Goal: Information Seeking & Learning: Learn about a topic

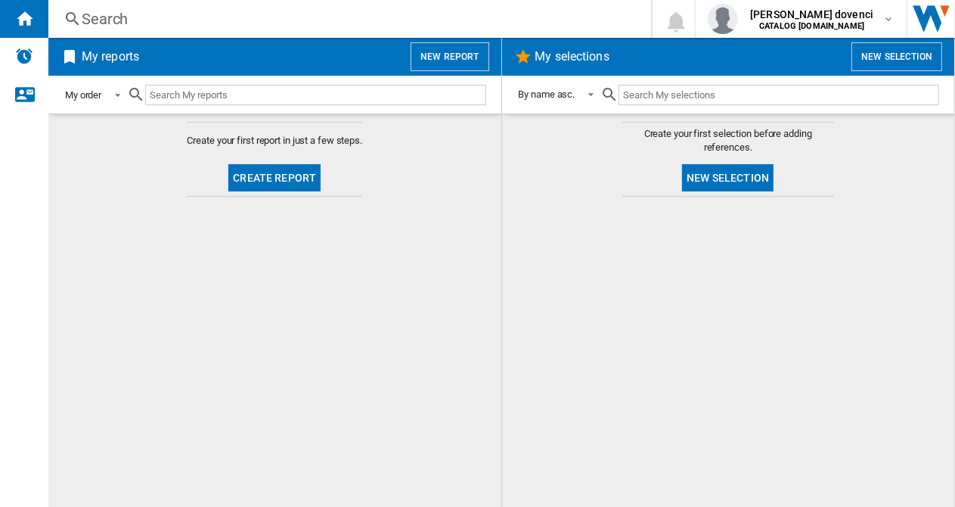
click at [82, 103] on md-select-value "My order" at bounding box center [96, 95] width 64 height 36
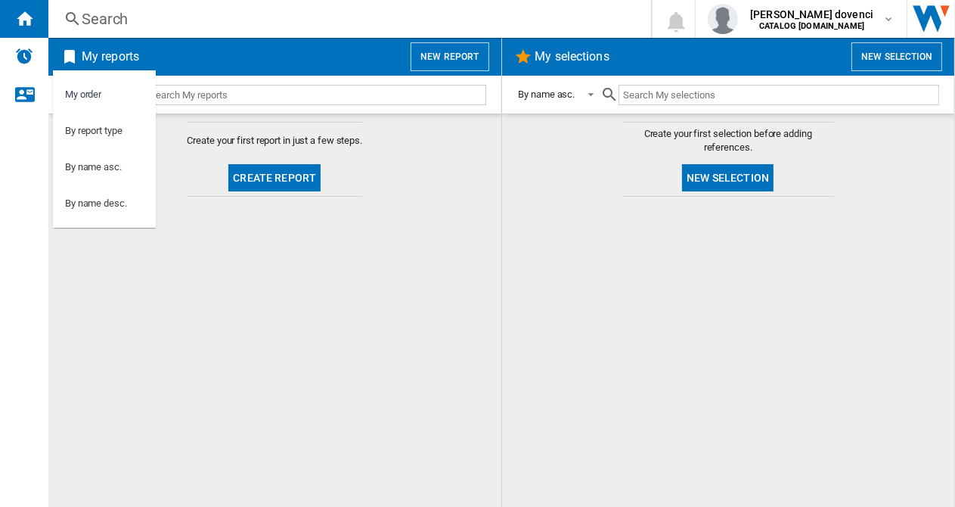
click at [201, 138] on md-backdrop at bounding box center [477, 253] width 955 height 507
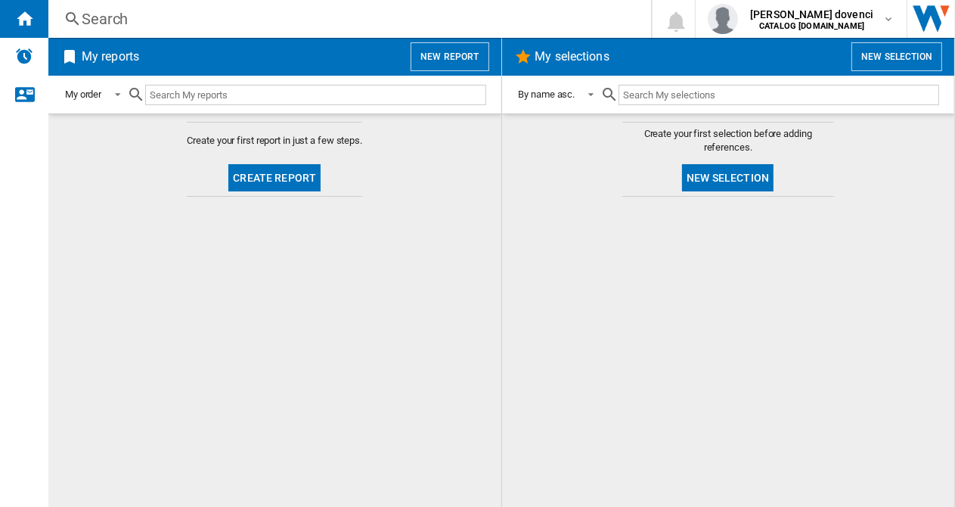
click at [256, 87] on input "text" at bounding box center [315, 95] width 340 height 20
paste input "HIXI84700UP"
drag, startPoint x: 216, startPoint y: 96, endPoint x: 124, endPoint y: 82, distance: 93.3
click at [124, 82] on div "My order HIXI84700UP" at bounding box center [275, 95] width 423 height 36
type input "HIXI84700UP"
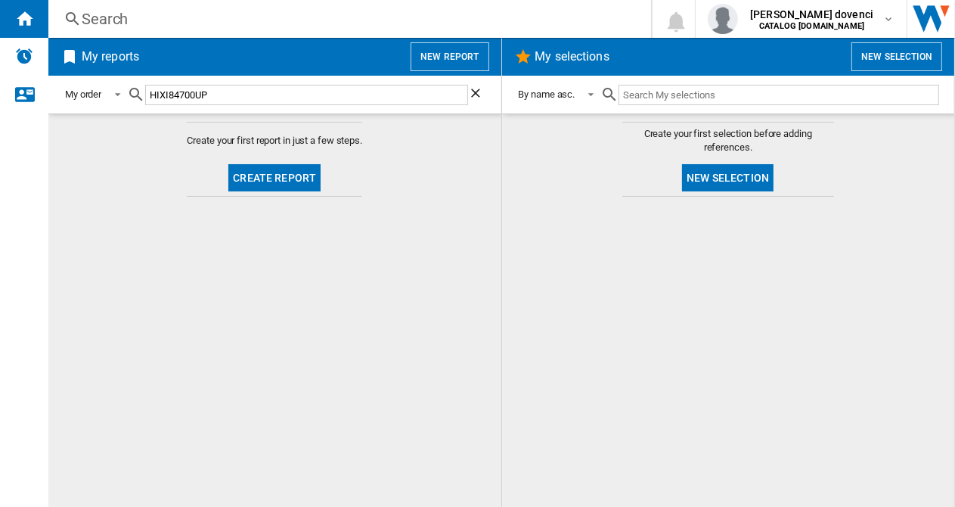
drag, startPoint x: 194, startPoint y: 29, endPoint x: 124, endPoint y: 11, distance: 71.9
click at [124, 11] on div "Search" at bounding box center [347, 18] width 530 height 21
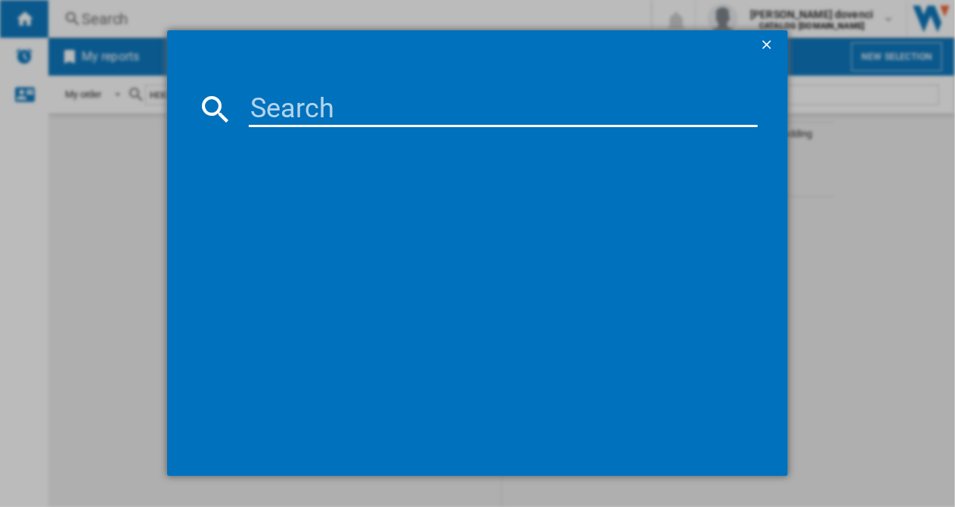
click at [357, 99] on input at bounding box center [503, 109] width 509 height 36
paste input "HIXI84700UP"
type input "HIXI84700UP"
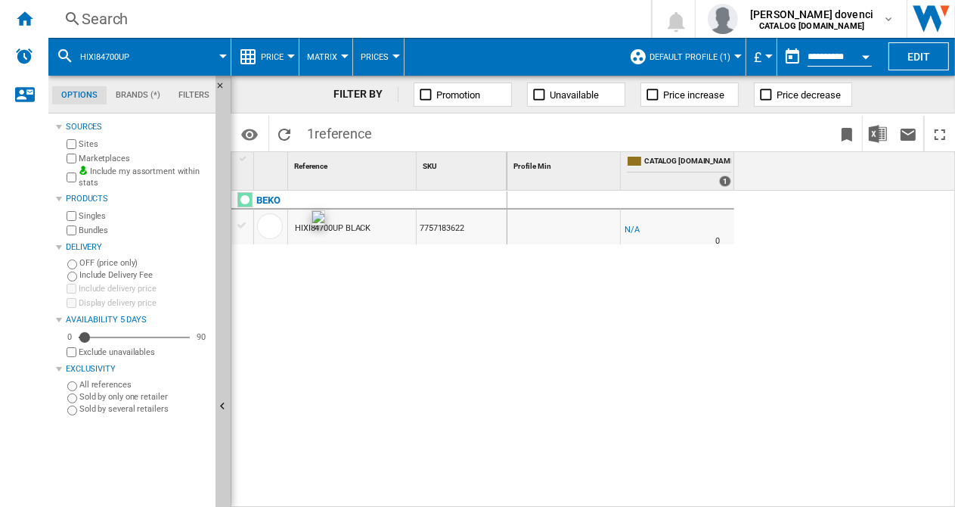
click at [273, 232] on div at bounding box center [270, 226] width 26 height 26
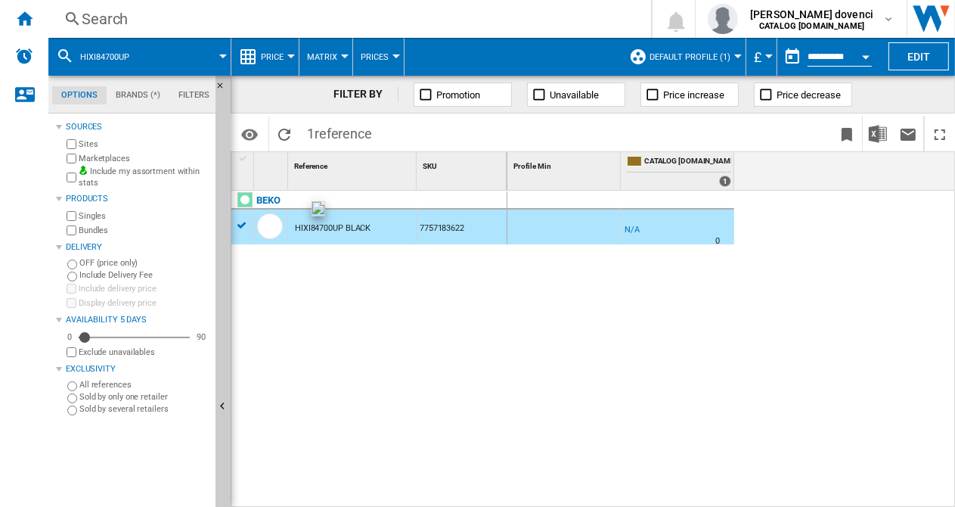
click at [259, 228] on div at bounding box center [270, 226] width 26 height 26
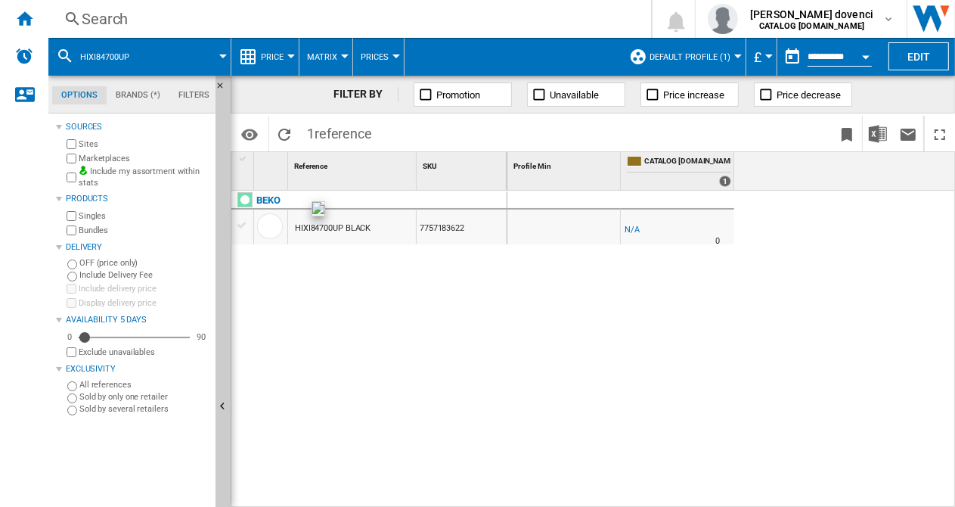
click at [255, 232] on div at bounding box center [270, 229] width 33 height 35
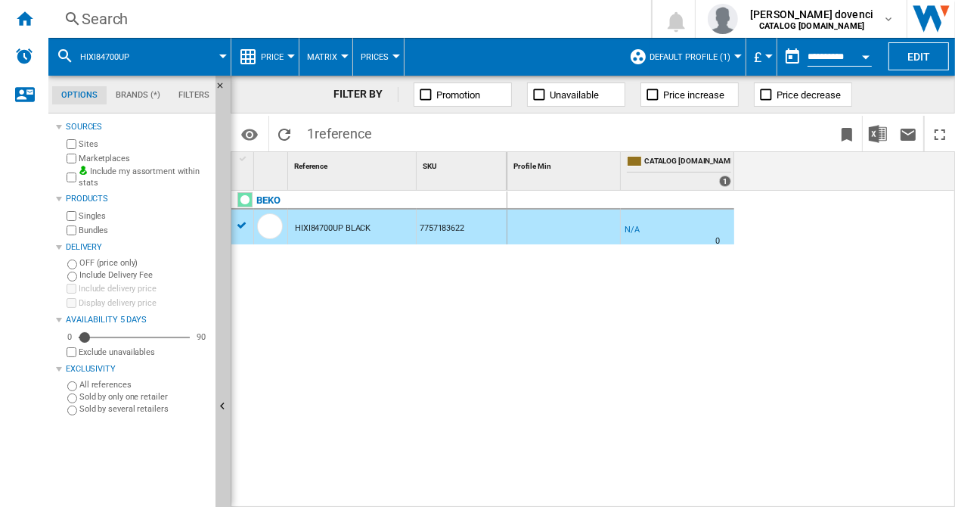
click at [330, 220] on div "HIXI84700UP BLACK" at bounding box center [333, 228] width 76 height 35
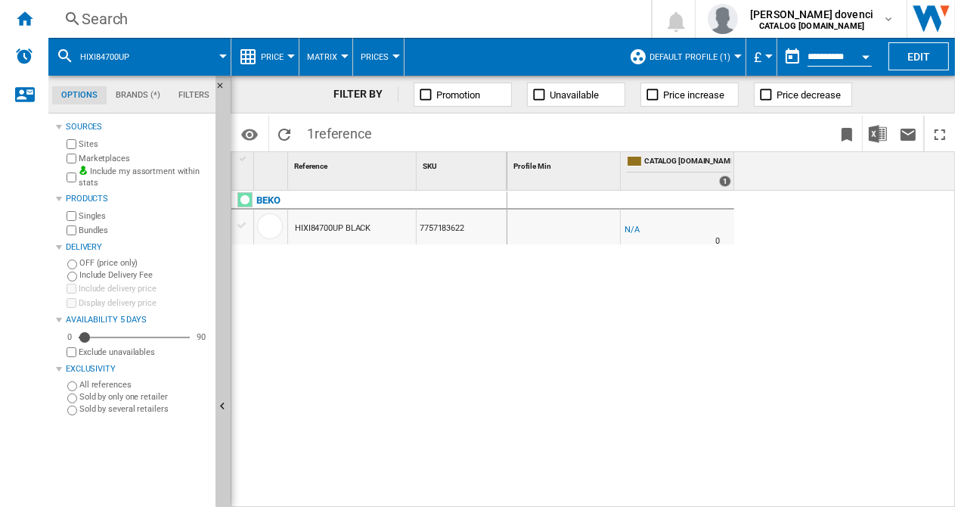
click at [331, 226] on div "HIXI84700UP BLACK" at bounding box center [333, 228] width 76 height 35
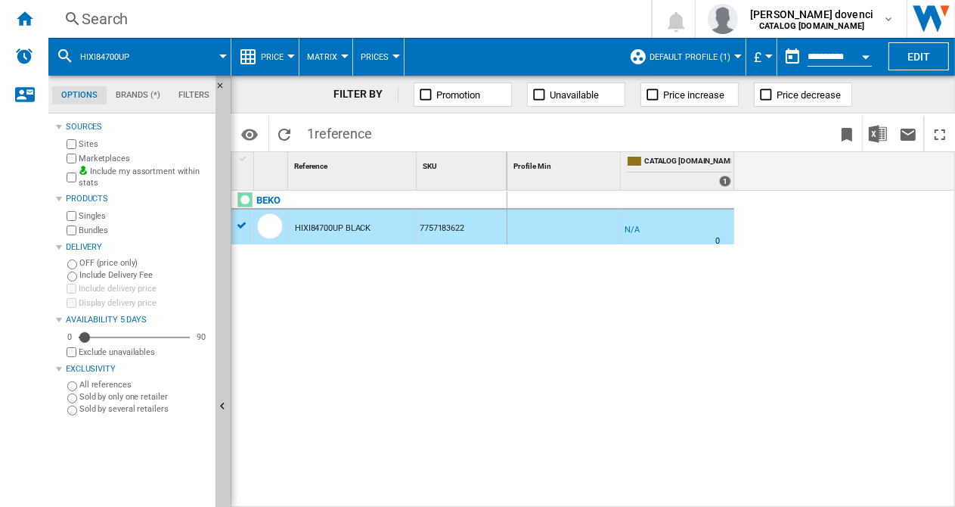
click at [439, 227] on div "7757183622" at bounding box center [462, 226] width 90 height 35
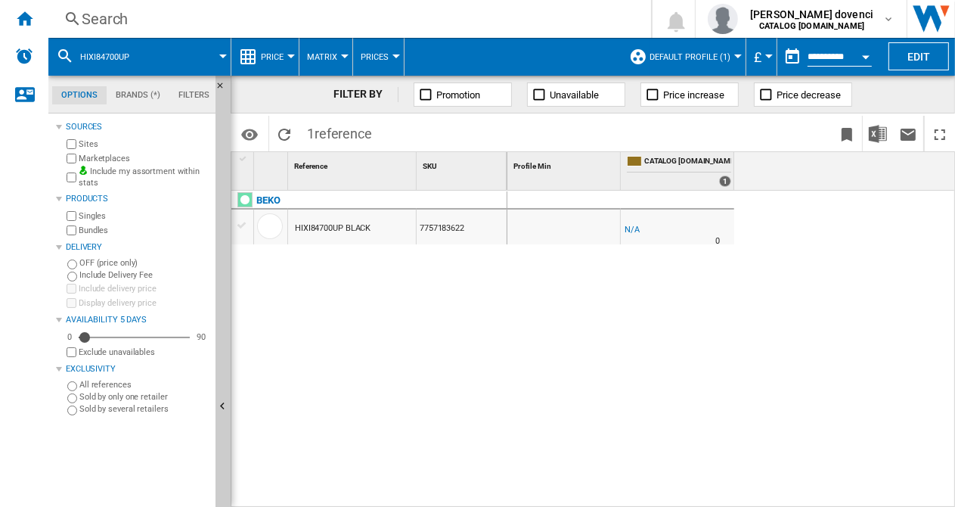
click at [768, 93] on ng-md-icon at bounding box center [766, 94] width 15 height 15
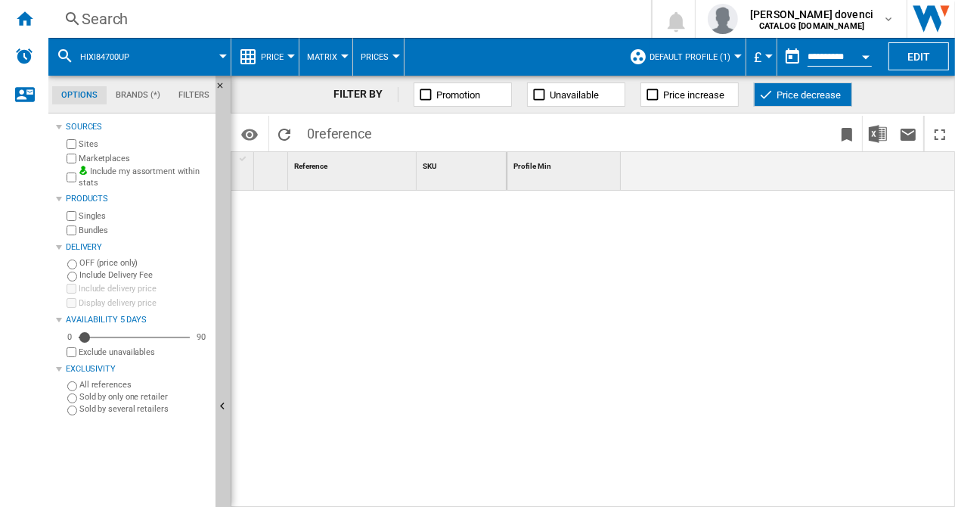
click at [672, 93] on span "Price increase" at bounding box center [694, 94] width 61 height 11
click at [770, 96] on ng-md-icon at bounding box center [766, 94] width 15 height 15
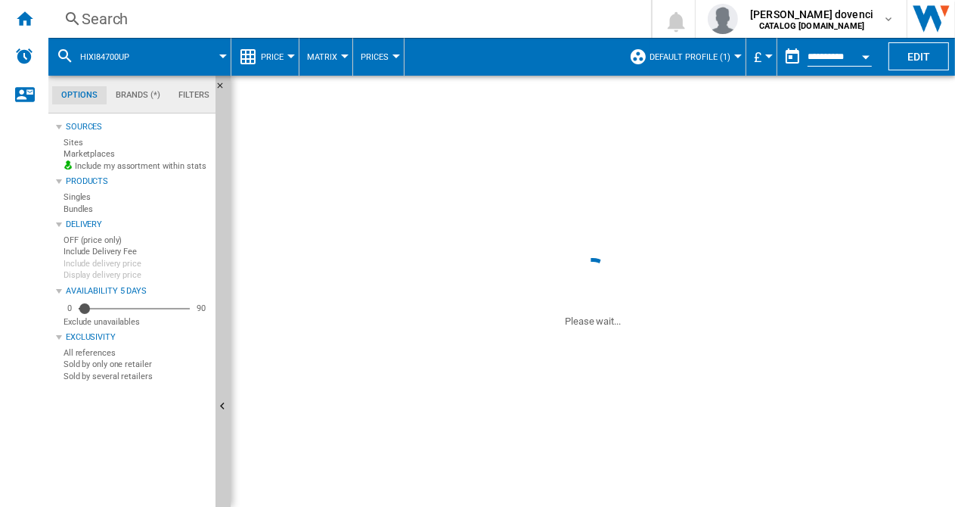
click at [702, 96] on span "Price increase" at bounding box center [694, 94] width 61 height 11
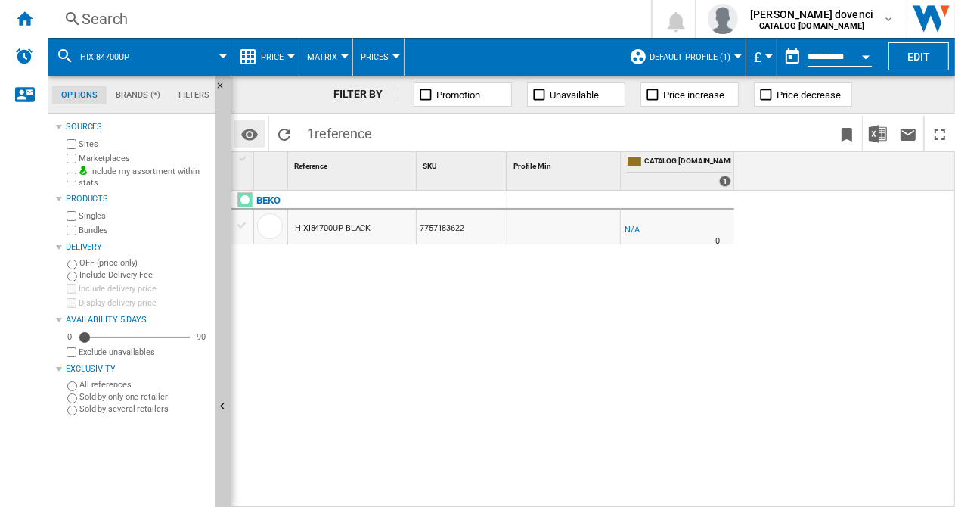
click at [252, 130] on md-icon "Options" at bounding box center [249, 135] width 18 height 18
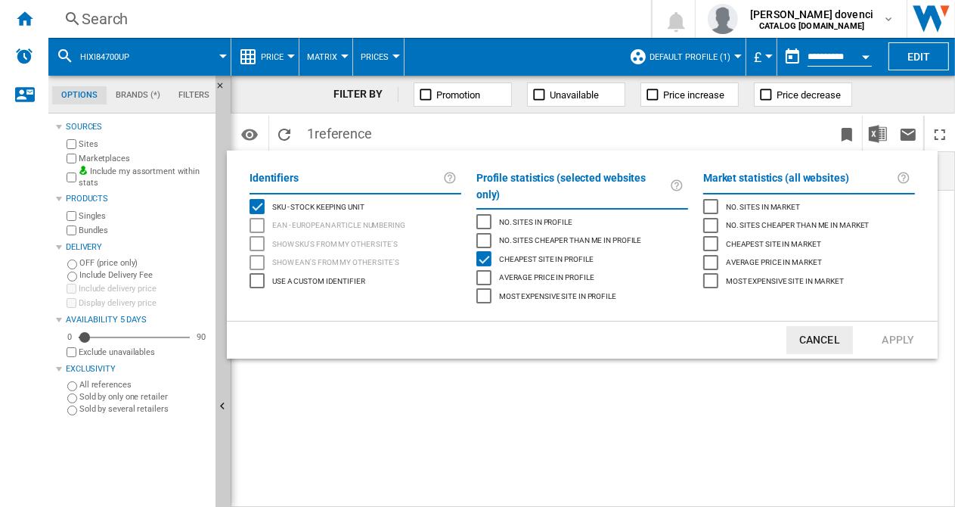
drag, startPoint x: 839, startPoint y: 336, endPoint x: 820, endPoint y: 338, distance: 19.8
click at [839, 336] on button "Cancel" at bounding box center [820, 340] width 67 height 28
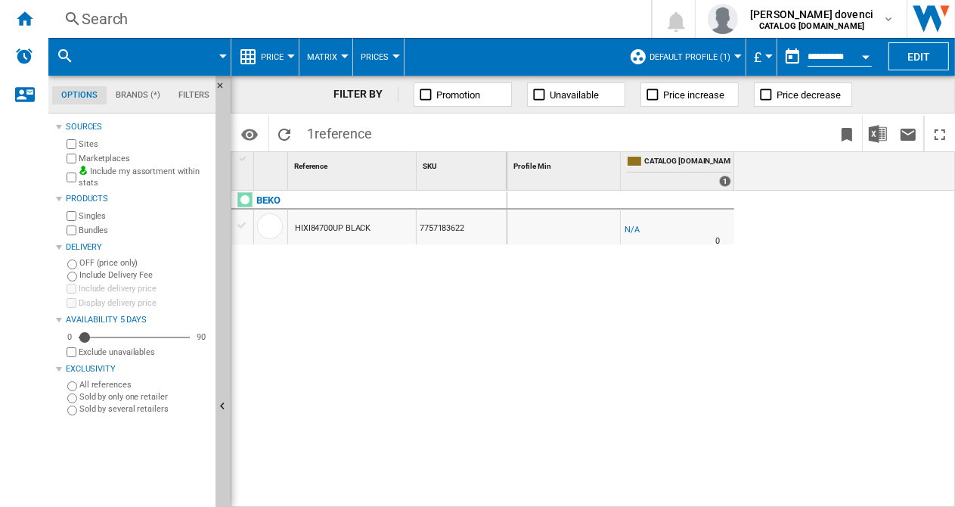
click at [560, 234] on div at bounding box center [563, 226] width 113 height 35
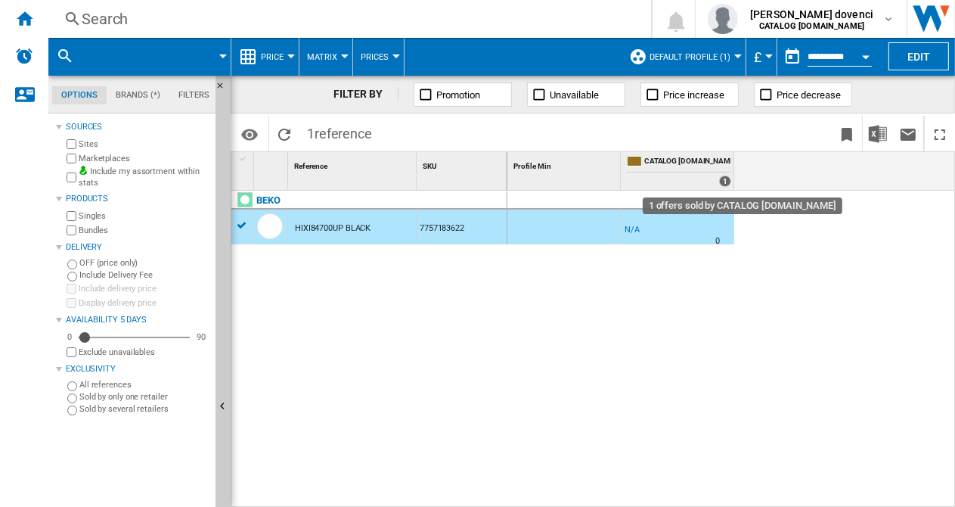
click at [726, 182] on div "1" at bounding box center [725, 180] width 12 height 11
click at [281, 58] on span "Price" at bounding box center [272, 57] width 23 height 10
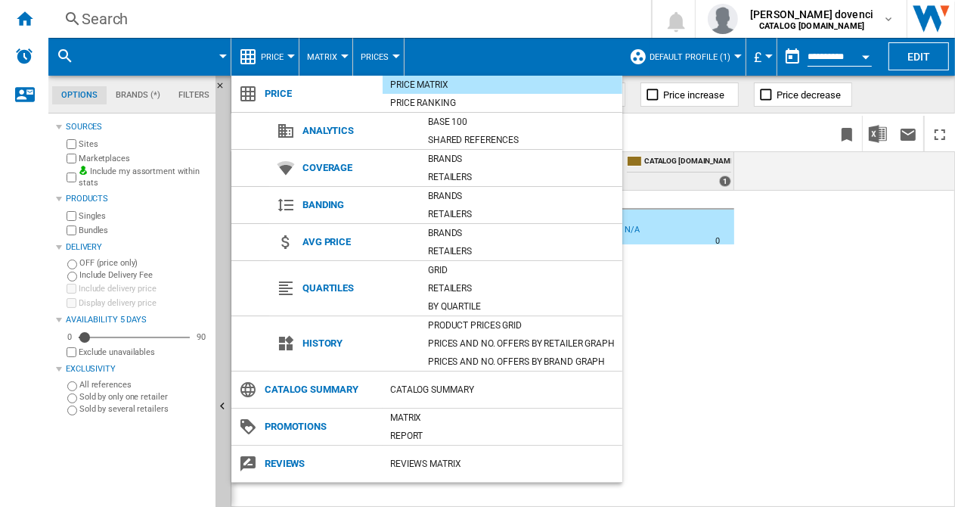
click at [287, 61] on md-backdrop at bounding box center [477, 253] width 955 height 507
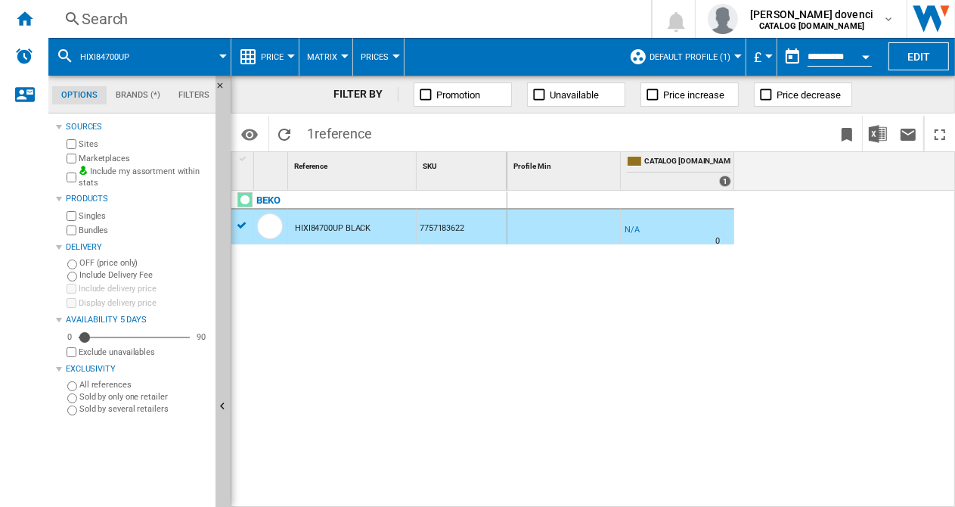
click at [358, 217] on div "HIXI84700UP BLACK" at bounding box center [333, 228] width 76 height 35
click at [359, 217] on div "HIXI84700UP BLACK" at bounding box center [333, 228] width 76 height 35
click at [935, 131] on ng-md-icon "Maximize" at bounding box center [940, 135] width 18 height 18
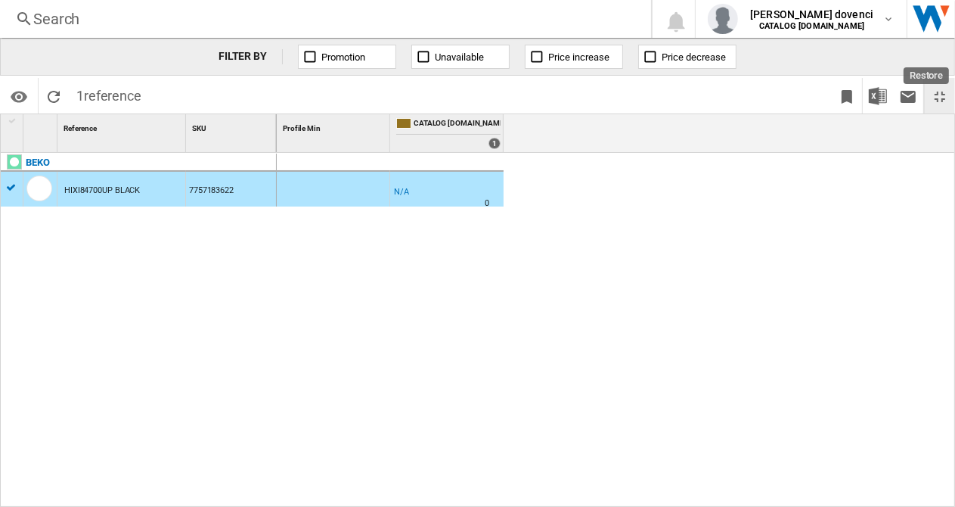
click at [938, 107] on button "Restore" at bounding box center [940, 96] width 30 height 36
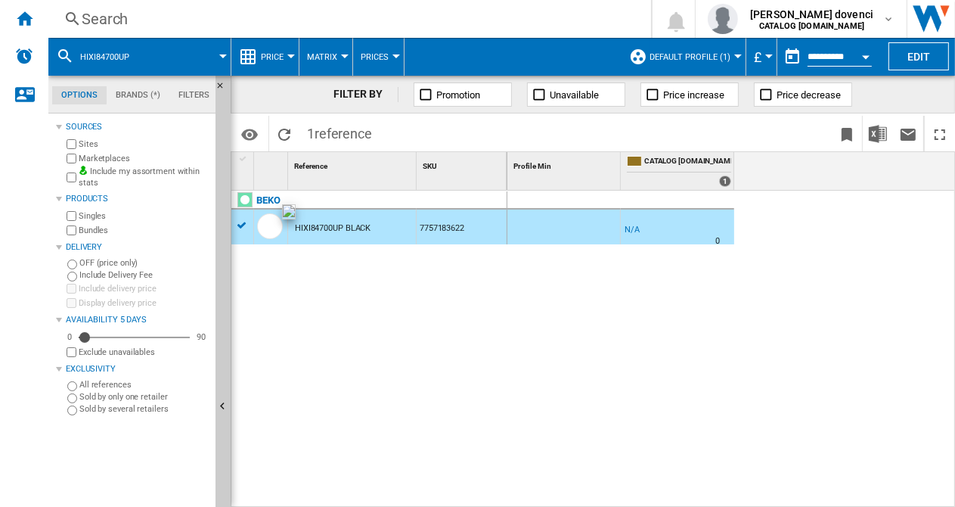
click at [265, 225] on div at bounding box center [270, 226] width 26 height 26
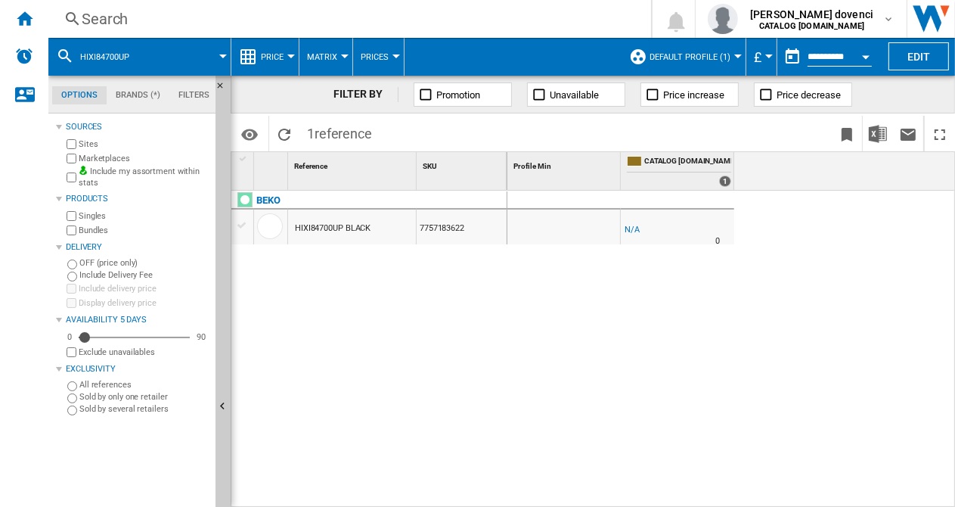
click at [247, 228] on div at bounding box center [242, 226] width 16 height 14
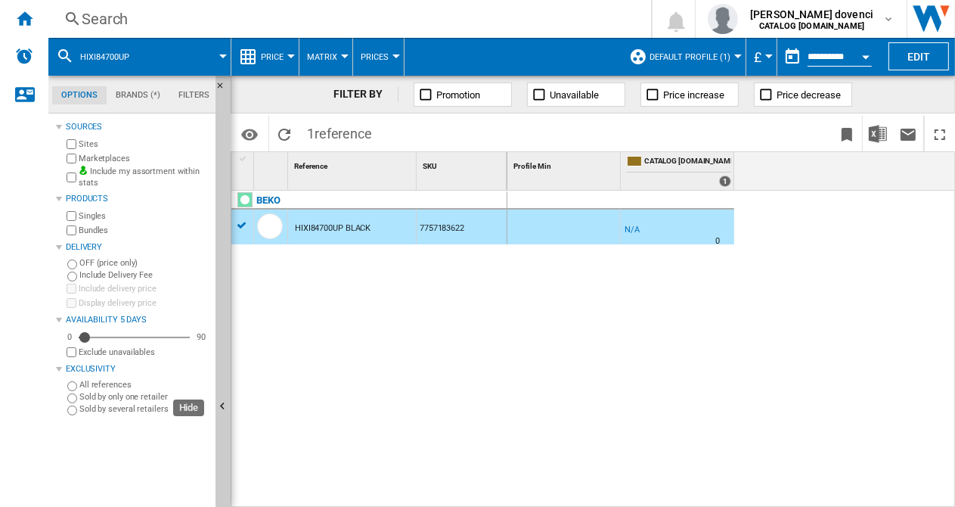
click at [232, 232] on div "Options Brands (*) Filters Options Brands (*) Filters Sources Sites Marketplace…" at bounding box center [501, 291] width 907 height 431
click at [239, 223] on div "BEKO" at bounding box center [372, 208] width 276 height 35
click at [154, 12] on div "Search" at bounding box center [347, 18] width 530 height 21
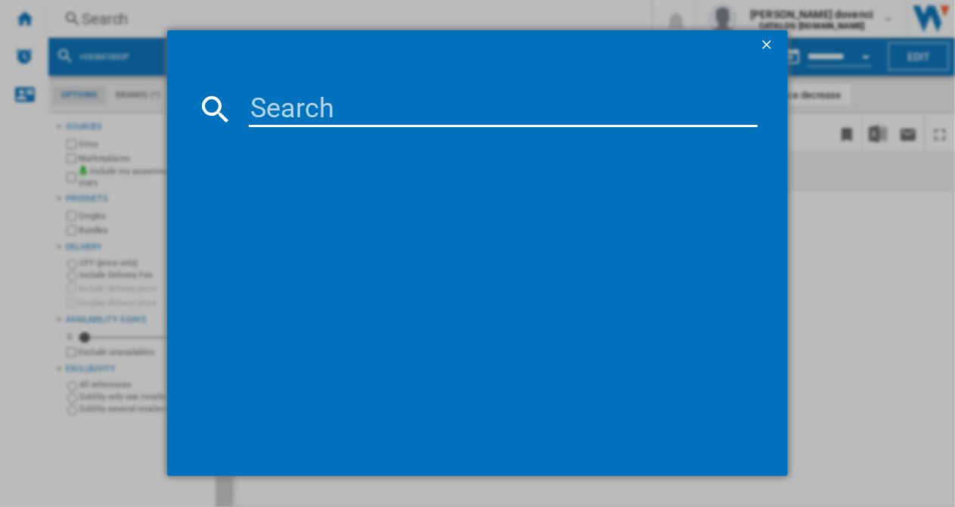
type input "PKE611CA3E"
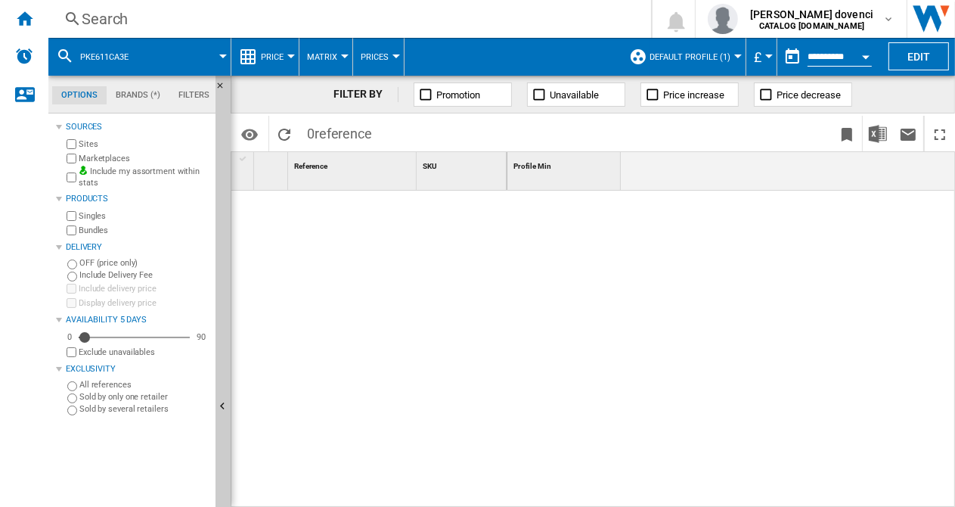
click at [114, 20] on div "Search" at bounding box center [347, 18] width 530 height 21
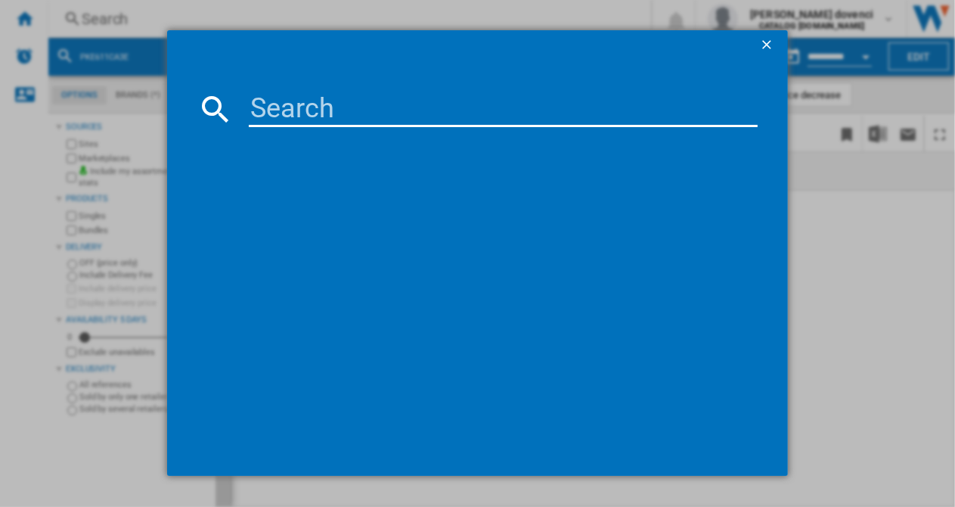
type input "FDDA6272TCA"
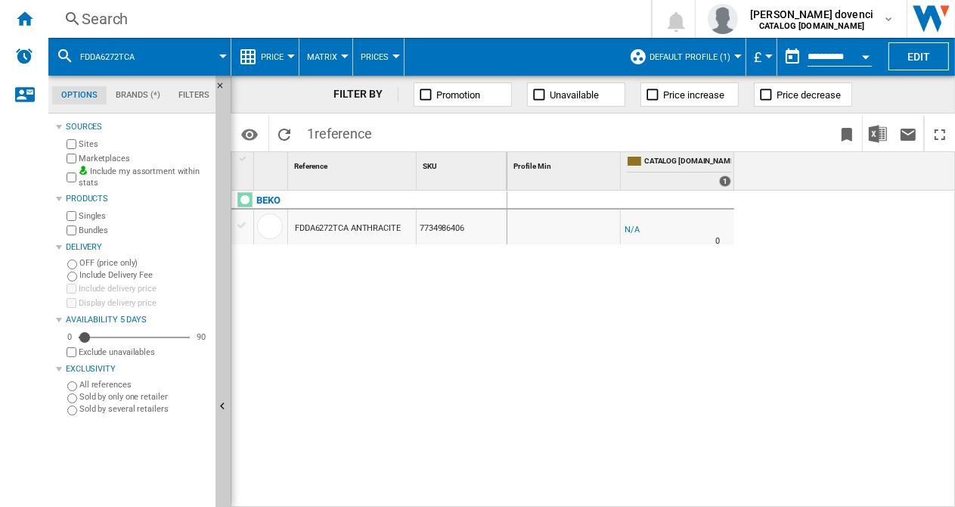
click at [380, 229] on div "FDDA6272TCA ANTHRACITE" at bounding box center [348, 228] width 106 height 35
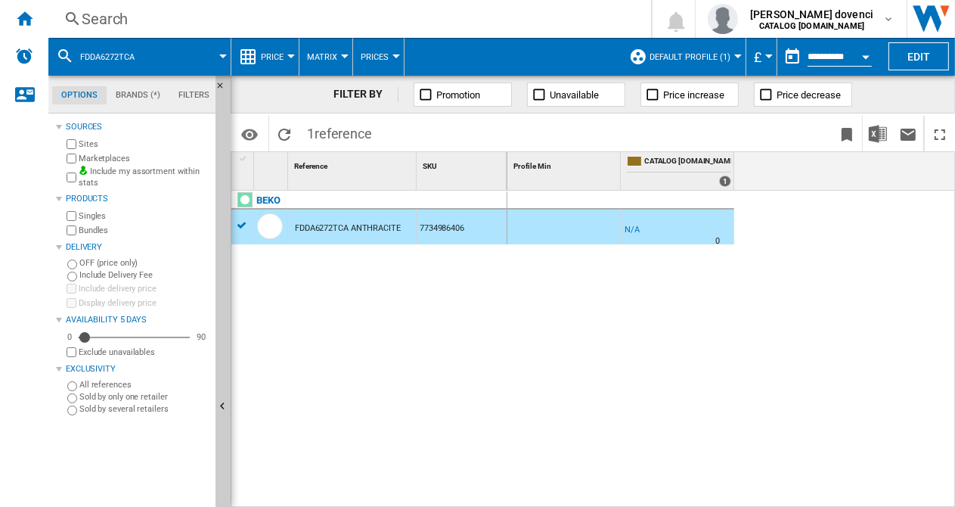
click at [380, 229] on div "FDDA6272TCA ANTHRACITE" at bounding box center [348, 228] width 106 height 35
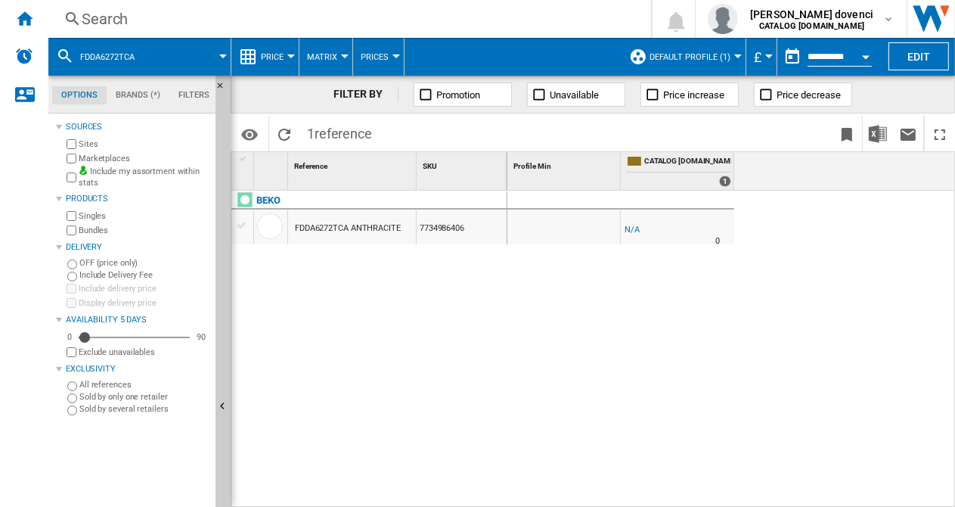
click at [380, 229] on div "FDDA6272TCA ANTHRACITE" at bounding box center [348, 228] width 106 height 35
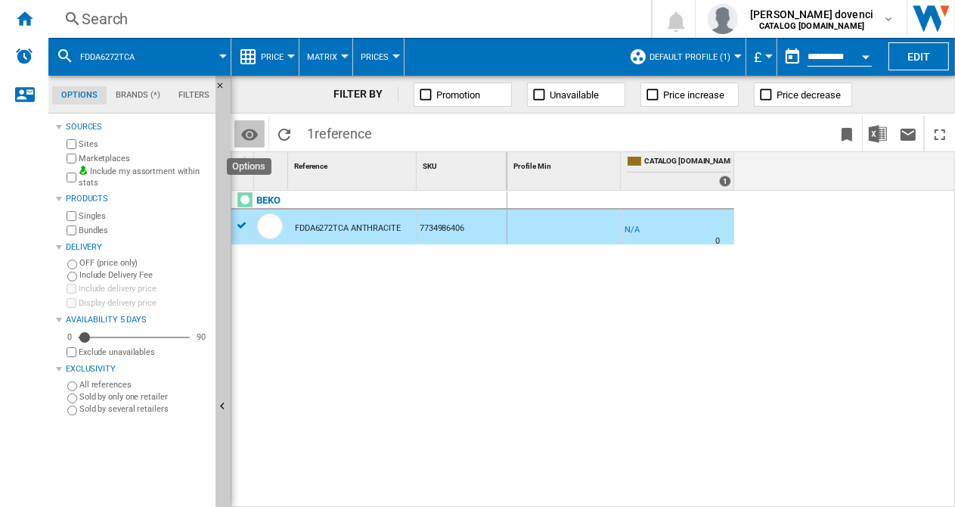
click at [255, 127] on md-icon "Options" at bounding box center [249, 135] width 18 height 18
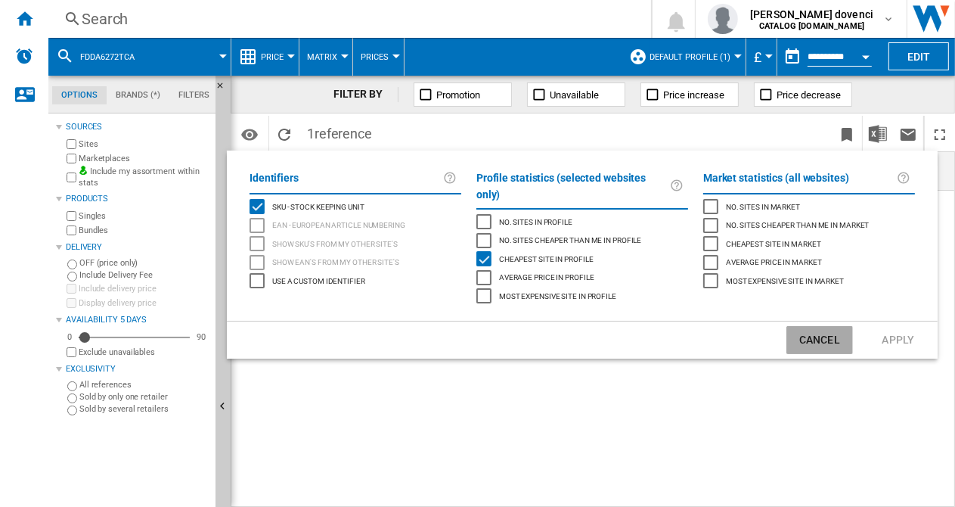
click at [842, 334] on button "Cancel" at bounding box center [820, 340] width 67 height 28
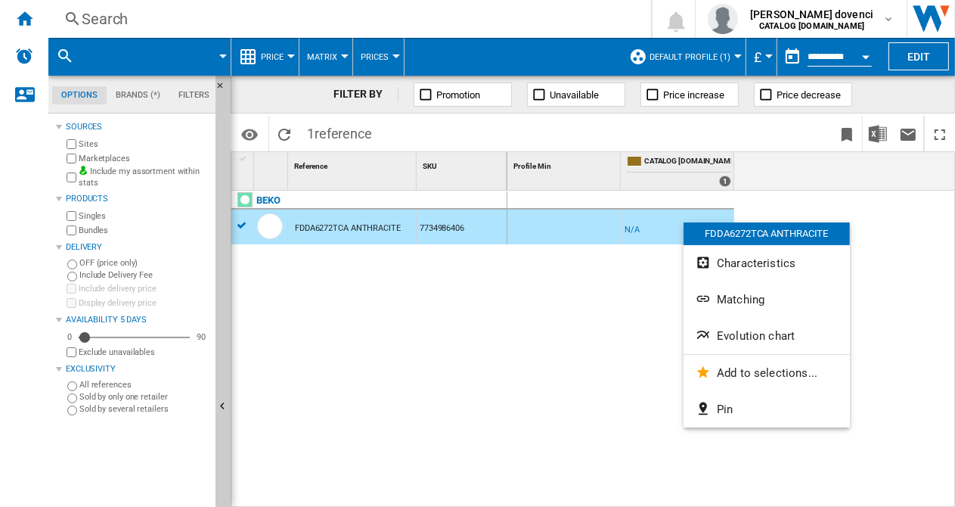
click at [619, 297] on div at bounding box center [477, 253] width 955 height 507
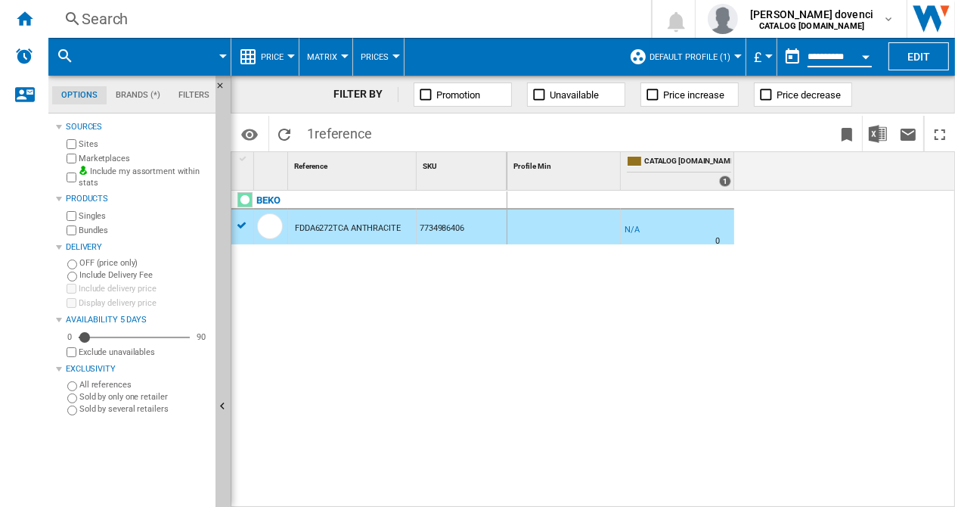
click at [843, 52] on input "**********" at bounding box center [840, 59] width 64 height 14
click at [855, 54] on button "Open calendar" at bounding box center [865, 54] width 27 height 27
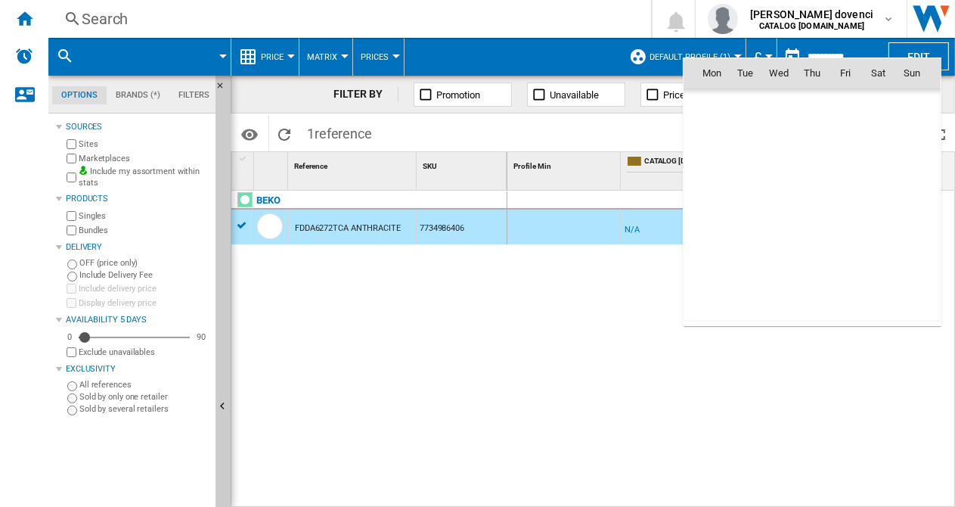
scroll to position [7215, 0]
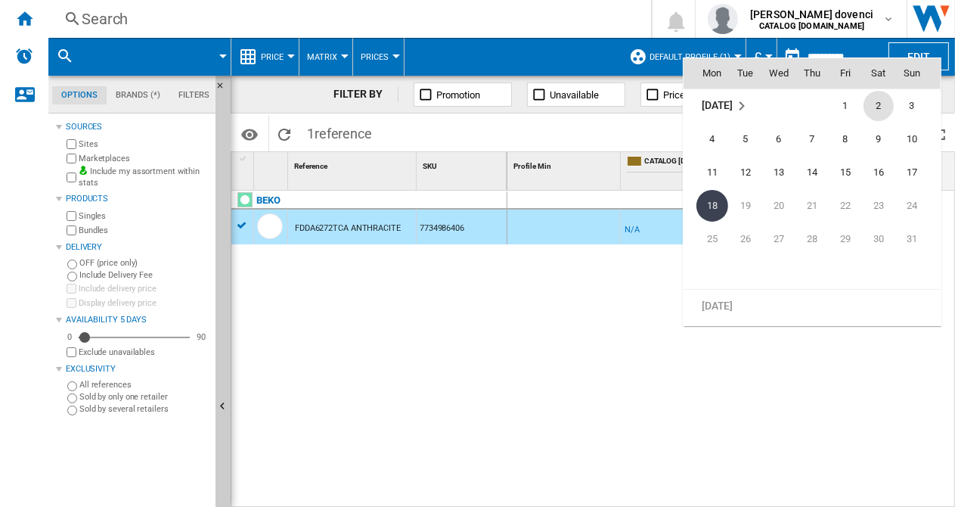
click at [873, 113] on span "2" at bounding box center [879, 106] width 30 height 30
type input "**********"
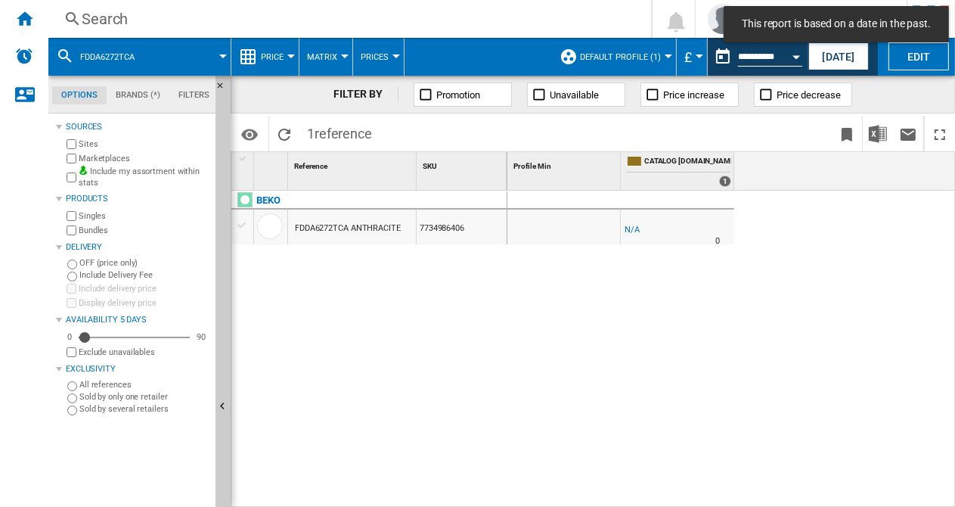
click at [898, 48] on md-toast "This report is based on a date in the past." at bounding box center [836, 24] width 237 height 48
click at [902, 52] on button "Edit" at bounding box center [919, 56] width 61 height 28
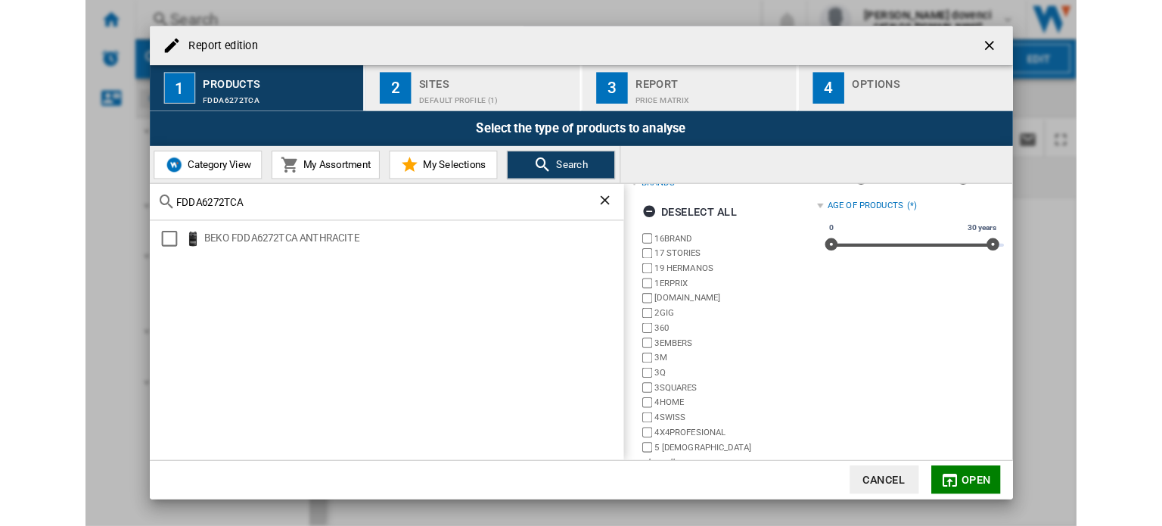
scroll to position [88, 0]
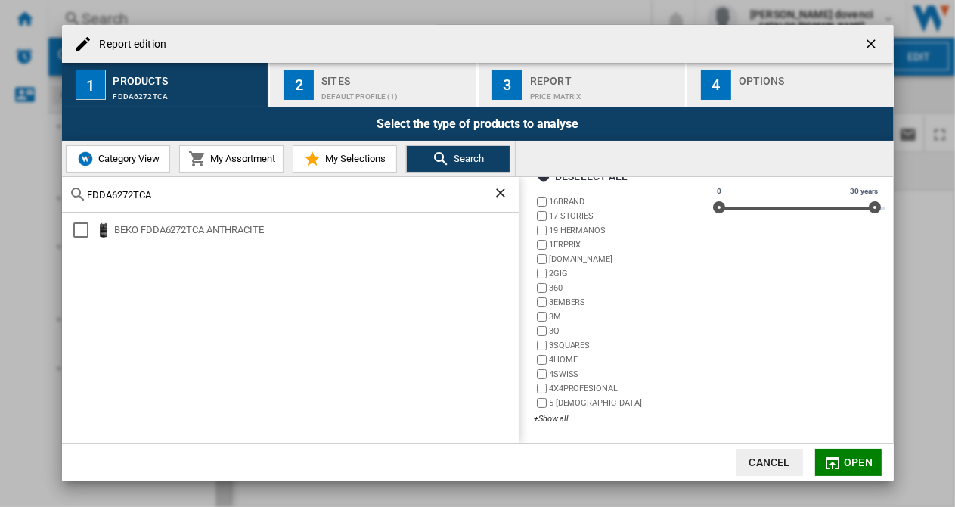
click at [324, 98] on div "Default profile (1)" at bounding box center [395, 93] width 149 height 16
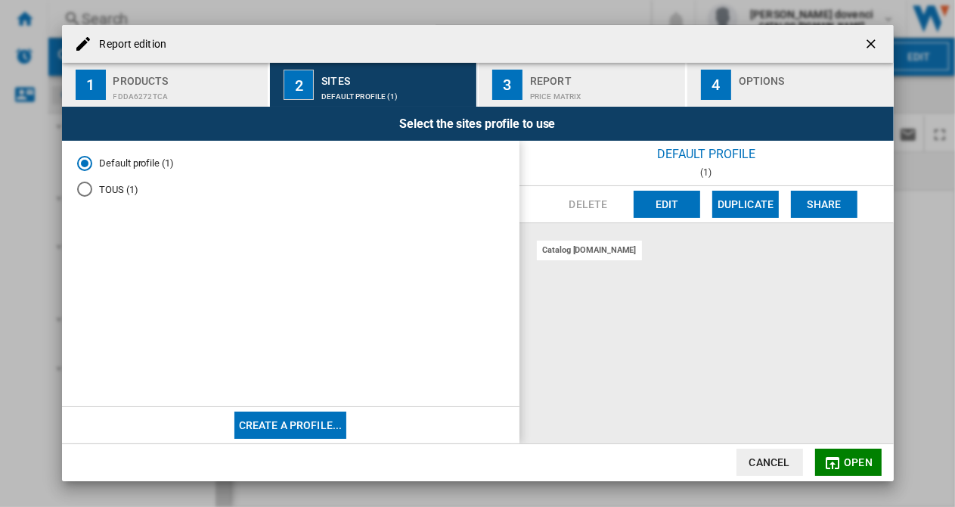
click at [549, 83] on div "Report" at bounding box center [604, 77] width 149 height 16
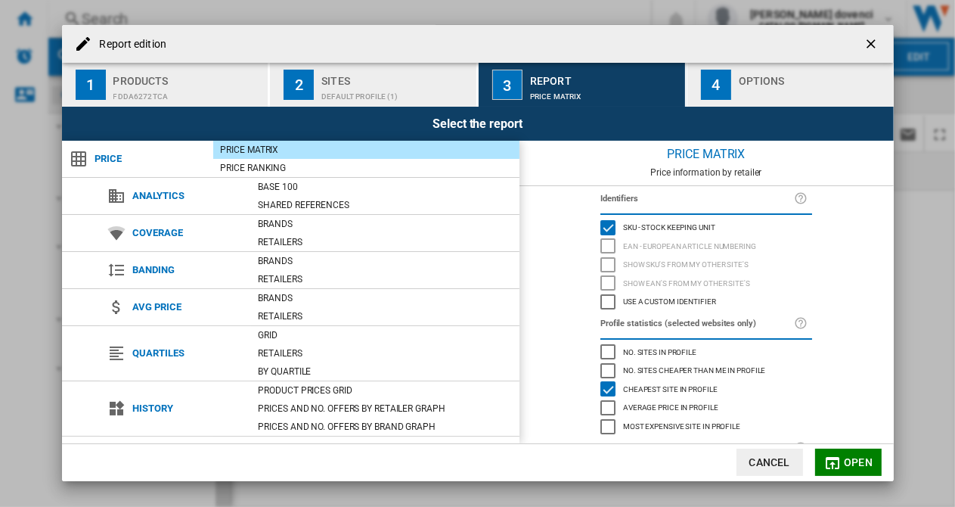
click at [736, 92] on button "4 Options" at bounding box center [790, 85] width 206 height 44
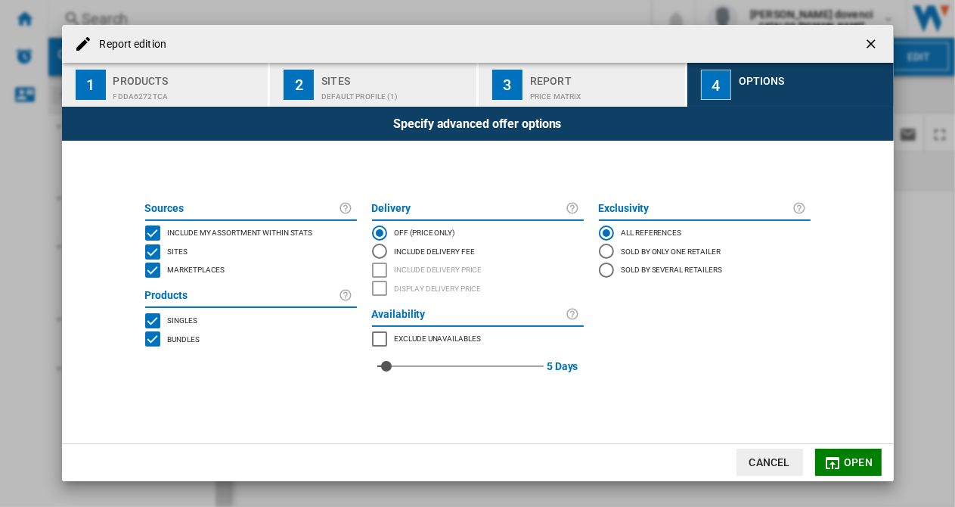
drag, startPoint x: 830, startPoint y: 458, endPoint x: 840, endPoint y: 480, distance: 24.0
click at [830, 460] on md-icon "button" at bounding box center [833, 463] width 18 height 18
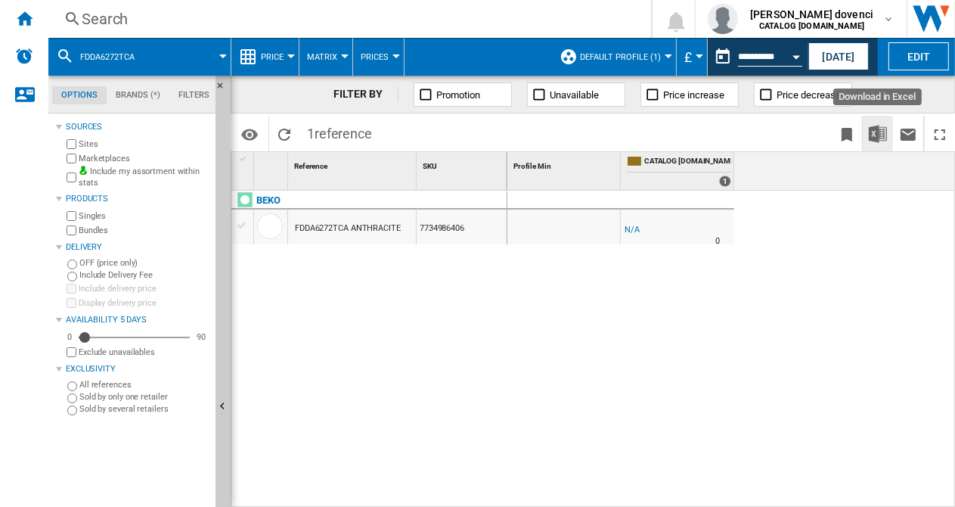
click at [880, 134] on img "Download in Excel" at bounding box center [878, 134] width 18 height 18
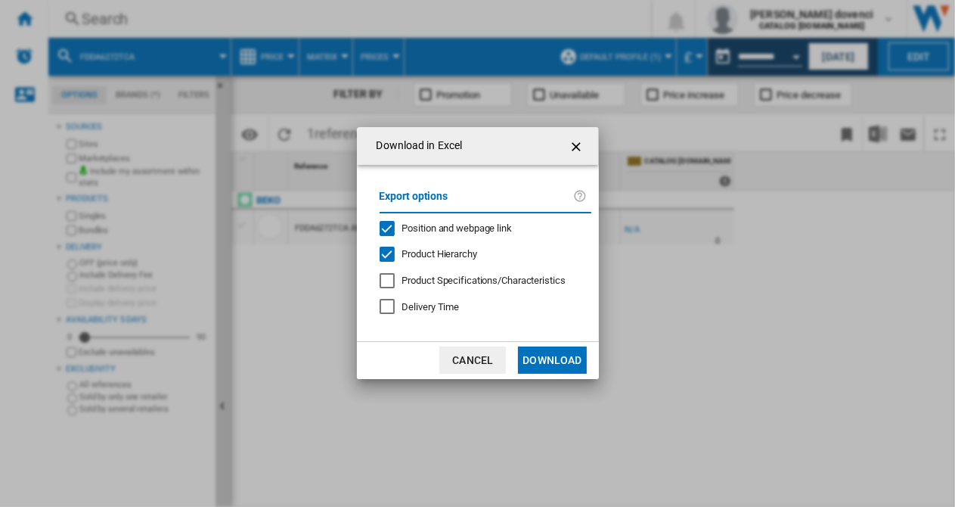
click at [532, 352] on button "Download" at bounding box center [552, 359] width 68 height 27
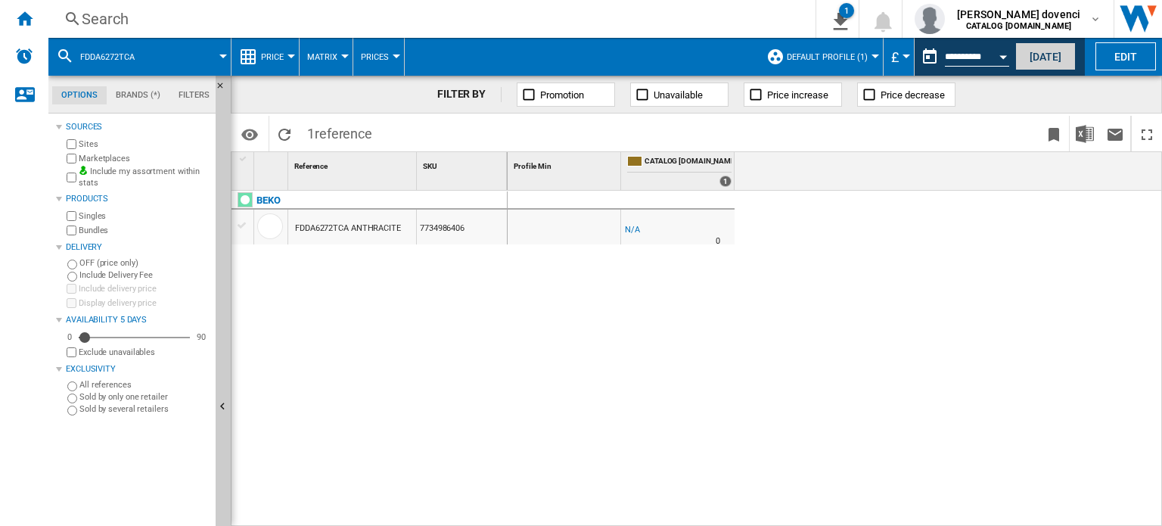
click at [954, 56] on button "[DATE]" at bounding box center [1045, 56] width 61 height 28
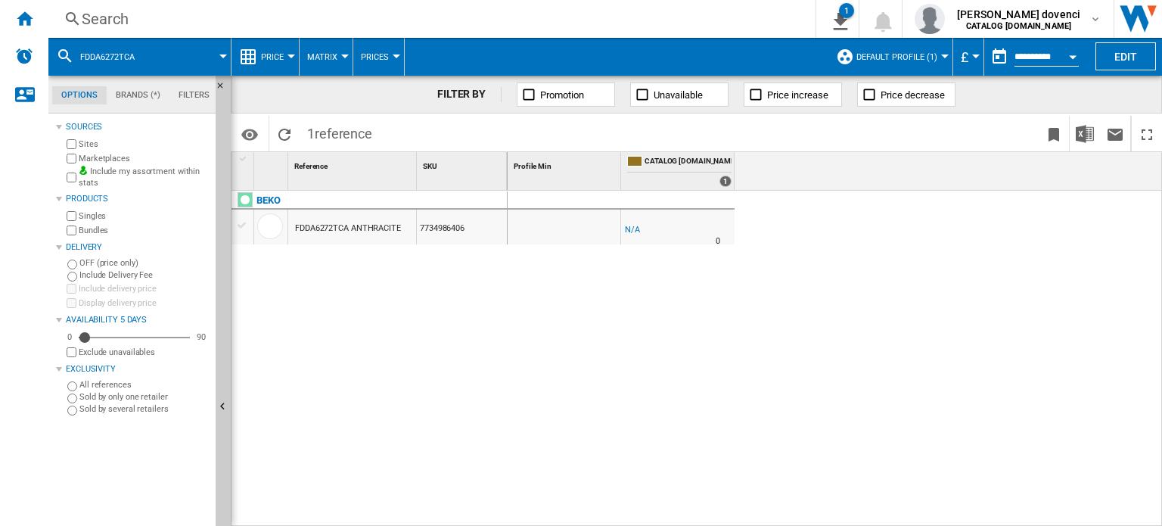
click at [926, 49] on button "Default profile (1)" at bounding box center [900, 57] width 88 height 38
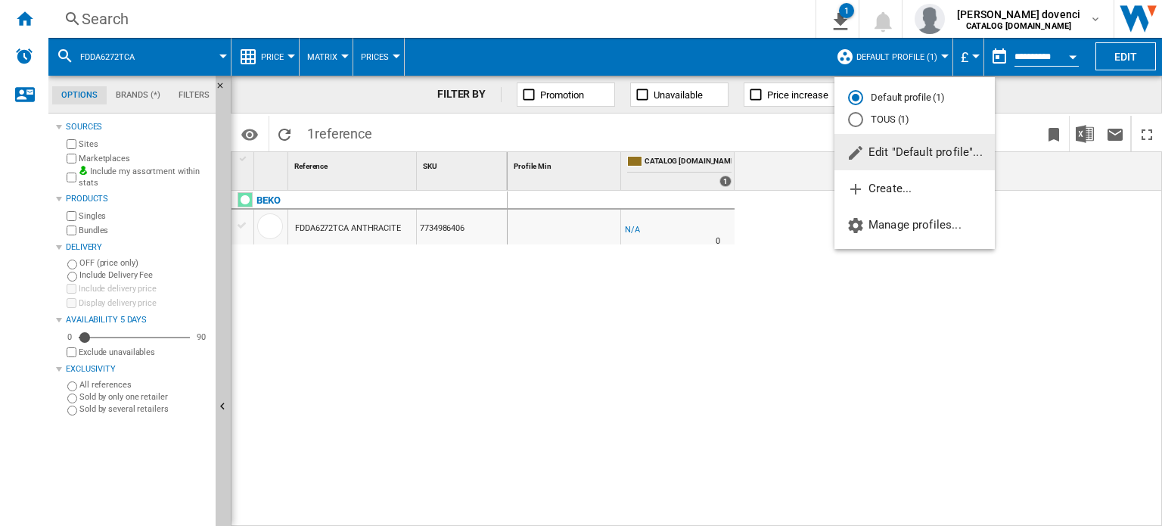
click at [927, 49] on md-backdrop at bounding box center [581, 263] width 1162 height 526
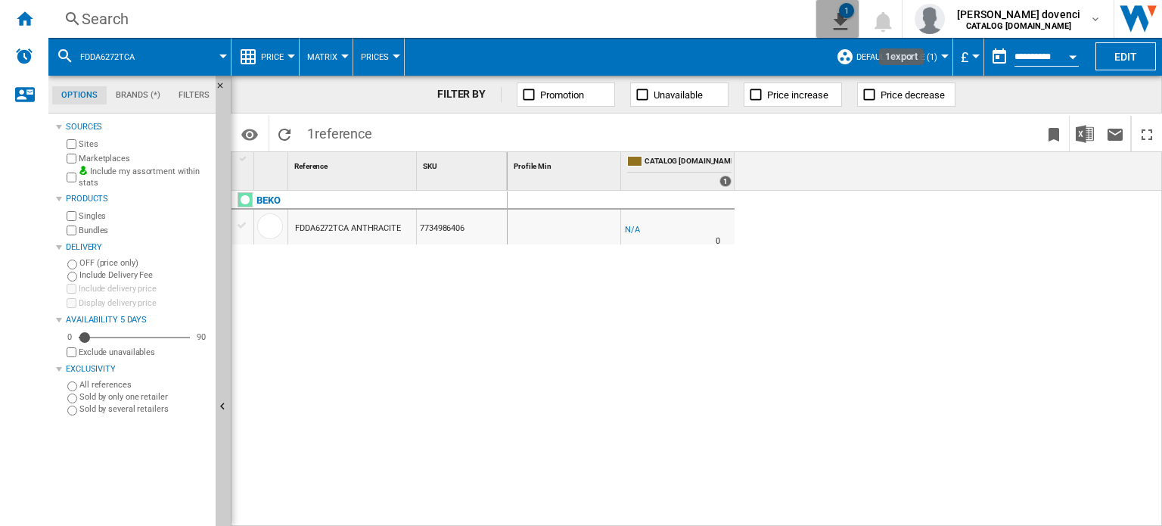
click at [858, 5] on button "1" at bounding box center [837, 19] width 42 height 38
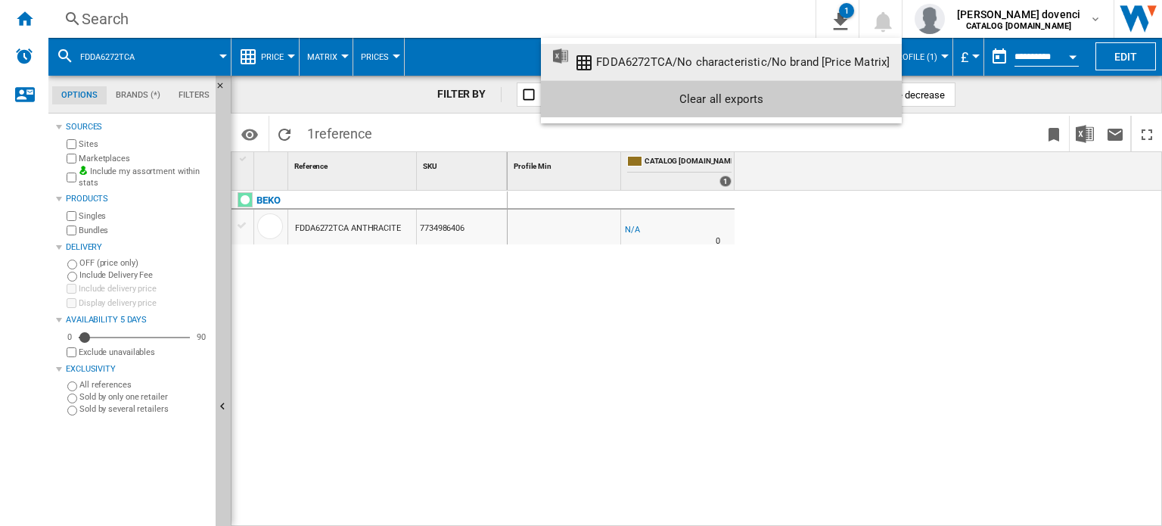
click at [874, 10] on md-backdrop at bounding box center [581, 263] width 1162 height 526
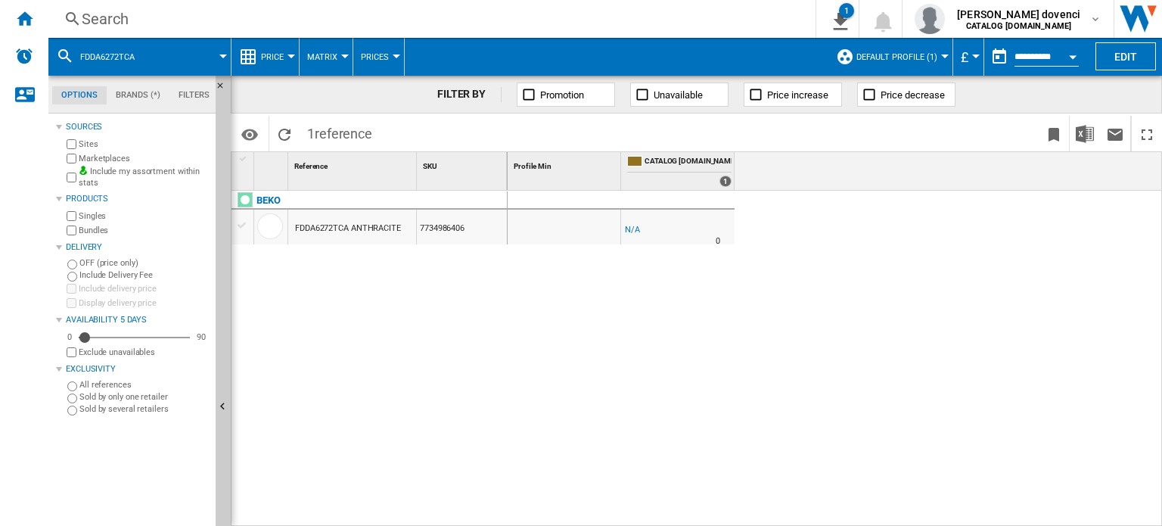
click at [289, 64] on button "Price" at bounding box center [276, 57] width 30 height 38
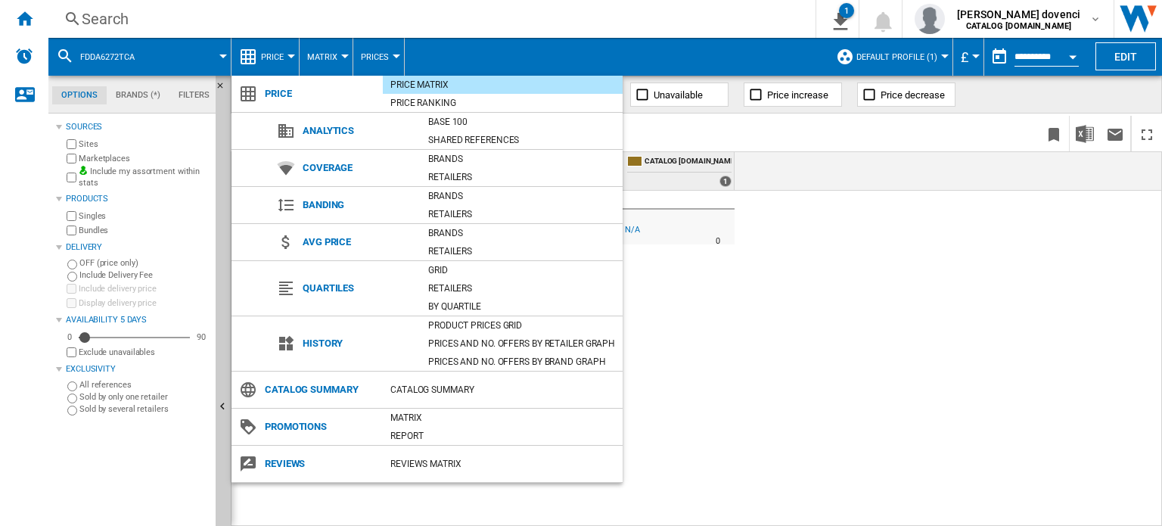
click at [321, 175] on span "Coverage" at bounding box center [358, 167] width 126 height 21
click at [326, 168] on span "Coverage" at bounding box center [358, 167] width 126 height 21
click at [333, 126] on span "Analytics" at bounding box center [358, 130] width 126 height 21
click at [463, 85] on div "Price Matrix" at bounding box center [503, 84] width 240 height 15
click at [439, 108] on div "Price Ranking" at bounding box center [503, 102] width 240 height 15
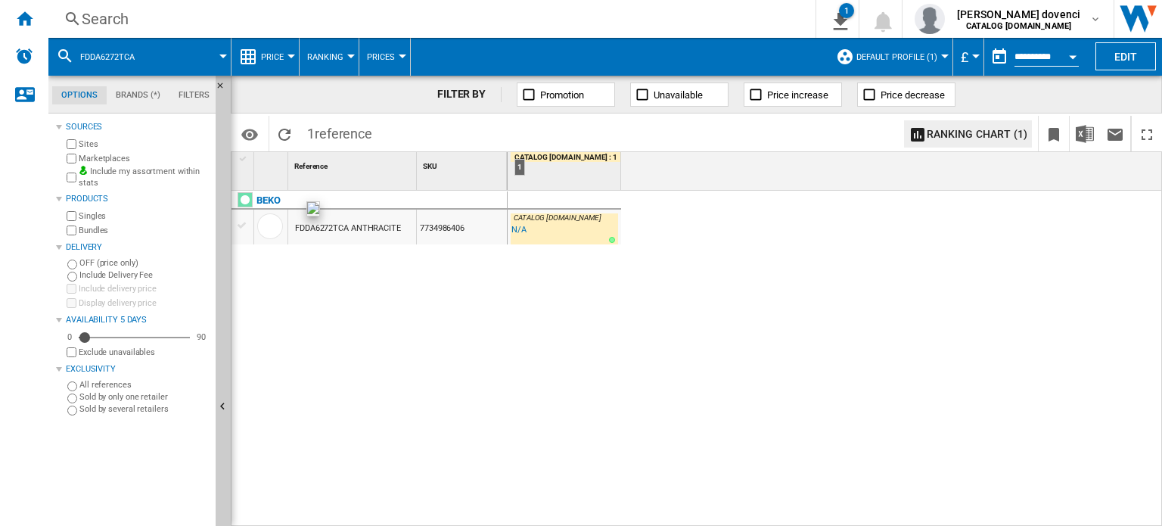
click at [266, 217] on div at bounding box center [270, 226] width 26 height 26
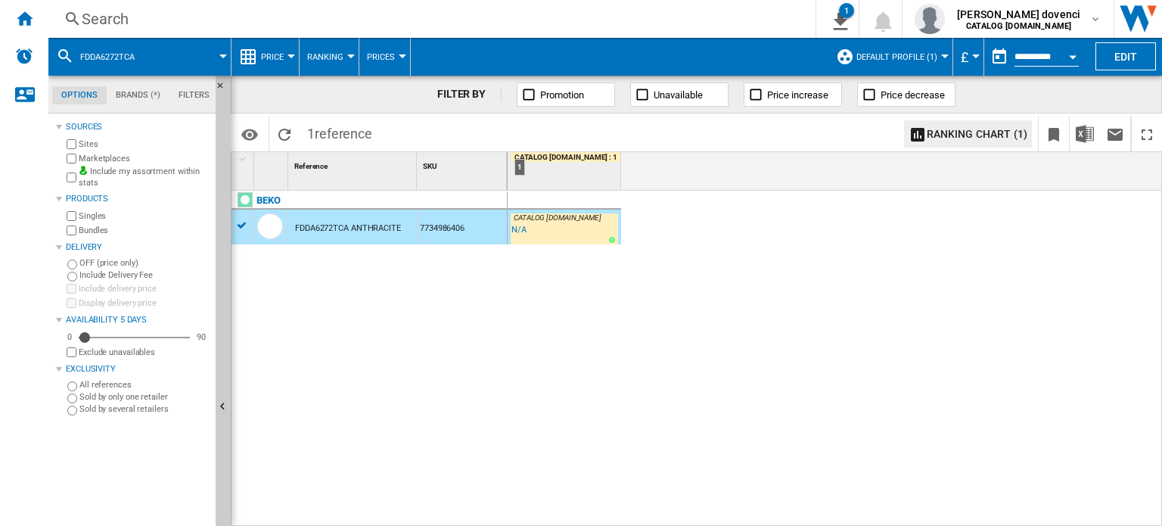
click at [545, 230] on div "CATALOG [DOMAIN_NAME] : -1.0 % -£1 % N/A CATALOG [DOMAIN_NAME] :" at bounding box center [563, 230] width 107 height 35
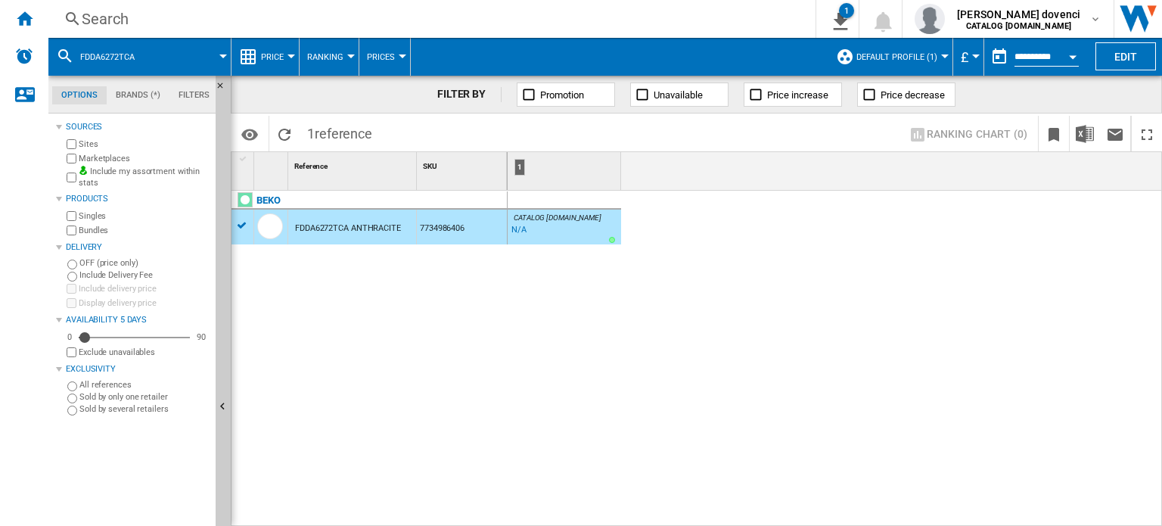
click at [287, 54] on button "Price" at bounding box center [276, 57] width 30 height 38
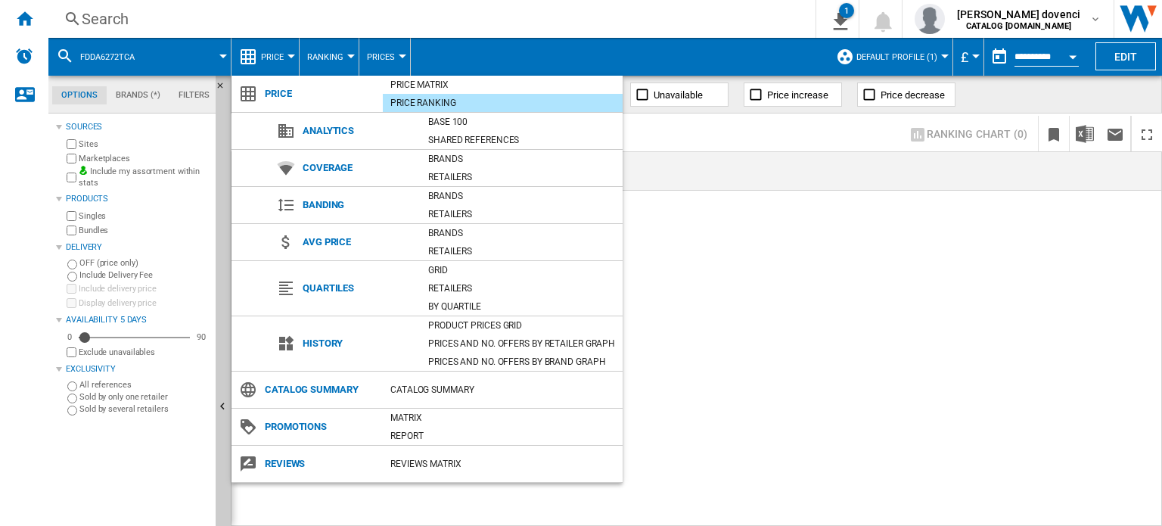
drag, startPoint x: 433, startPoint y: 85, endPoint x: 377, endPoint y: 84, distance: 56.0
click at [433, 85] on div "Price Matrix" at bounding box center [503, 84] width 240 height 15
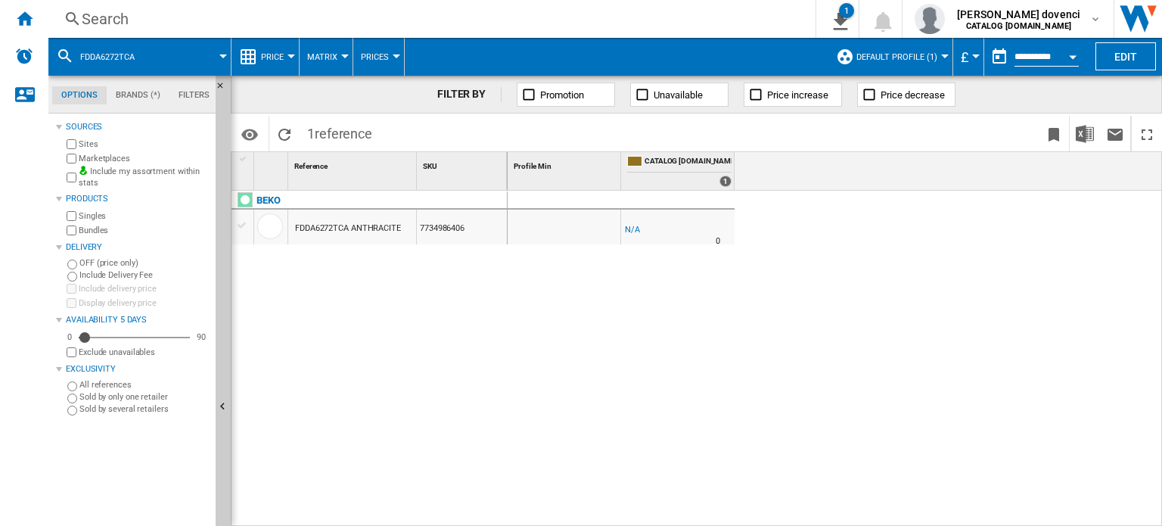
click at [337, 53] on button "Matrix" at bounding box center [326, 57] width 38 height 38
click at [383, 57] on md-backdrop at bounding box center [581, 263] width 1162 height 526
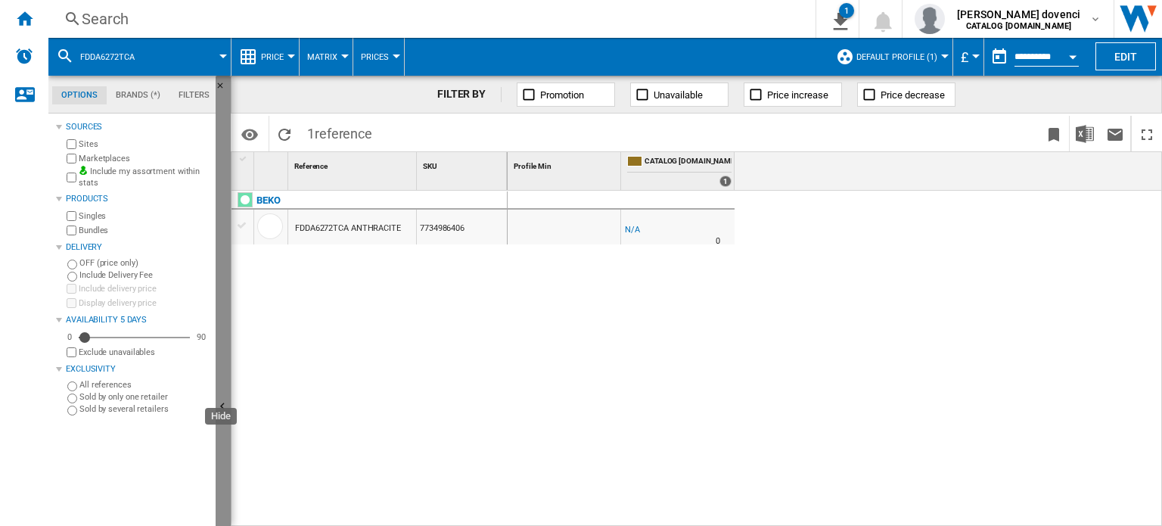
drag, startPoint x: 216, startPoint y: 141, endPoint x: 224, endPoint y: 184, distance: 43.0
click at [224, 184] on button "Hide" at bounding box center [223, 407] width 15 height 663
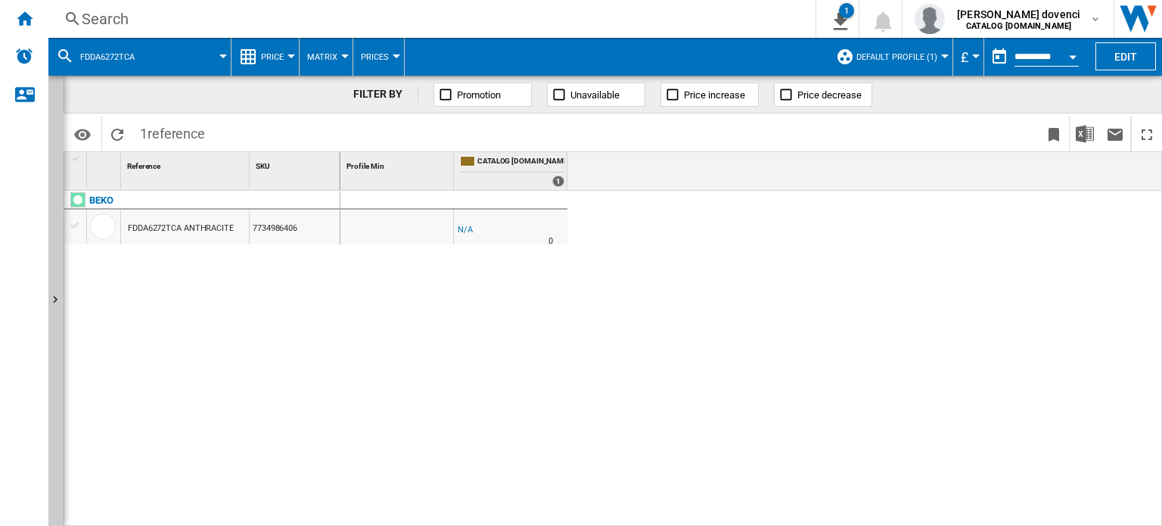
click at [76, 59] on div "FDDA6272TCA" at bounding box center [139, 57] width 167 height 38
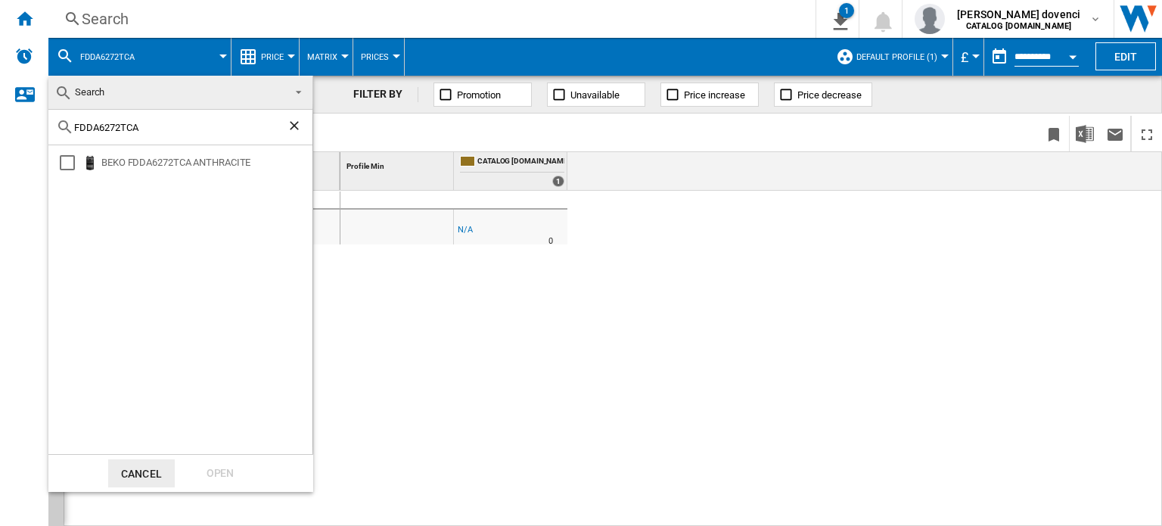
click at [194, 23] on md-backdrop at bounding box center [581, 263] width 1162 height 526
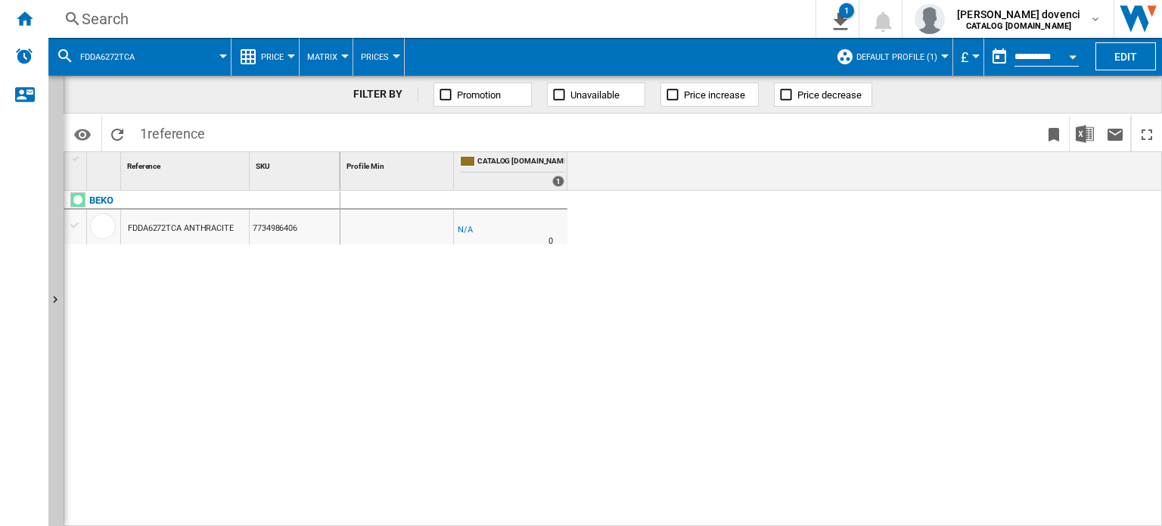
click at [129, 17] on div "Search" at bounding box center [429, 18] width 694 height 21
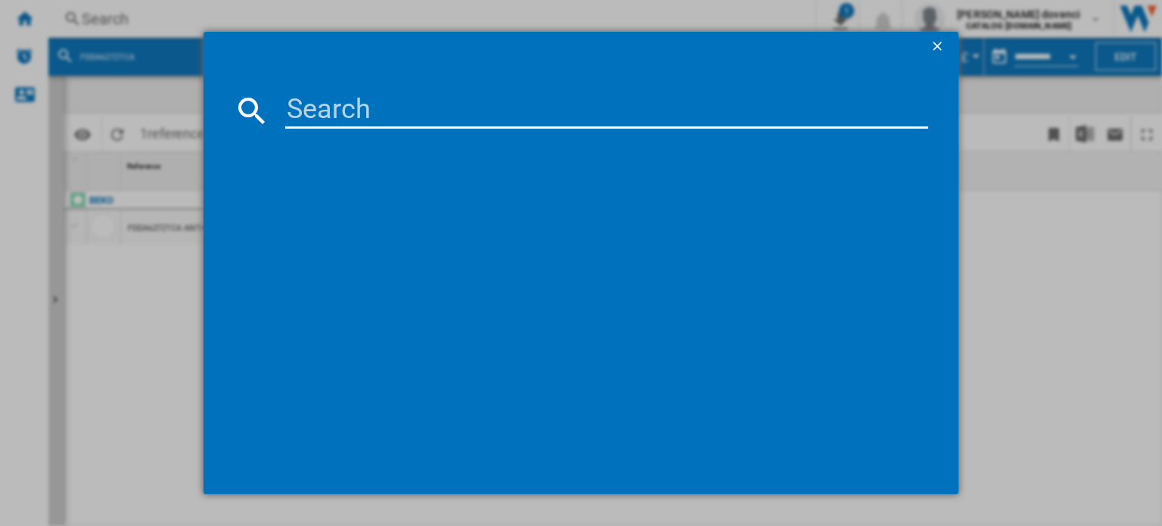
type input "KS530S"
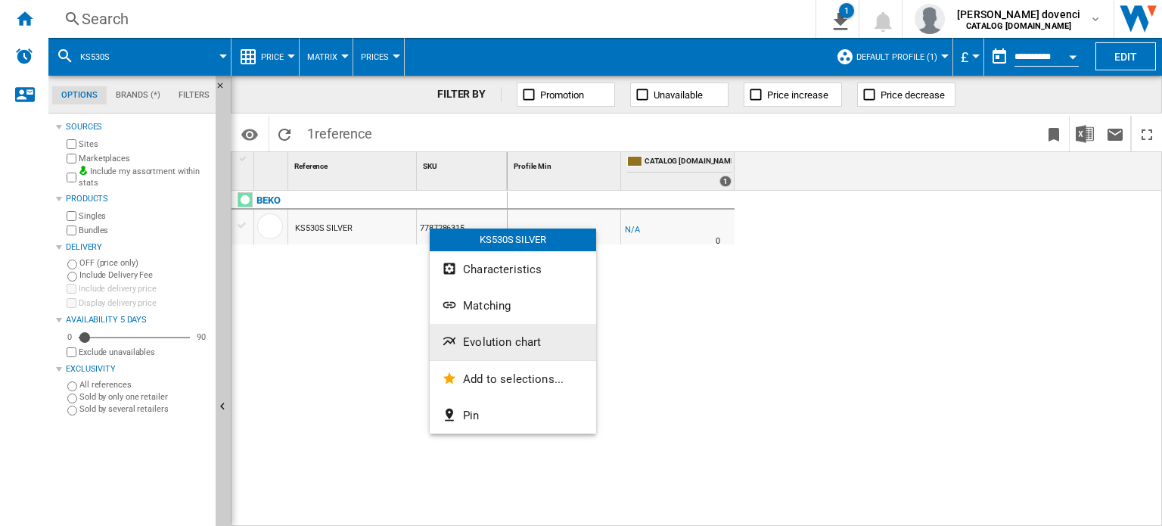
click at [518, 329] on button "Evolution chart" at bounding box center [513, 342] width 166 height 36
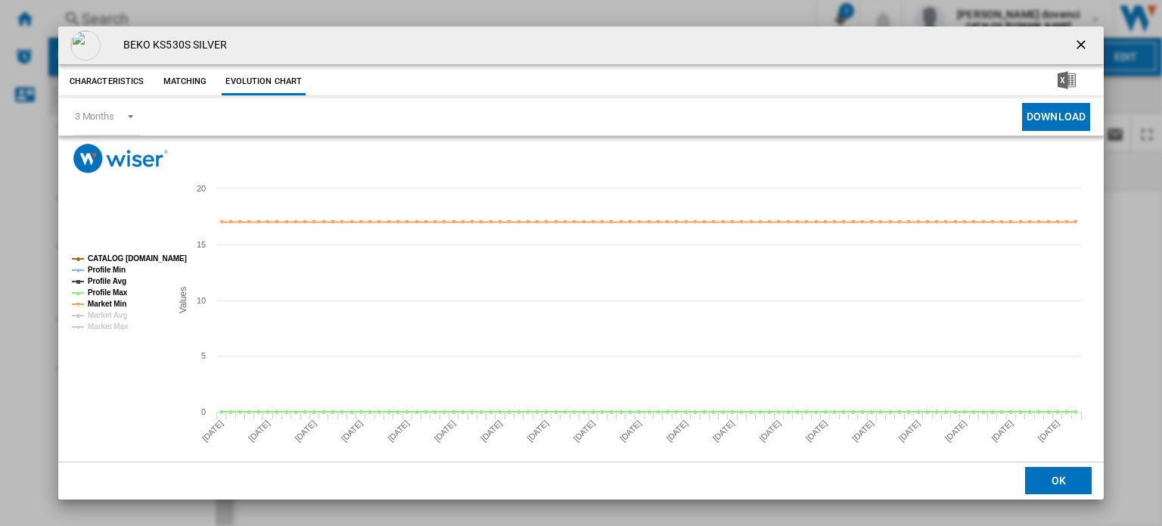
click at [137, 259] on tspan "CATALOG [DOMAIN_NAME]" at bounding box center [137, 258] width 99 height 8
click at [132, 262] on tspan "CATALOG [DOMAIN_NAME]" at bounding box center [137, 258] width 99 height 8
click at [123, 270] on tspan "Profile Min" at bounding box center [107, 269] width 38 height 8
click at [124, 281] on tspan "Profile Avg" at bounding box center [107, 281] width 39 height 8
click at [210, 89] on button "Matching" at bounding box center [184, 81] width 67 height 27
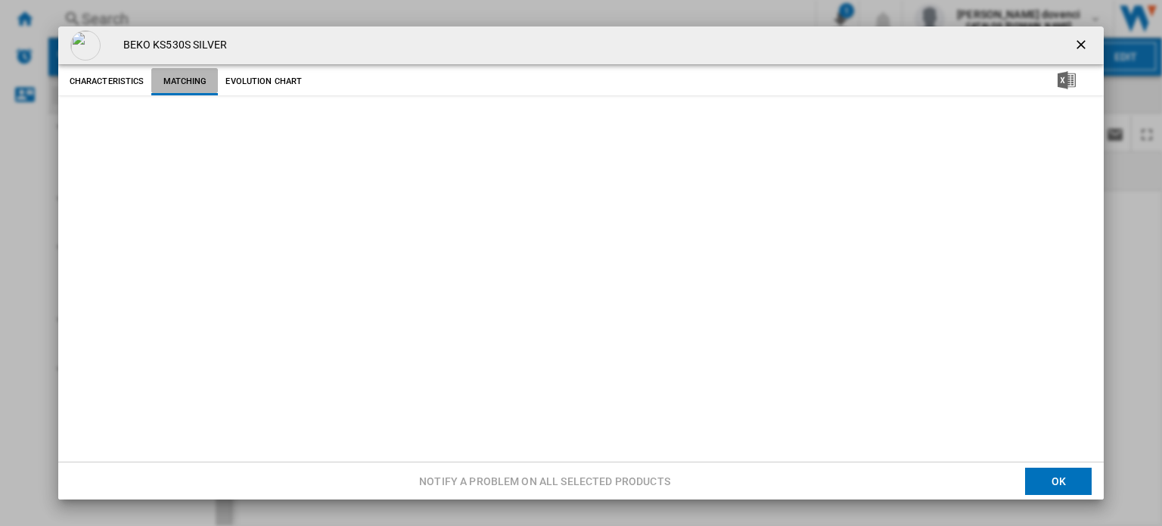
click at [279, 80] on button "Evolution chart" at bounding box center [264, 81] width 84 height 27
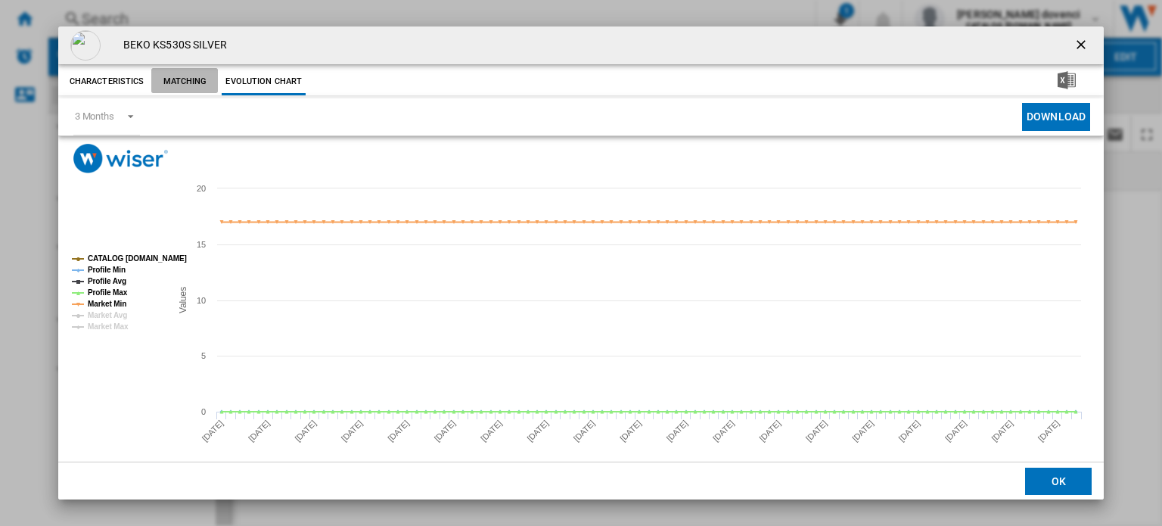
click at [209, 82] on button "Matching" at bounding box center [184, 81] width 67 height 27
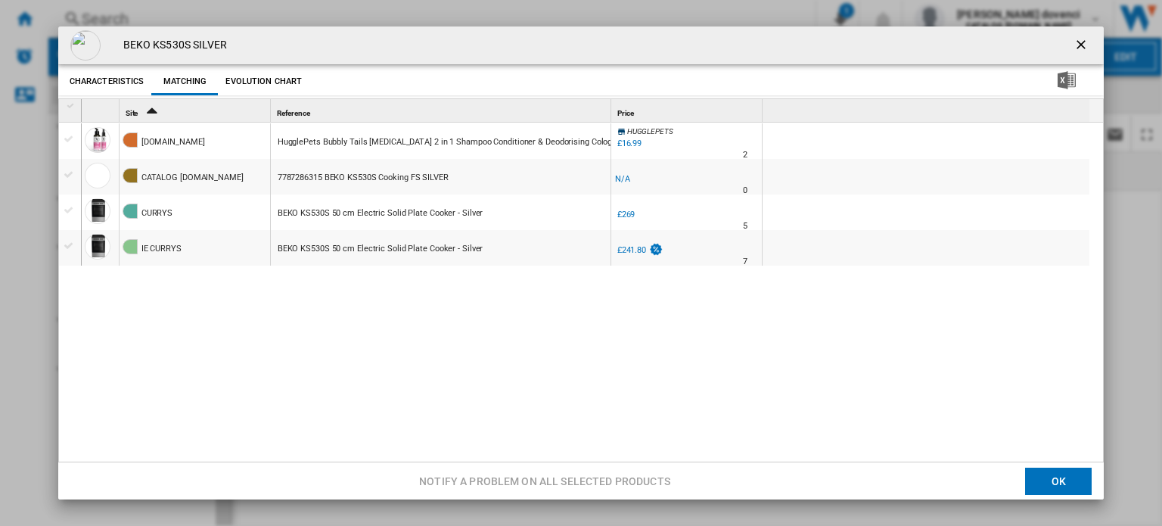
click at [352, 217] on div "BEKO KS530S 50 cm Electric Solid Plate Cooker - Silver" at bounding box center [381, 213] width 206 height 35
click at [954, 54] on button "Product popup" at bounding box center [1082, 45] width 30 height 30
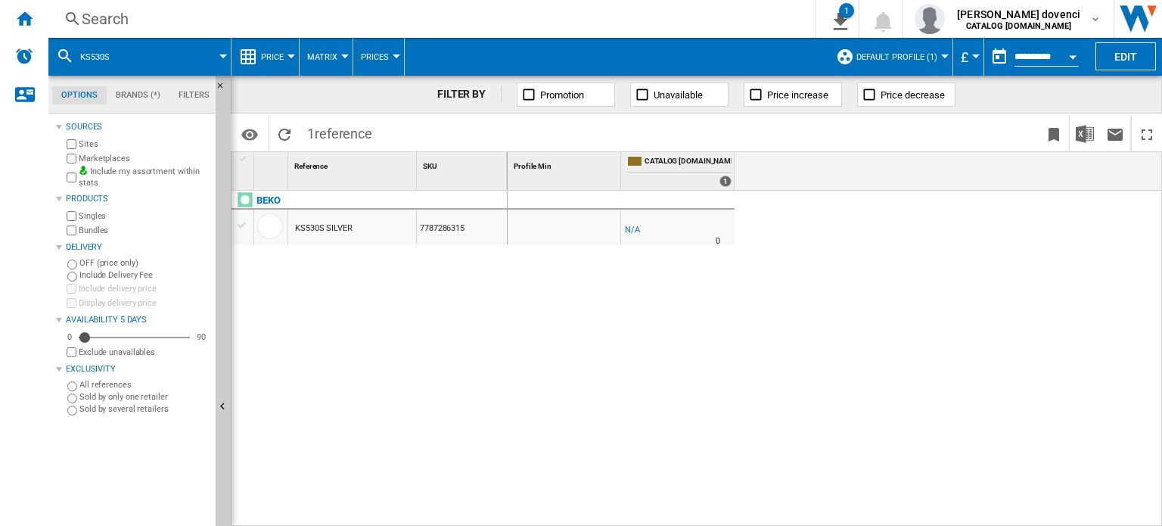
click at [129, 90] on md-tab-item "Brands (*)" at bounding box center [138, 95] width 63 height 18
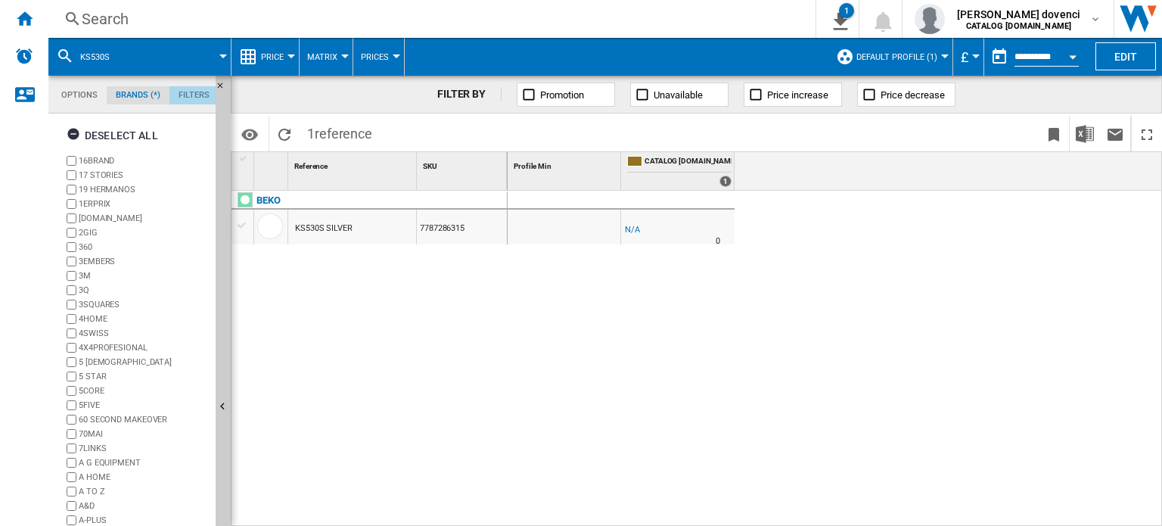
click at [189, 91] on md-tab-item "Filters" at bounding box center [193, 95] width 49 height 18
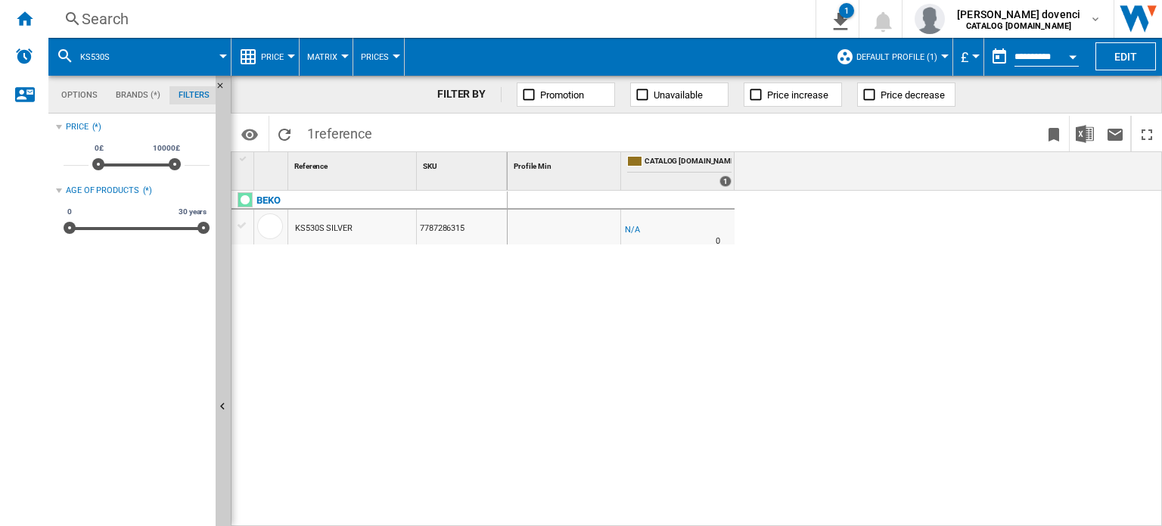
click at [127, 94] on md-tab-item "Brands (*)" at bounding box center [138, 95] width 63 height 18
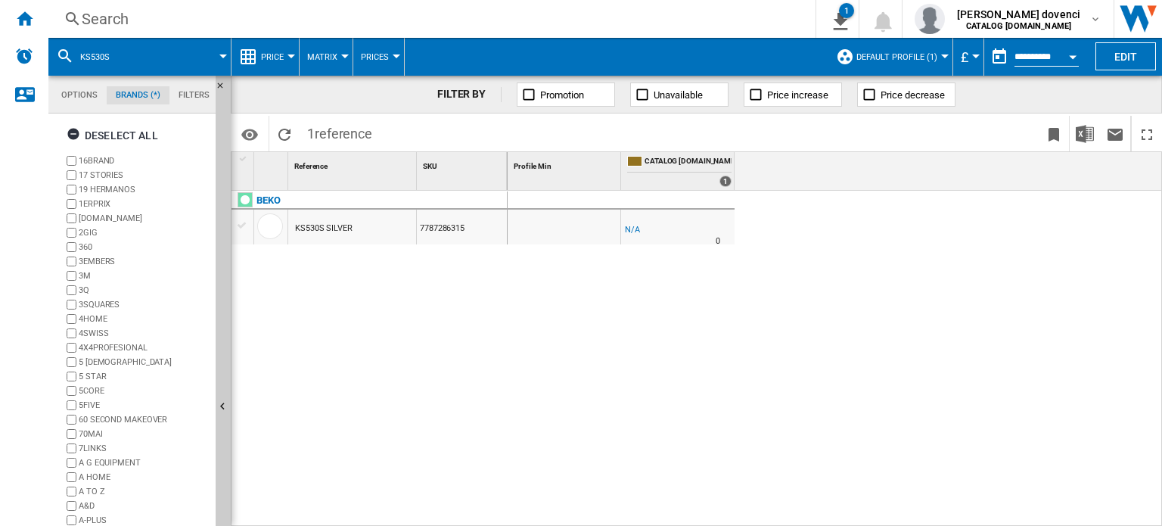
click at [82, 102] on md-tab-item "Options" at bounding box center [79, 95] width 54 height 18
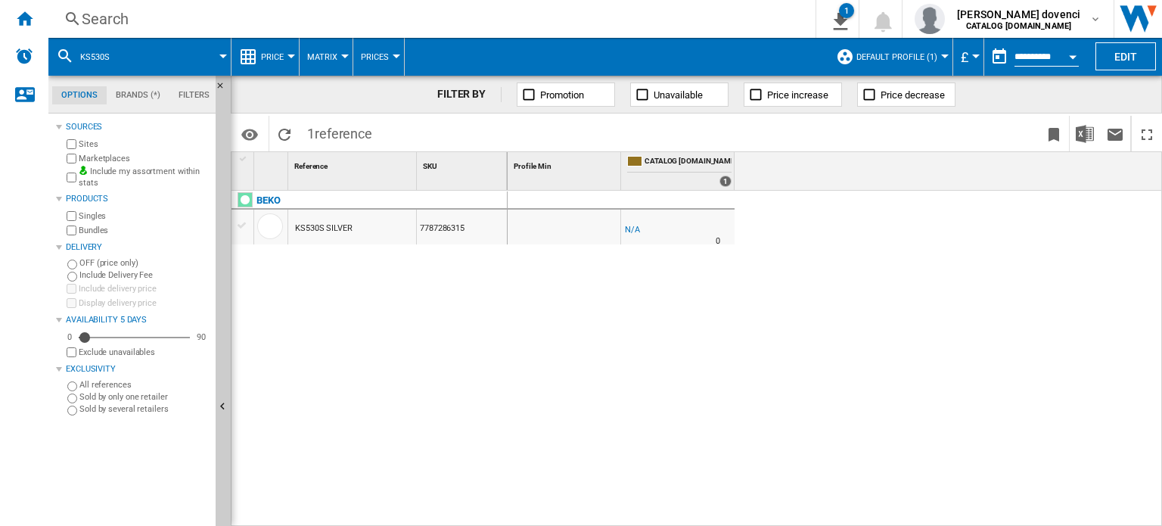
scroll to position [17, 0]
click at [140, 405] on label "Sold by several retailers" at bounding box center [144, 408] width 130 height 11
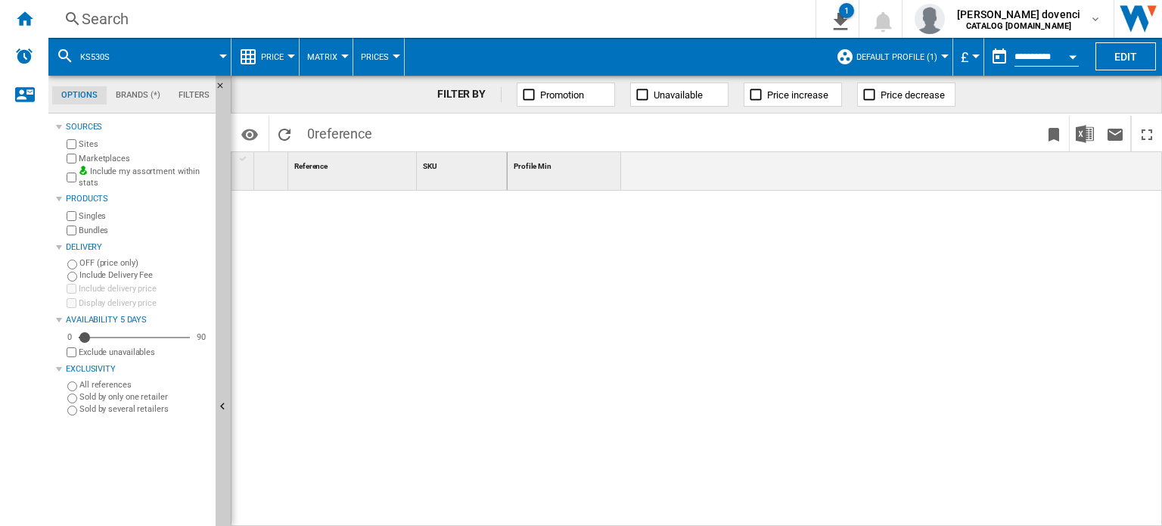
click at [98, 383] on label "All references" at bounding box center [144, 384] width 130 height 11
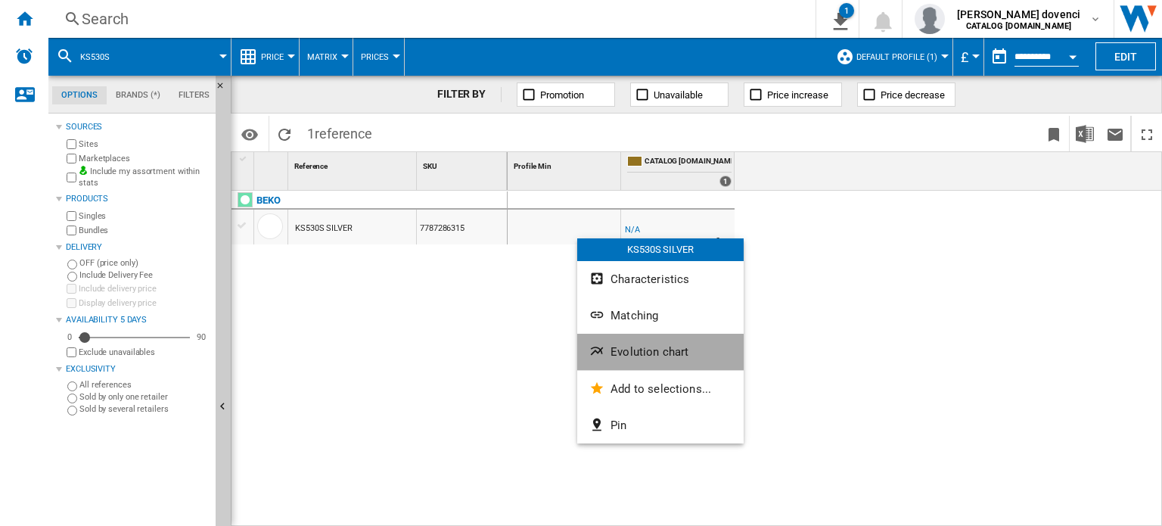
click at [647, 353] on span "Evolution chart" at bounding box center [649, 352] width 78 height 14
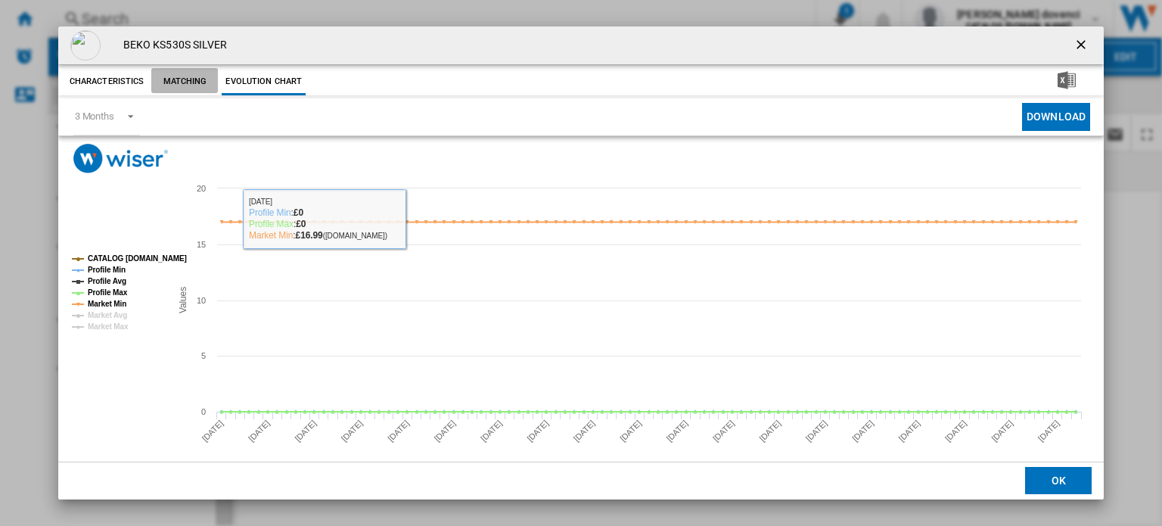
click at [202, 81] on button "Matching" at bounding box center [184, 81] width 67 height 27
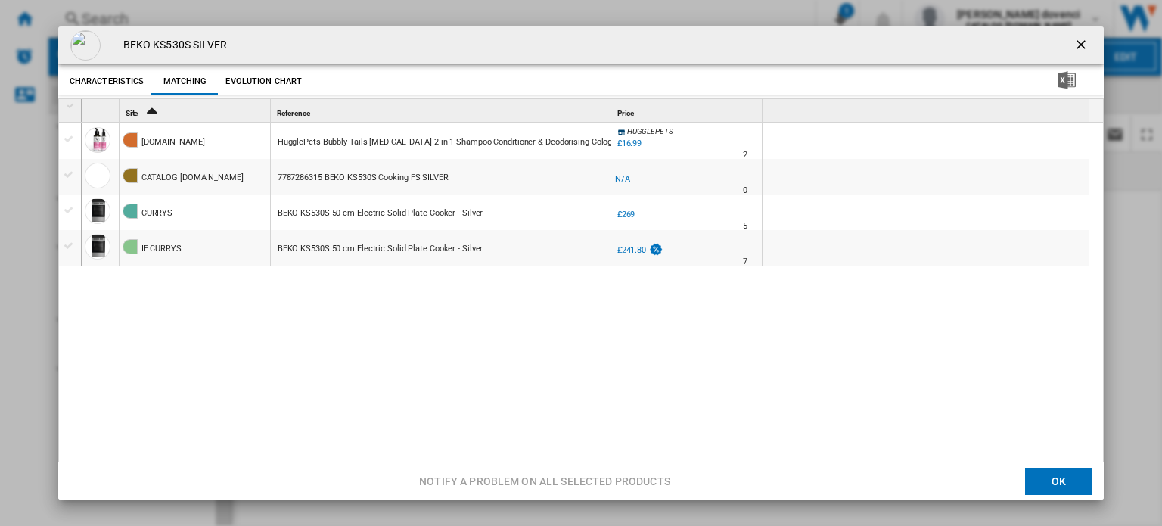
click at [64, 207] on div "Product popup" at bounding box center [70, 210] width 16 height 14
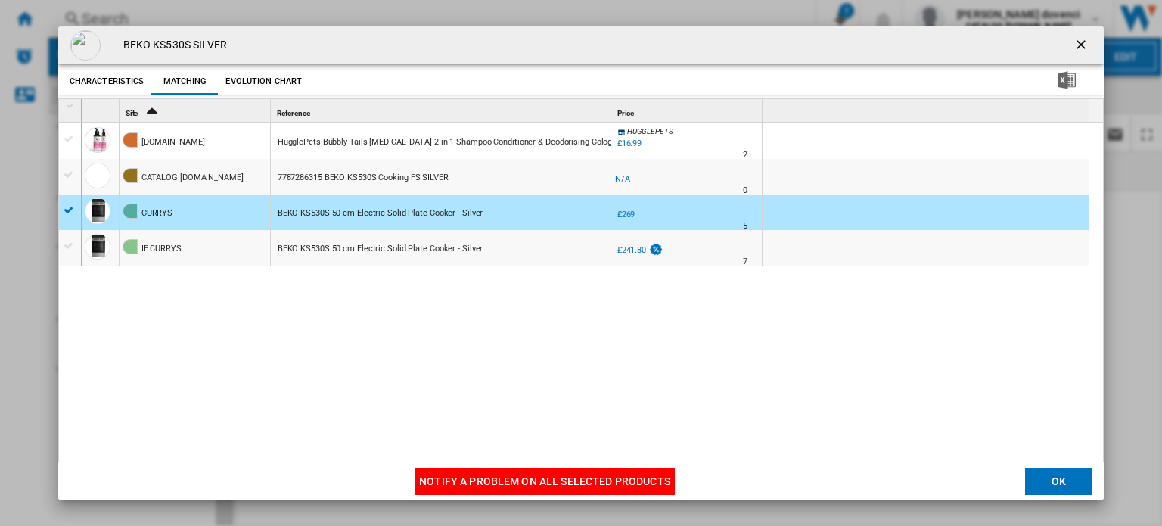
click at [954, 471] on button "OK" at bounding box center [1058, 480] width 67 height 27
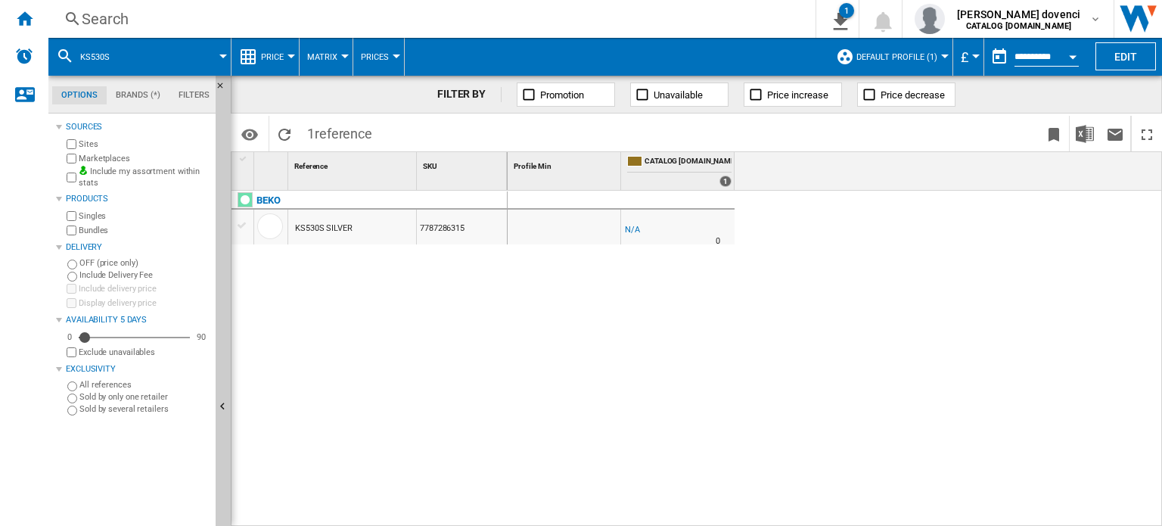
click at [728, 185] on div "1" at bounding box center [725, 180] width 12 height 11
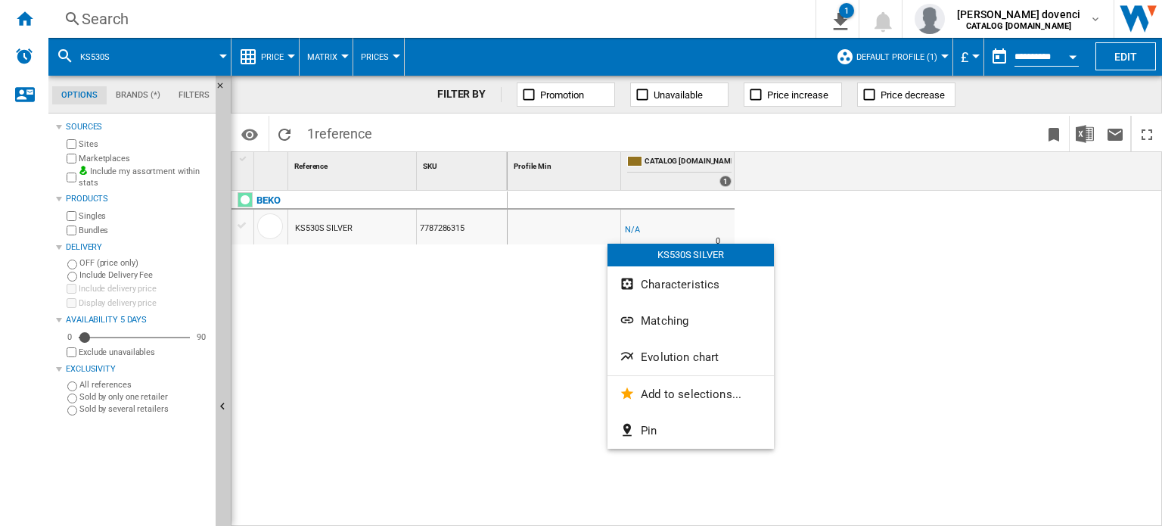
click at [650, 353] on span "Evolution chart" at bounding box center [680, 357] width 78 height 14
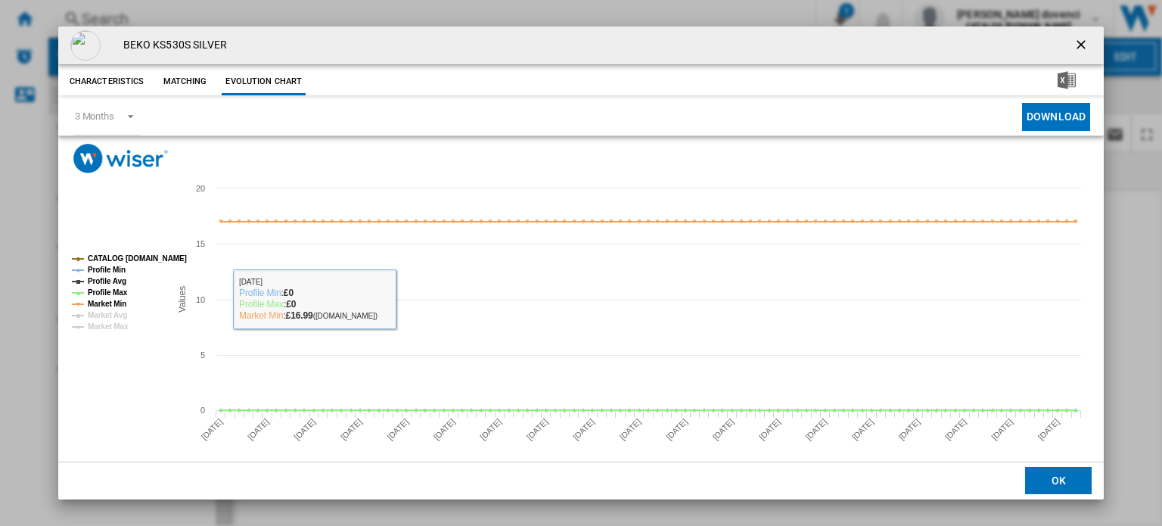
click at [181, 84] on button "Matching" at bounding box center [184, 81] width 67 height 27
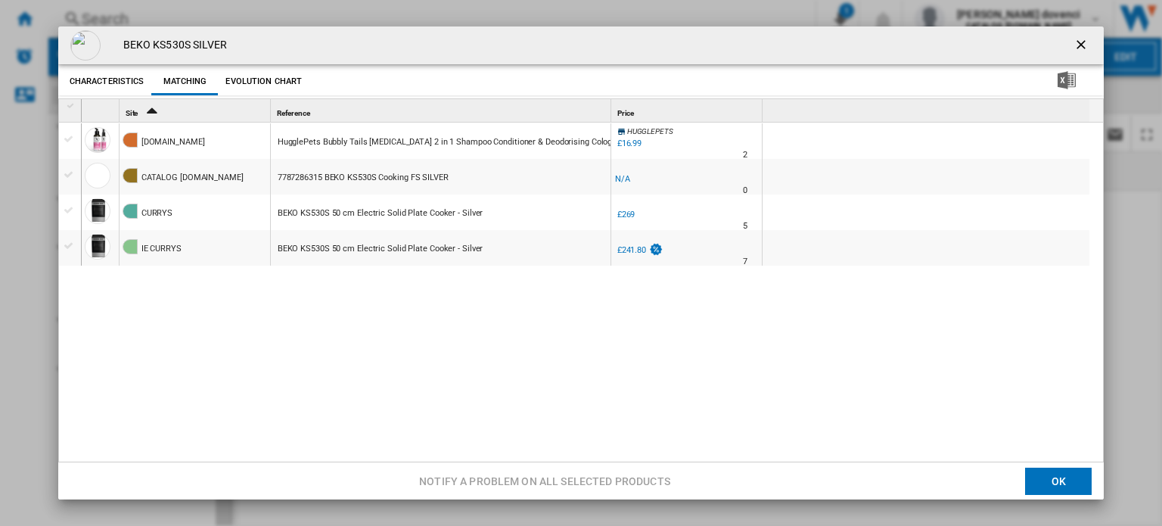
click at [954, 485] on div at bounding box center [581, 263] width 1162 height 526
click at [64, 139] on div "Product popup" at bounding box center [70, 139] width 16 height 14
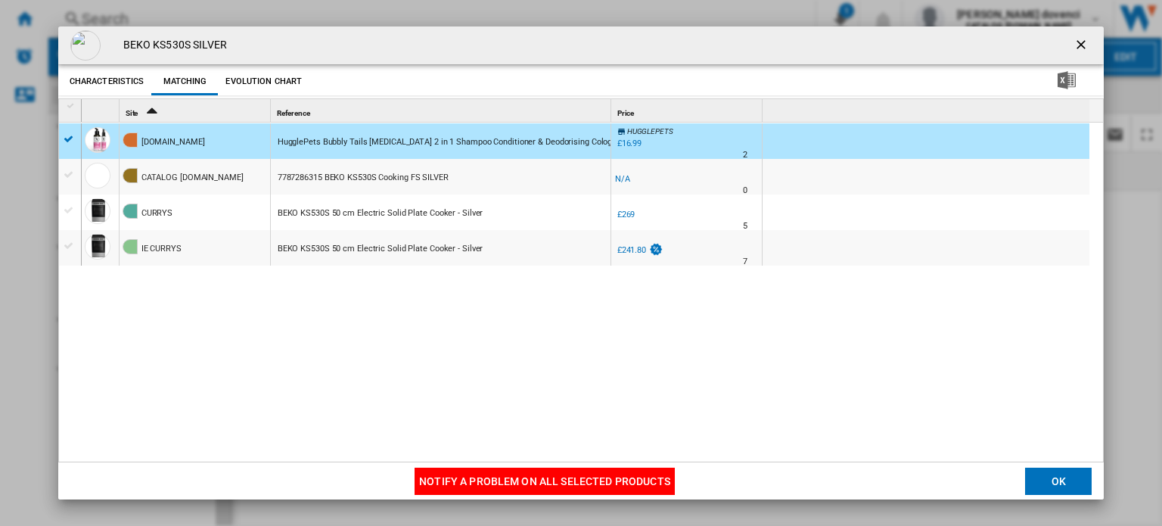
click at [490, 476] on button "Notify a problem on all selected products" at bounding box center [544, 480] width 260 height 27
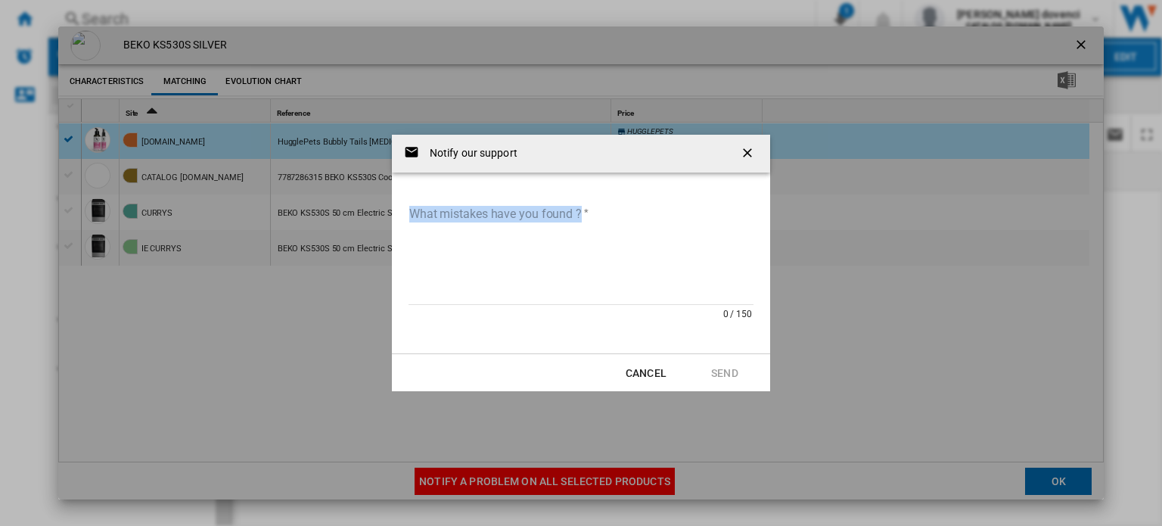
drag, startPoint x: 545, startPoint y: 160, endPoint x: 723, endPoint y: 245, distance: 197.9
click at [723, 245] on div "Notify our support What mistakes have you found ? 0 / 150 Cancel Send" at bounding box center [581, 263] width 378 height 256
click at [662, 374] on button "Cancel" at bounding box center [646, 372] width 67 height 27
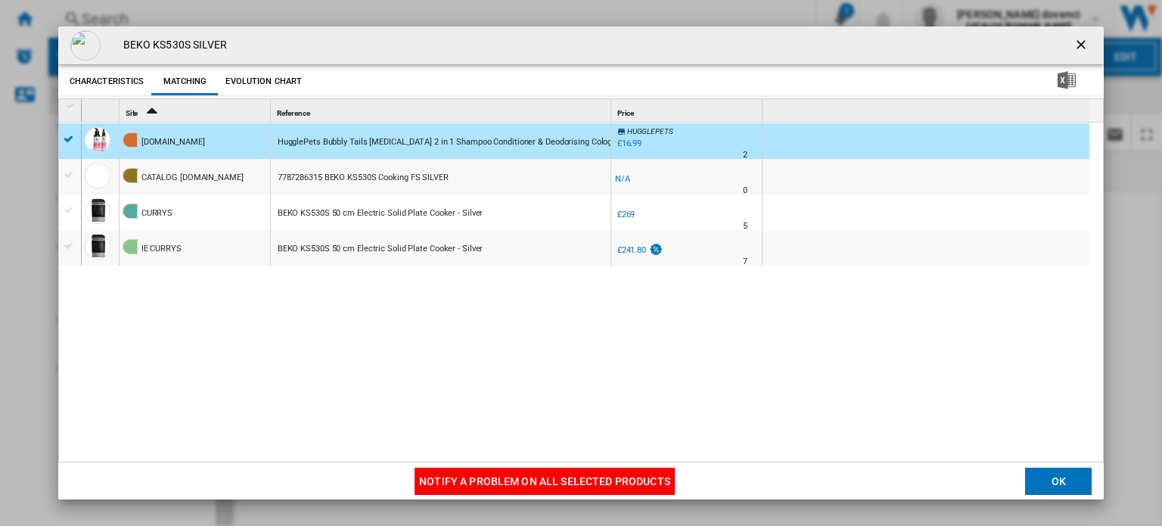
click at [541, 471] on button "Notify a problem on all selected products" at bounding box center [544, 480] width 260 height 27
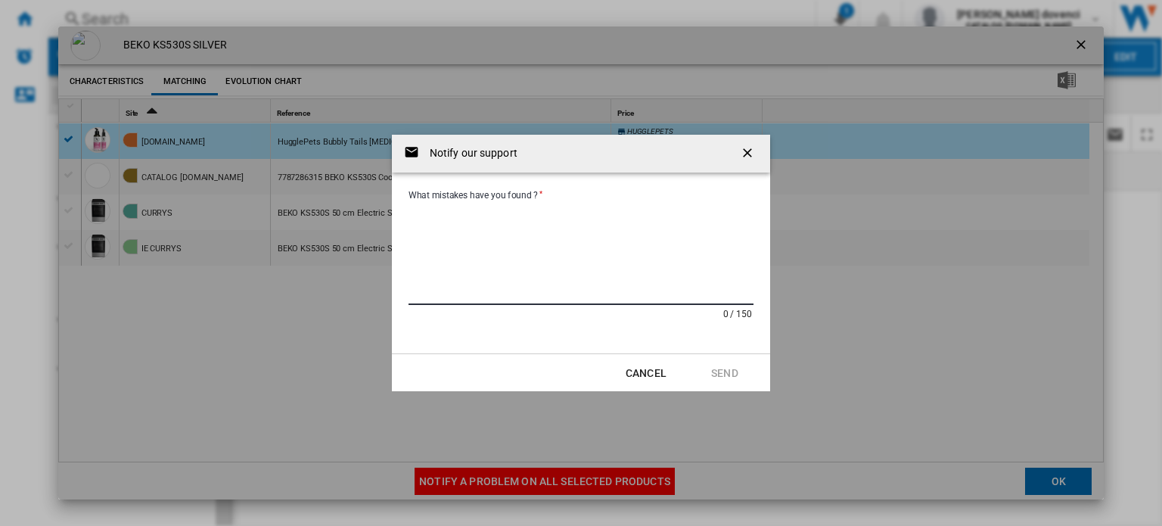
click at [505, 247] on textarea "What mistakes have you found ?" at bounding box center [580, 254] width 345 height 102
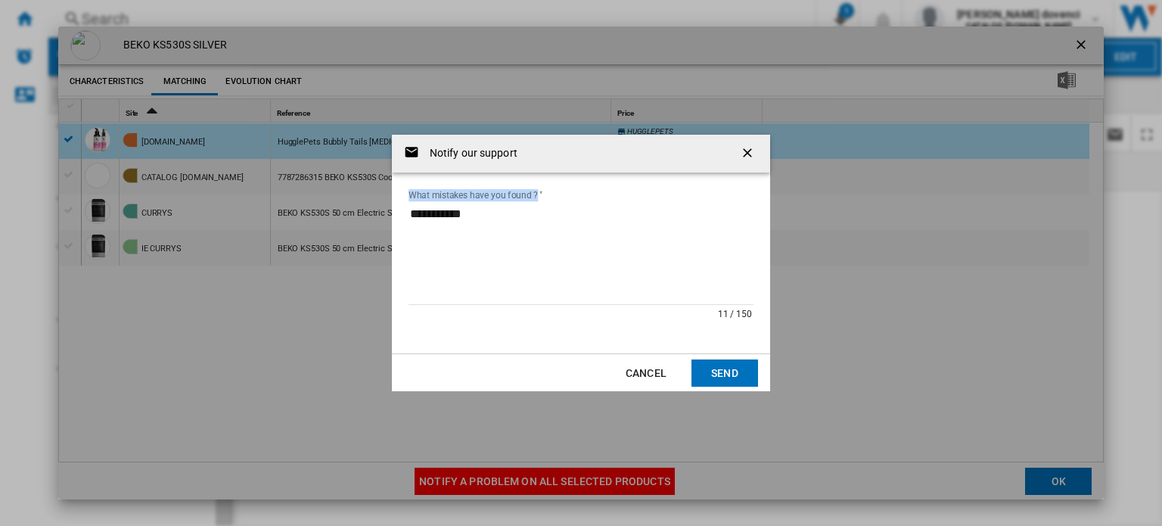
drag, startPoint x: 636, startPoint y: 150, endPoint x: 724, endPoint y: 216, distance: 109.2
click at [724, 216] on div "**********" at bounding box center [581, 263] width 378 height 256
click at [600, 202] on md-input-container "**********" at bounding box center [581, 262] width 348 height 123
click at [599, 216] on textarea "**********" at bounding box center [580, 254] width 345 height 102
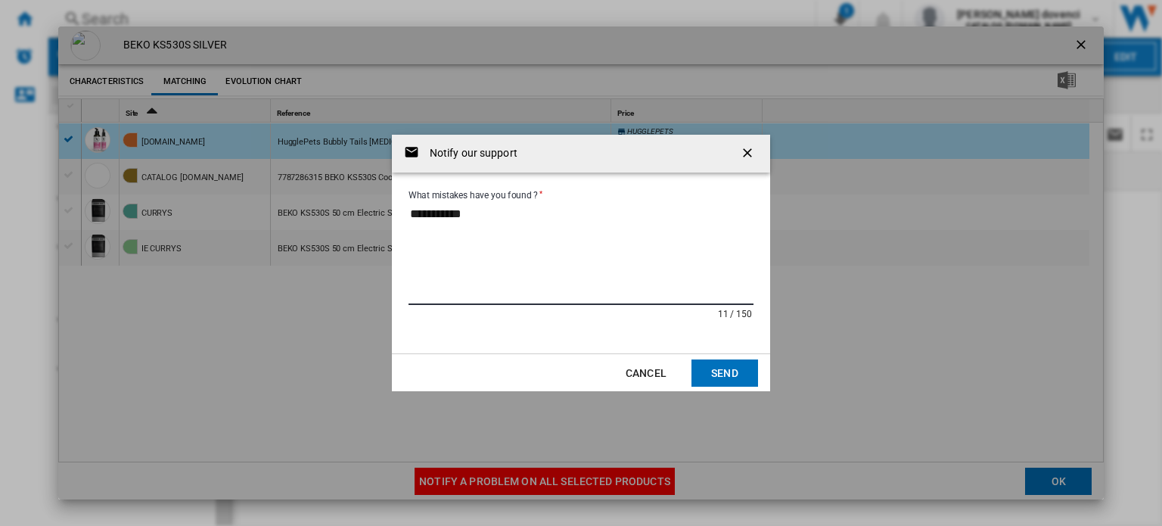
click at [608, 223] on textarea "**********" at bounding box center [580, 254] width 345 height 102
type textarea "**********"
click at [714, 365] on button "Send" at bounding box center [724, 372] width 67 height 27
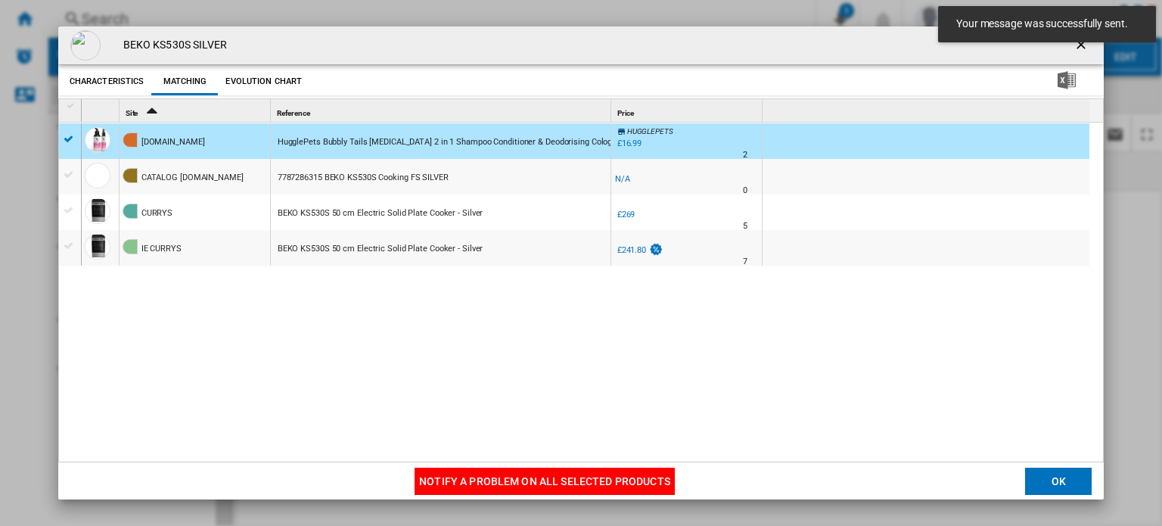
click at [954, 470] on button "OK" at bounding box center [1058, 480] width 67 height 27
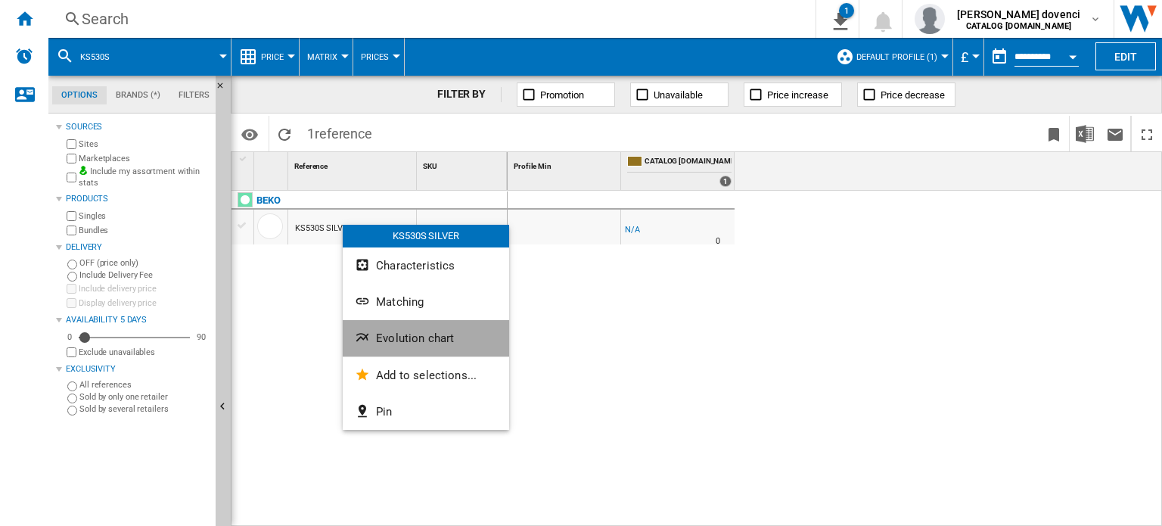
click at [438, 337] on span "Evolution chart" at bounding box center [415, 338] width 78 height 14
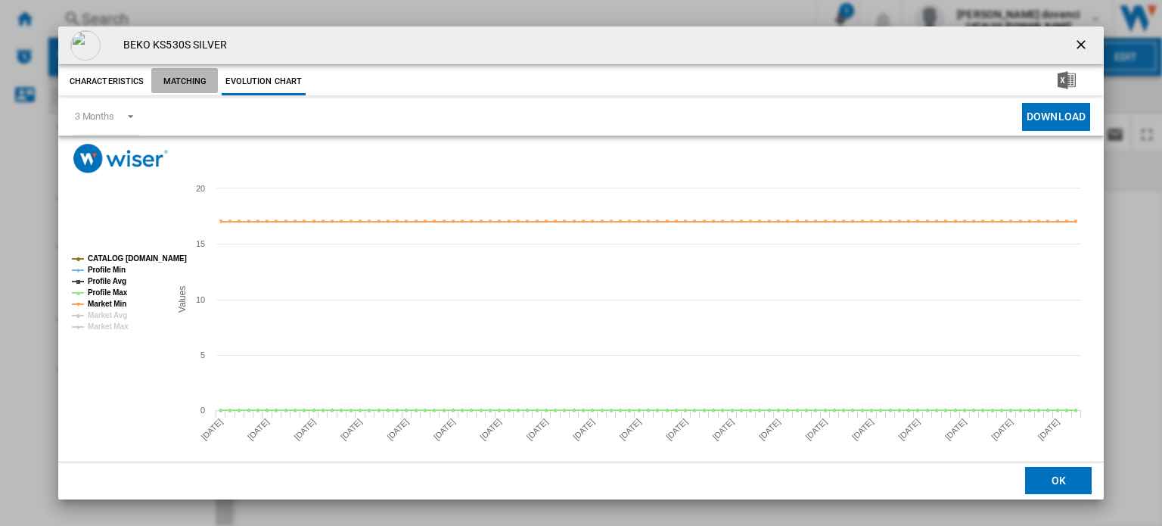
click at [203, 81] on button "Matching" at bounding box center [184, 81] width 67 height 27
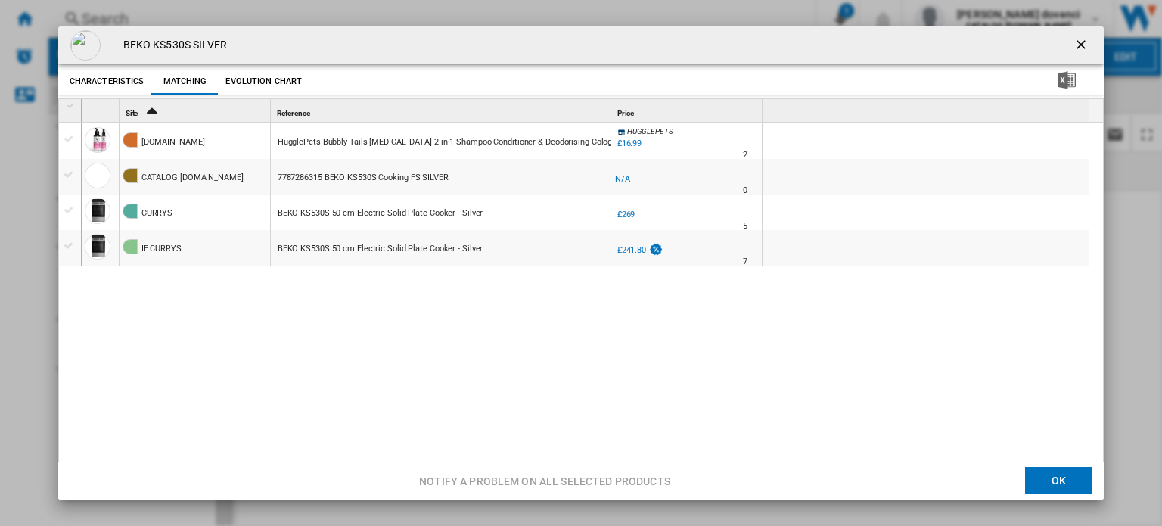
click at [132, 87] on button "Characteristics" at bounding box center [107, 81] width 82 height 27
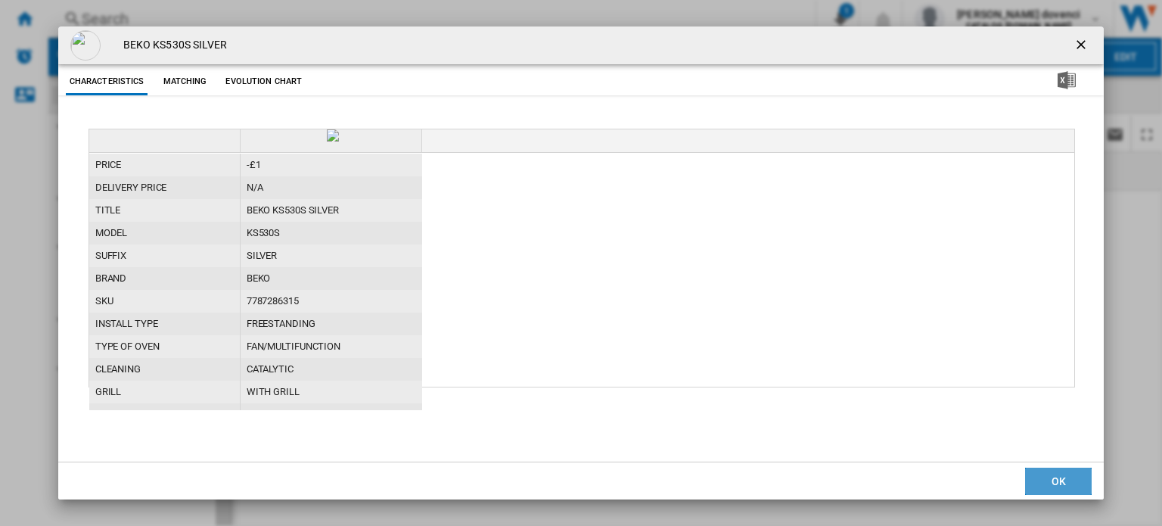
click at [954, 477] on button "OK" at bounding box center [1058, 480] width 67 height 27
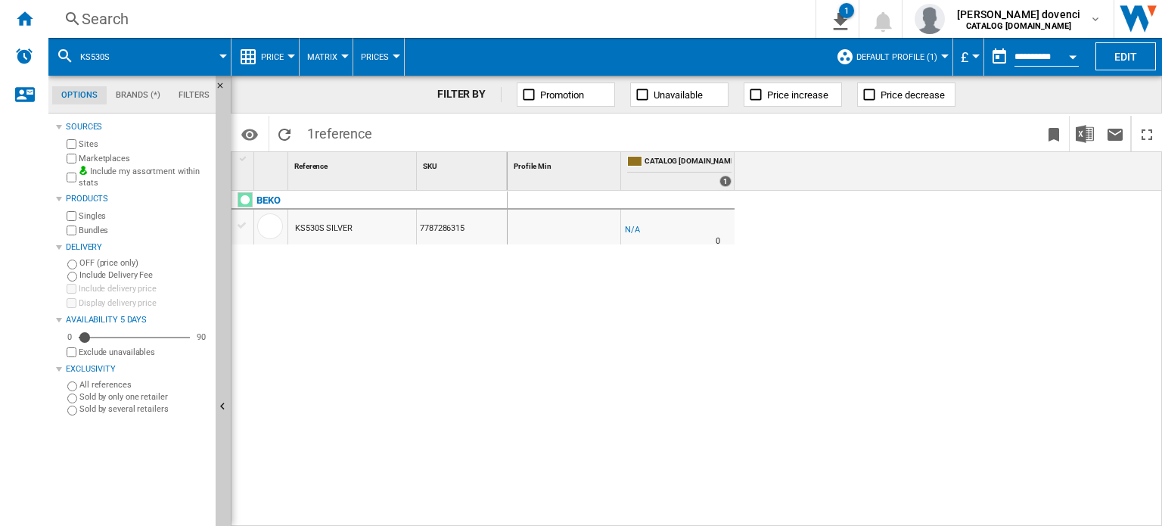
click at [912, 48] on button "Default profile (1)" at bounding box center [900, 57] width 88 height 38
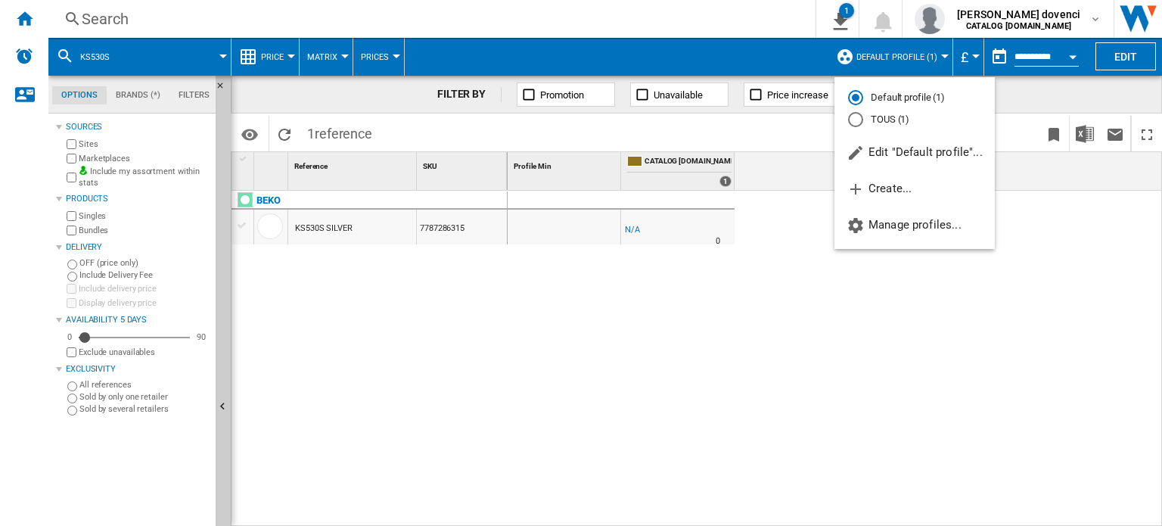
click at [954, 331] on md-backdrop at bounding box center [581, 263] width 1162 height 526
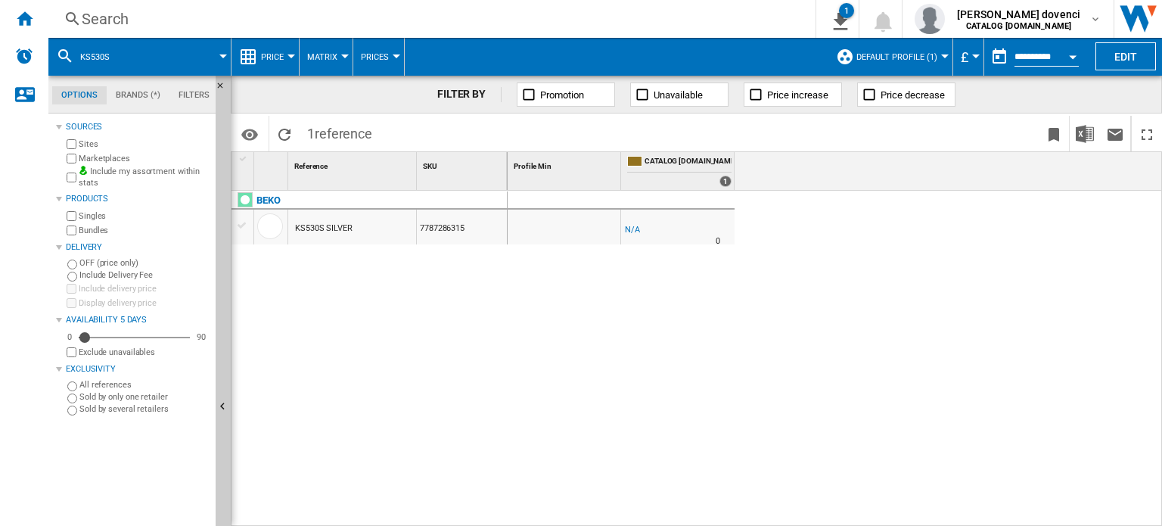
click at [275, 54] on span "Price" at bounding box center [272, 57] width 23 height 10
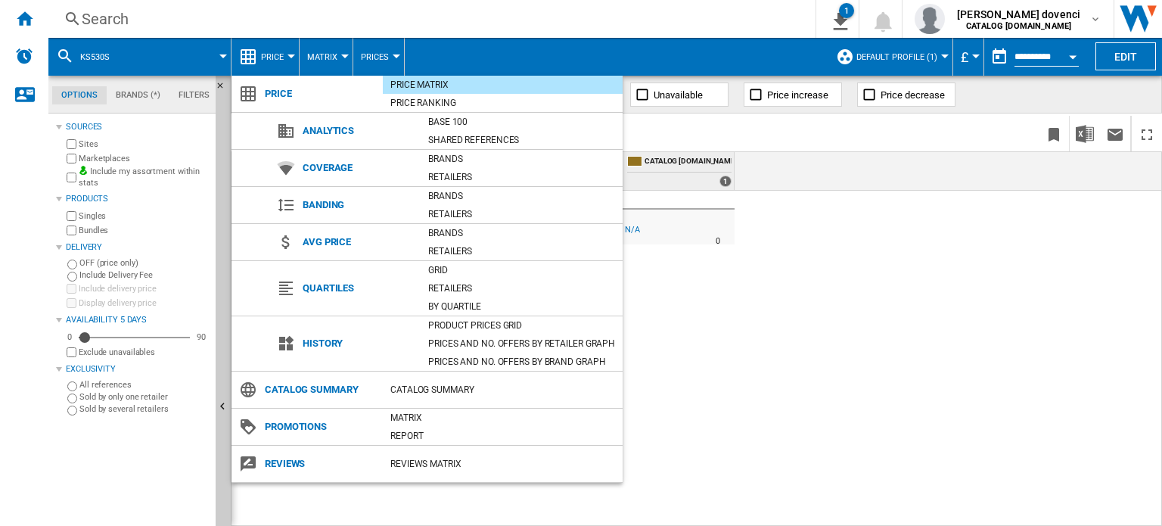
click at [283, 48] on md-backdrop at bounding box center [581, 263] width 1162 height 526
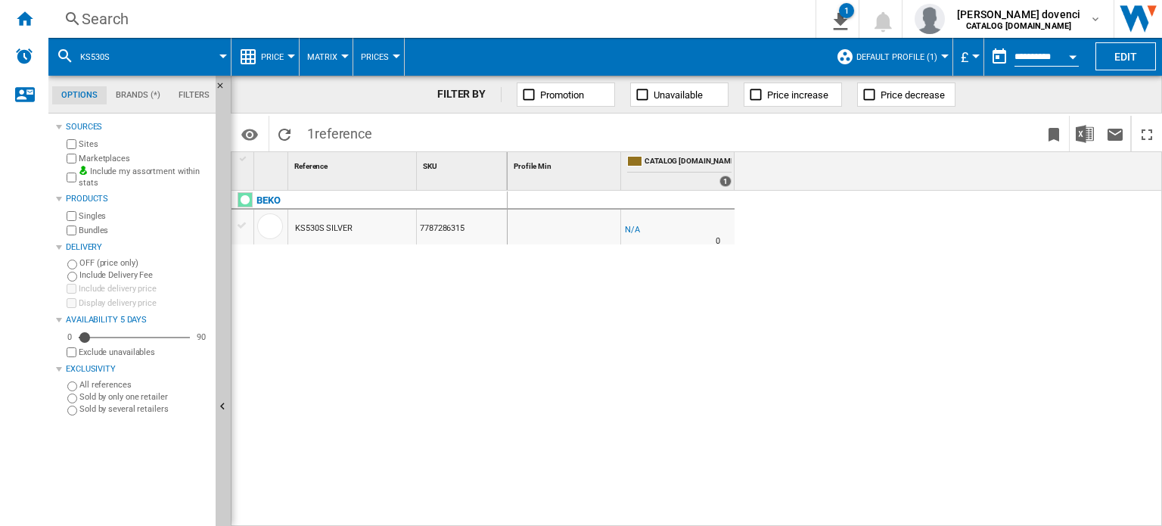
click at [339, 64] on button "Matrix" at bounding box center [326, 57] width 38 height 38
click at [380, 66] on md-backdrop at bounding box center [581, 263] width 1162 height 526
click at [387, 62] on button "Prices" at bounding box center [379, 57] width 36 height 38
click at [399, 54] on md-backdrop at bounding box center [581, 263] width 1162 height 526
click at [103, 14] on div "Search" at bounding box center [429, 18] width 694 height 21
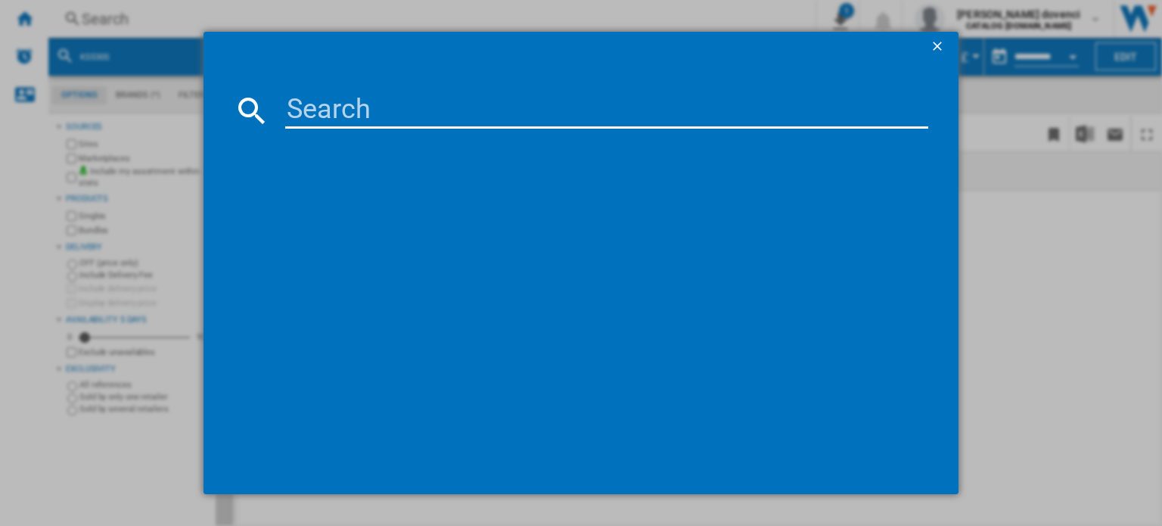
type input "KDVC563AW"
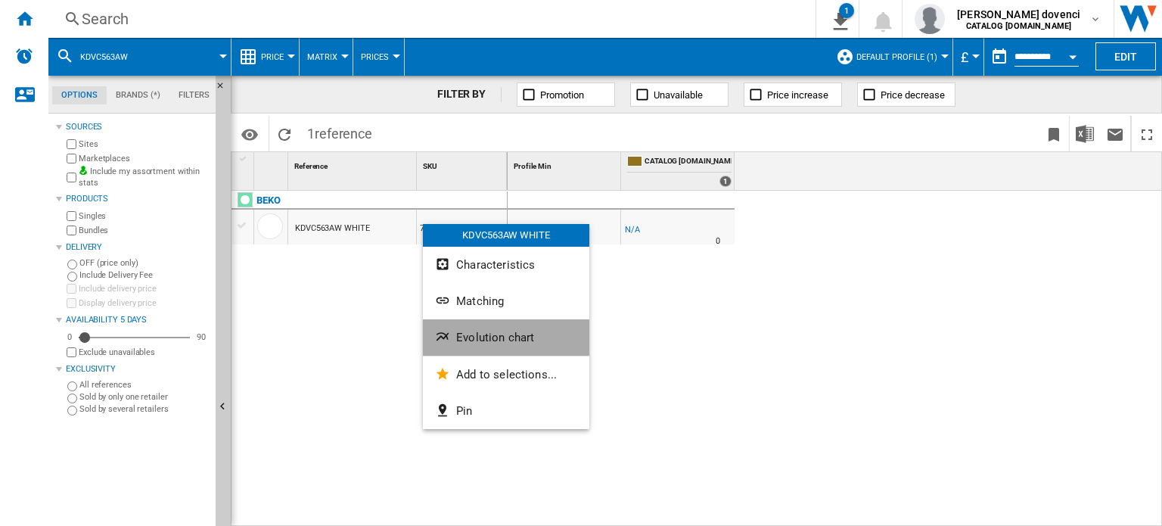
click at [479, 337] on span "Evolution chart" at bounding box center [495, 337] width 78 height 14
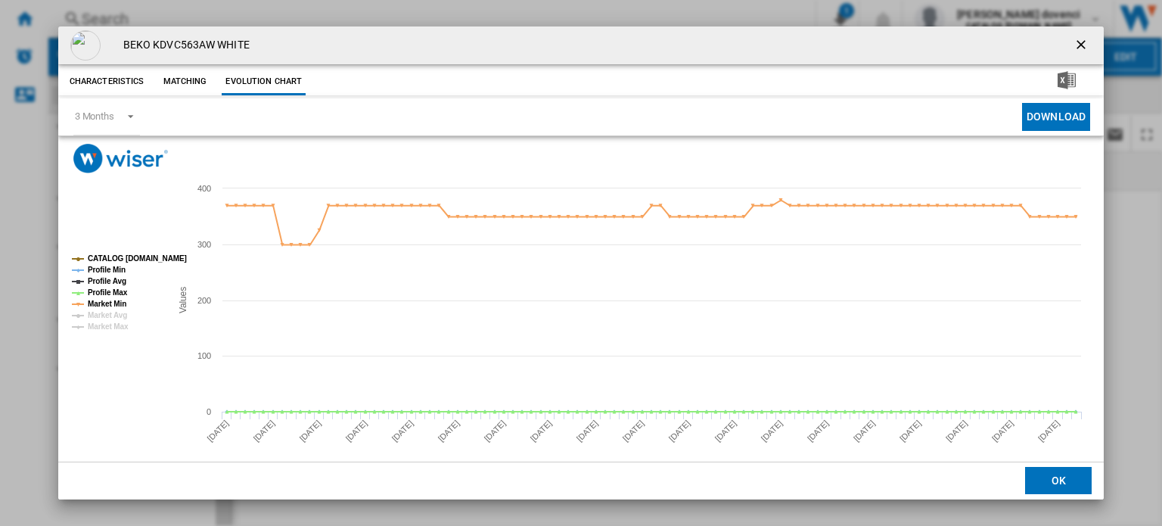
click at [954, 481] on button "OK" at bounding box center [1058, 480] width 67 height 27
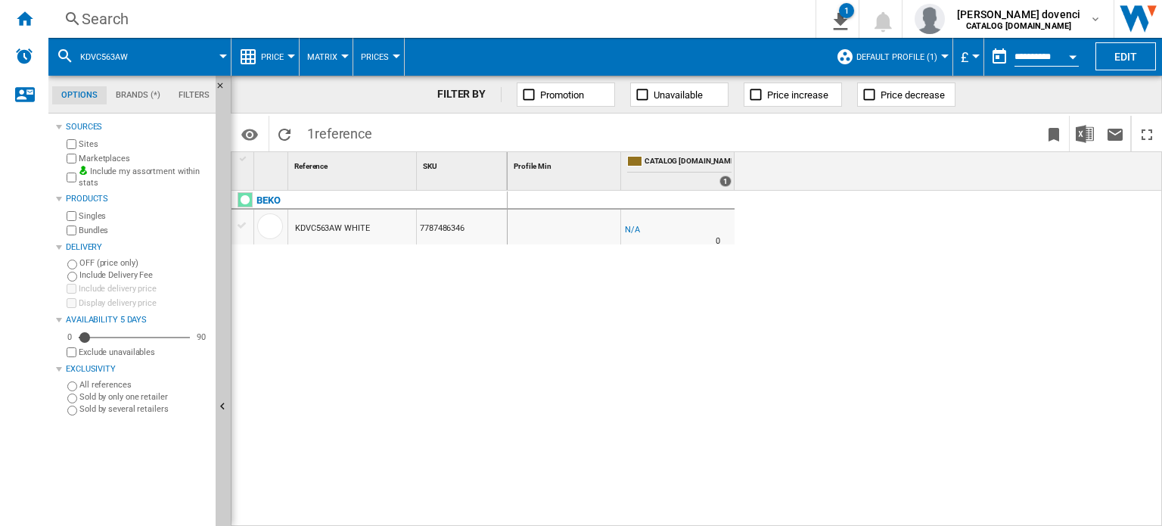
drag, startPoint x: 599, startPoint y: 219, endPoint x: 591, endPoint y: 214, distance: 9.2
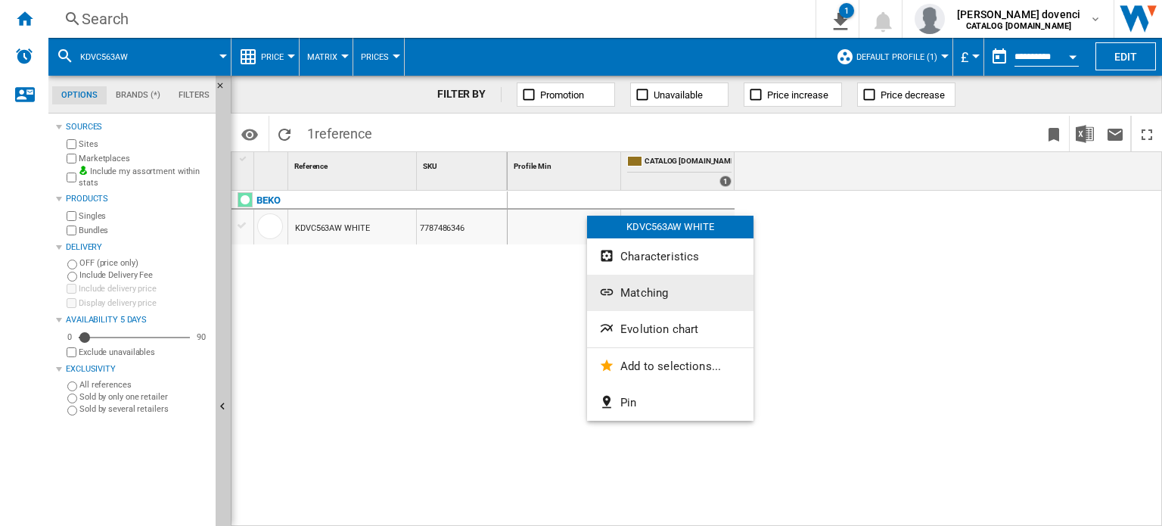
click at [649, 306] on button "Matching" at bounding box center [670, 293] width 166 height 36
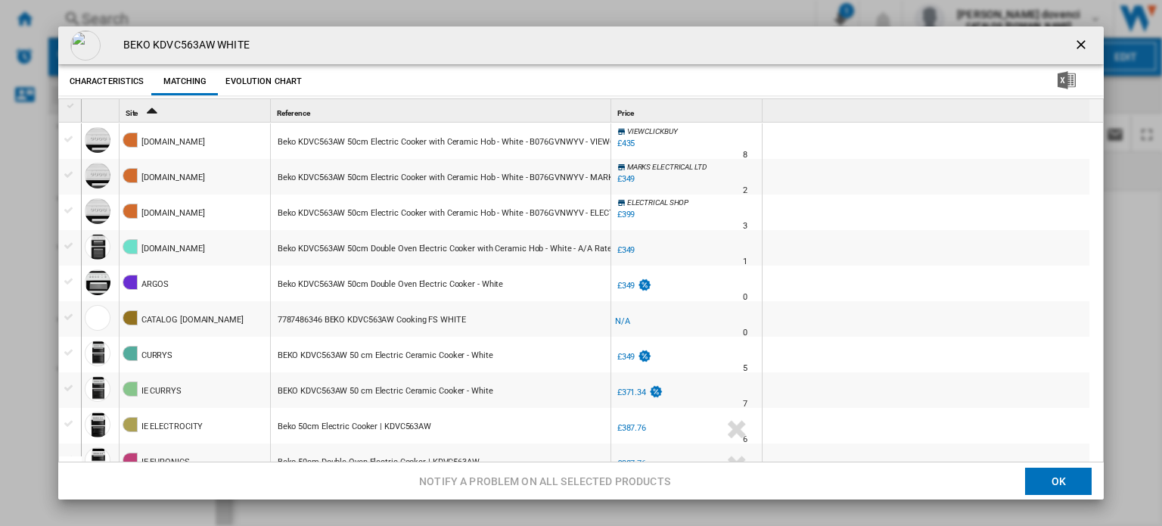
click at [115, 76] on button "Characteristics" at bounding box center [107, 81] width 82 height 27
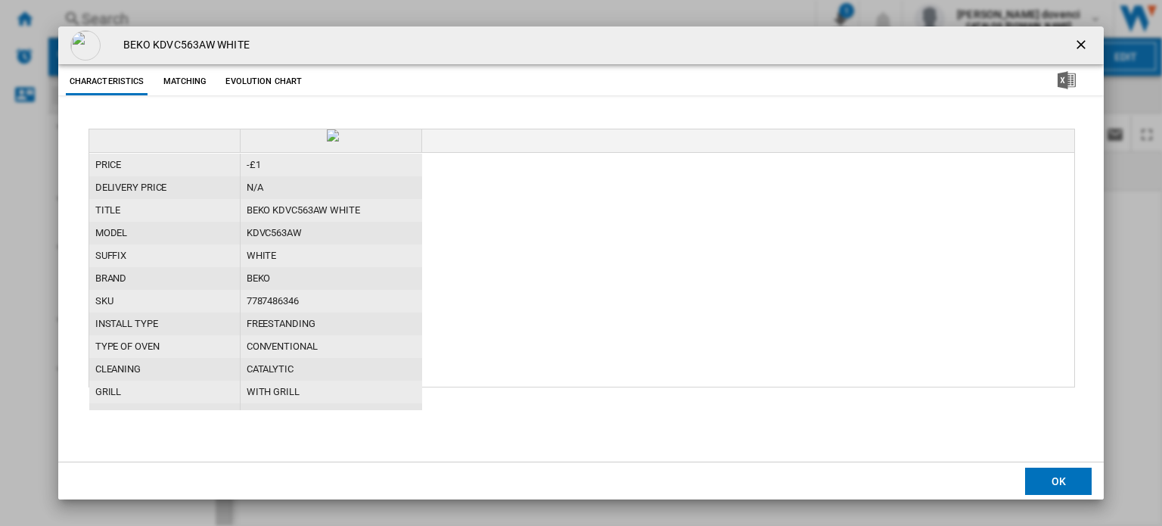
click at [954, 501] on div "BEKO KDVC563AW WHITE Characteristics Matching Evolution chart price -£1 deliver…" at bounding box center [581, 263] width 1162 height 526
click at [954, 500] on div "BEKO KDVC563AW WHITE Characteristics Matching Evolution chart price -£1 deliver…" at bounding box center [581, 263] width 1162 height 526
click at [954, 492] on button "OK" at bounding box center [1058, 480] width 67 height 27
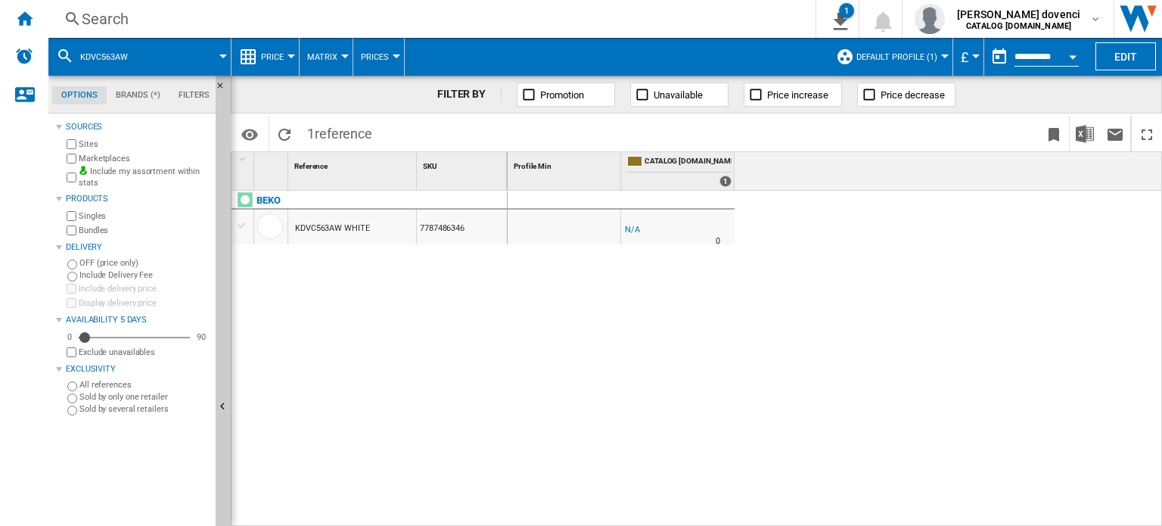
click at [76, 132] on div "Sources" at bounding box center [138, 127] width 144 height 12
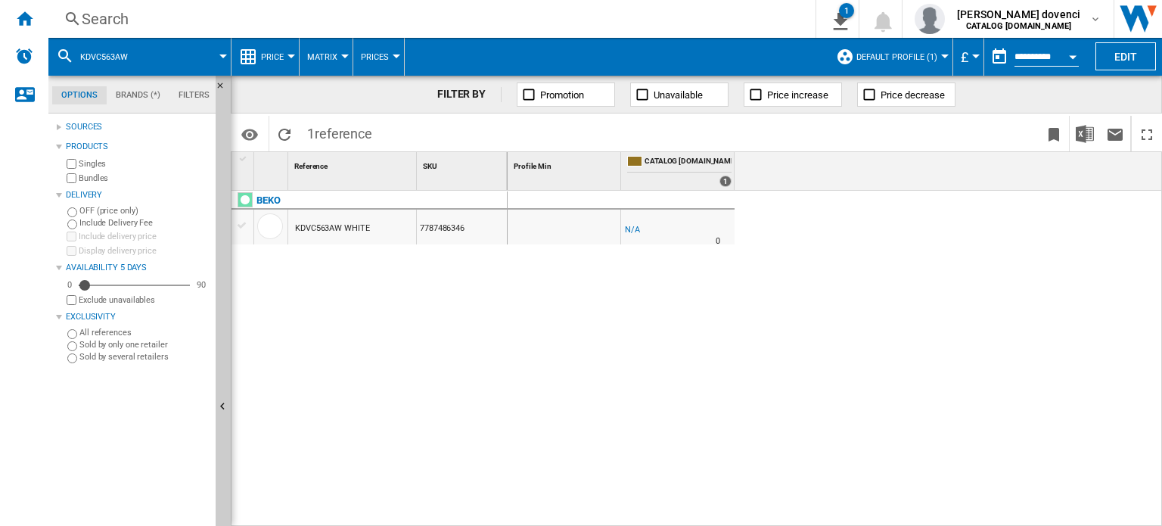
click at [76, 132] on div "Sources" at bounding box center [138, 127] width 144 height 12
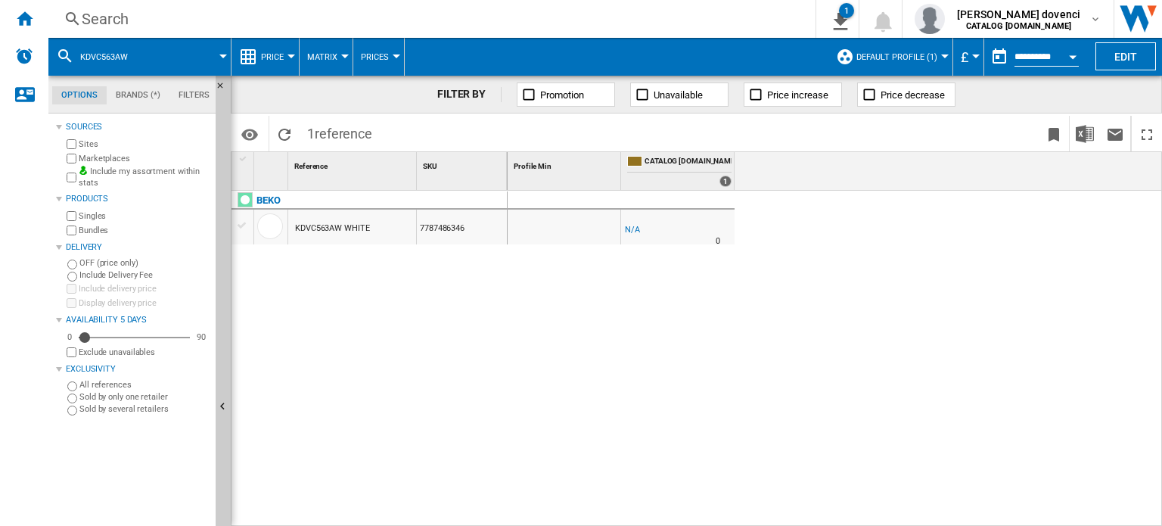
click at [138, 99] on md-tab-item "Brands (*)" at bounding box center [138, 95] width 63 height 18
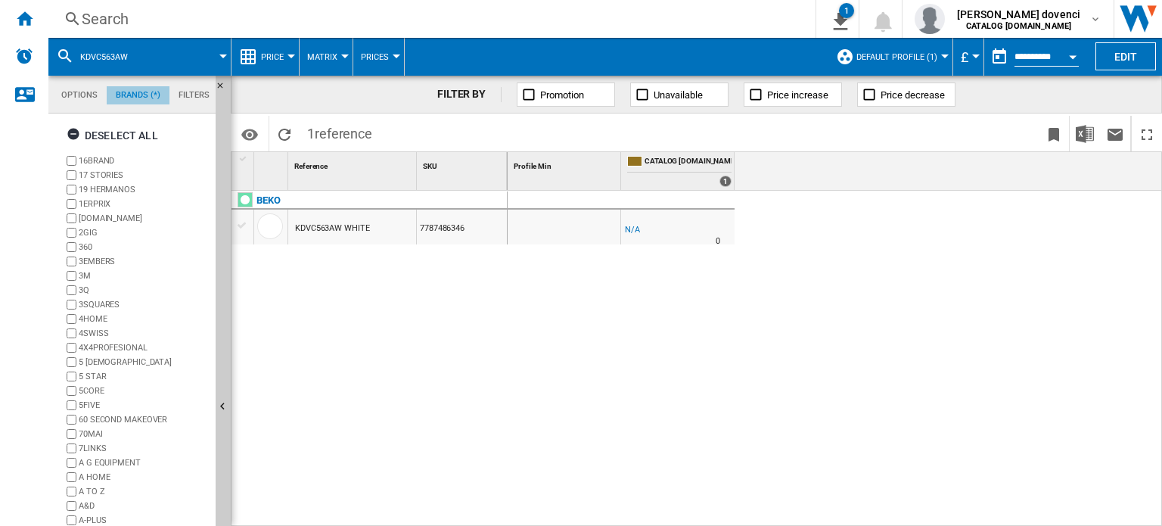
scroll to position [57, 0]
click at [123, 134] on div "Deselect all" at bounding box center [113, 135] width 92 height 27
click at [122, 133] on div "Select all" at bounding box center [106, 135] width 78 height 27
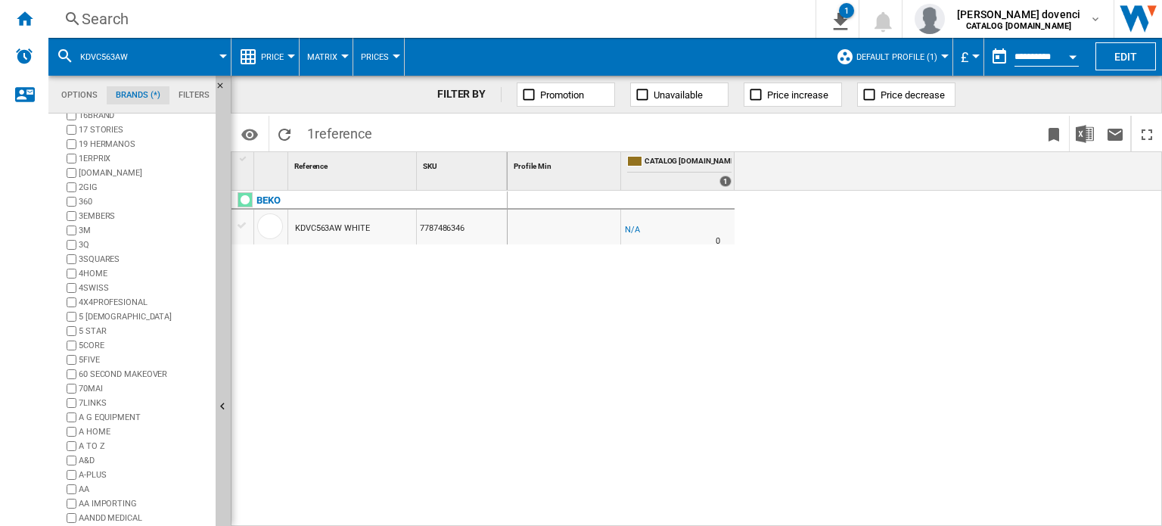
scroll to position [84, 0]
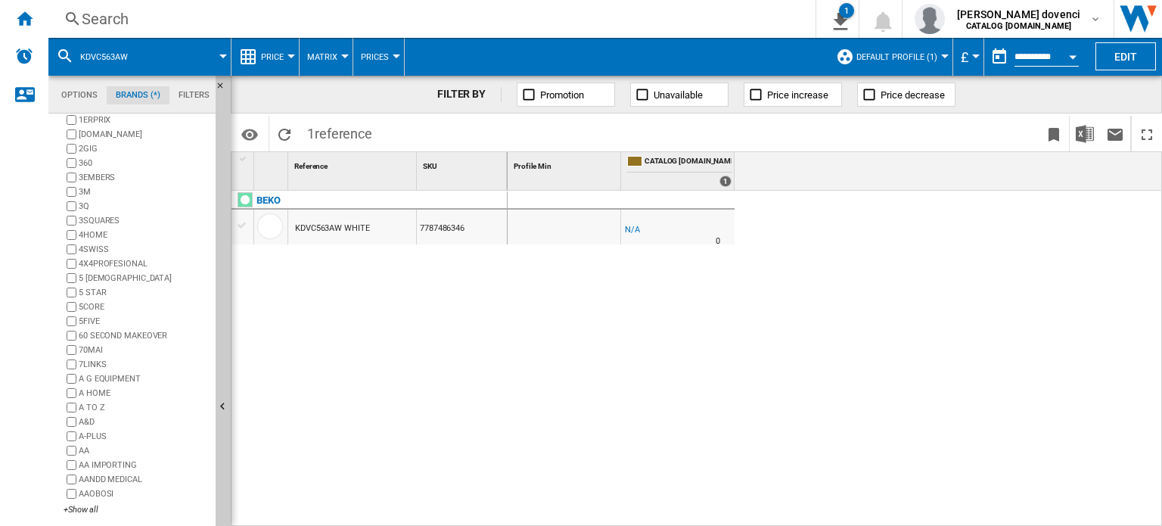
click at [202, 92] on md-tab-item "Filters" at bounding box center [193, 95] width 49 height 18
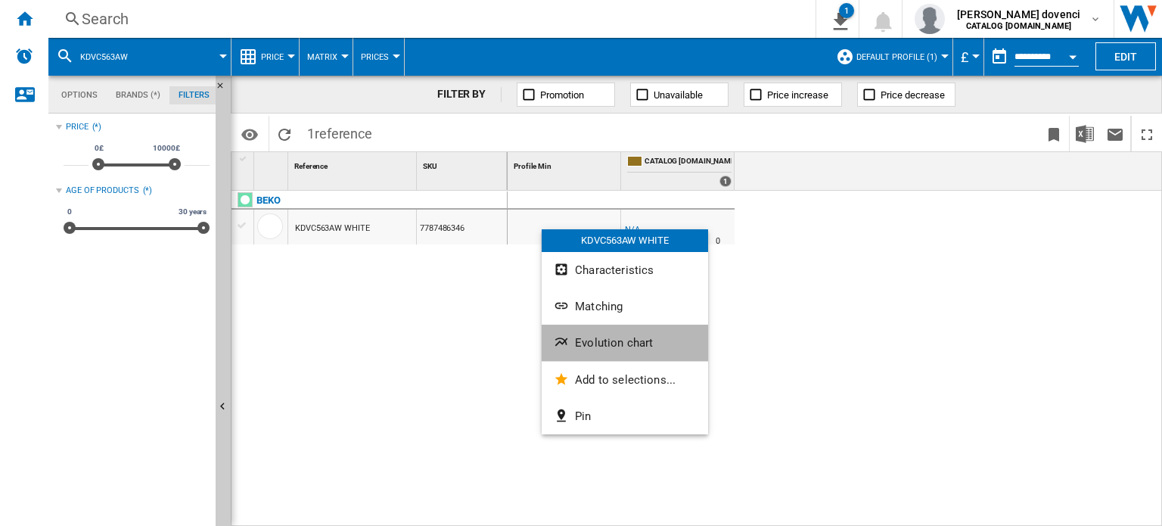
click at [636, 338] on span "Evolution chart" at bounding box center [614, 343] width 78 height 14
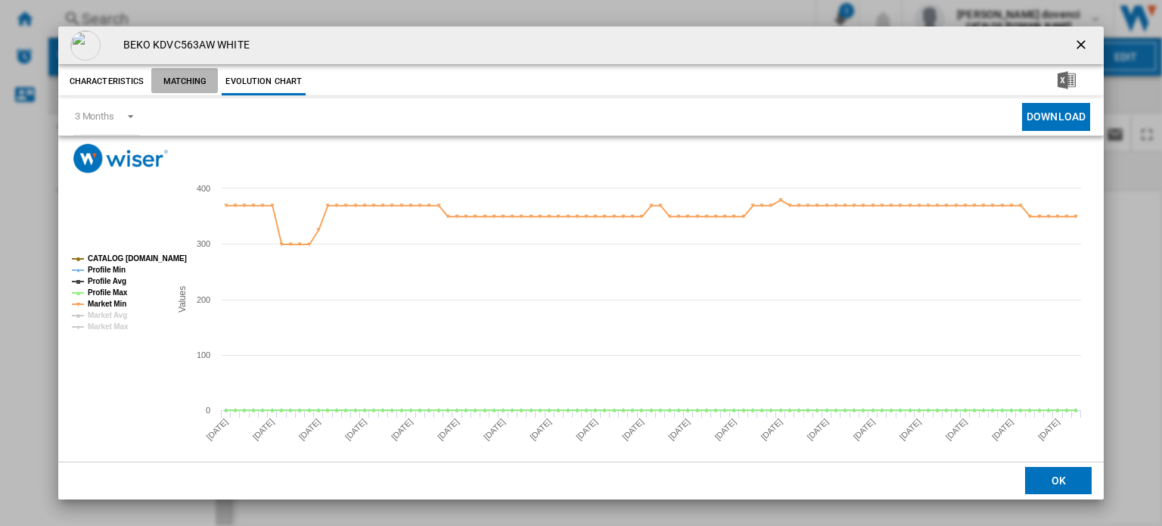
click at [183, 79] on button "Matching" at bounding box center [184, 81] width 67 height 27
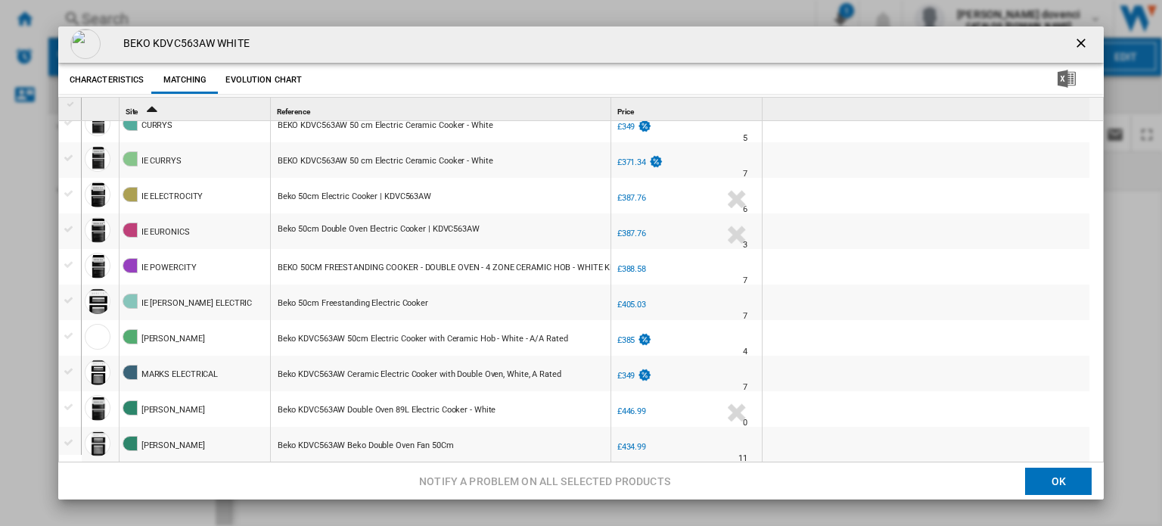
scroll to position [2, 0]
click at [447, 229] on div "Beko 50cm Double Oven Electric Cooker | KDVC563AW" at bounding box center [379, 228] width 202 height 35
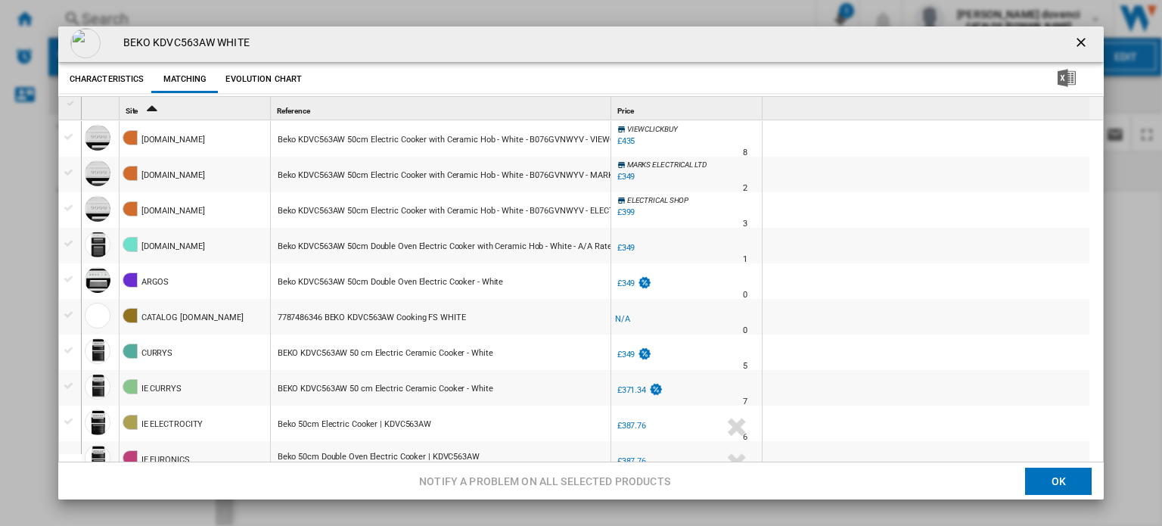
scroll to position [0, 0]
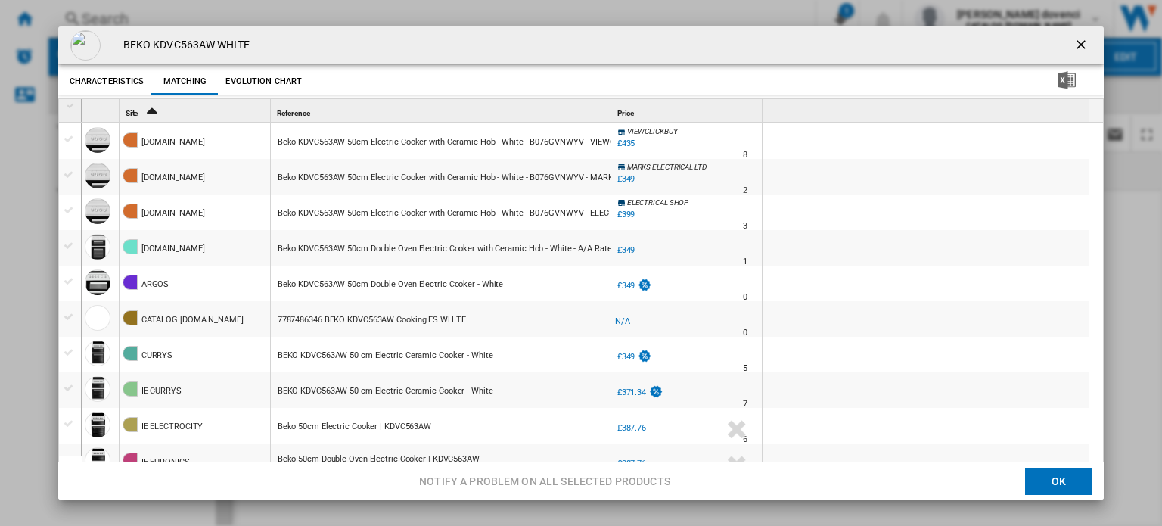
click at [954, 39] on ng-md-icon "getI18NText('BUTTONS.CLOSE_DIALOG')" at bounding box center [1082, 46] width 18 height 18
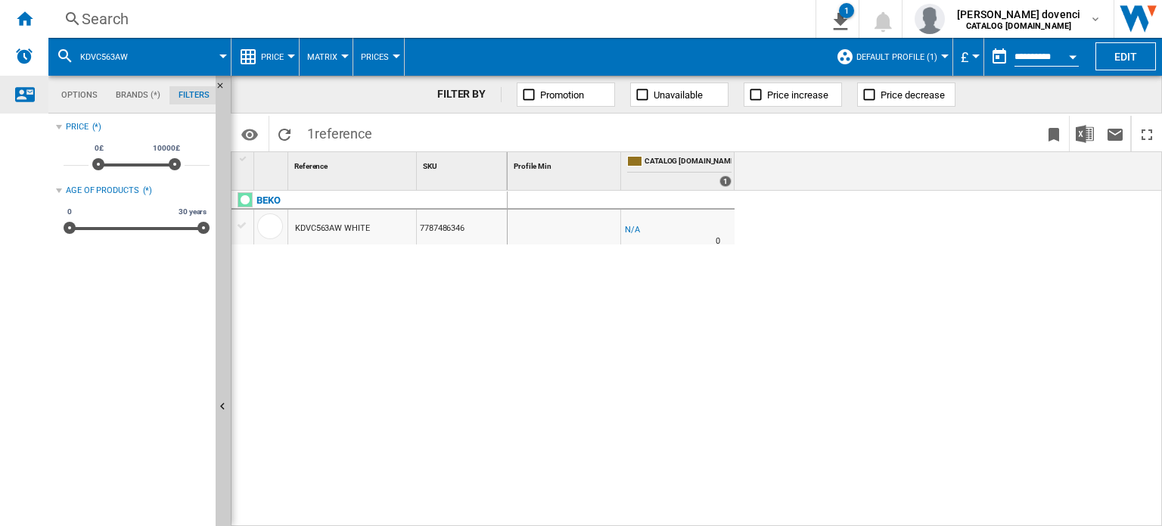
click at [18, 86] on ng-md-icon "Contact us" at bounding box center [24, 94] width 18 height 18
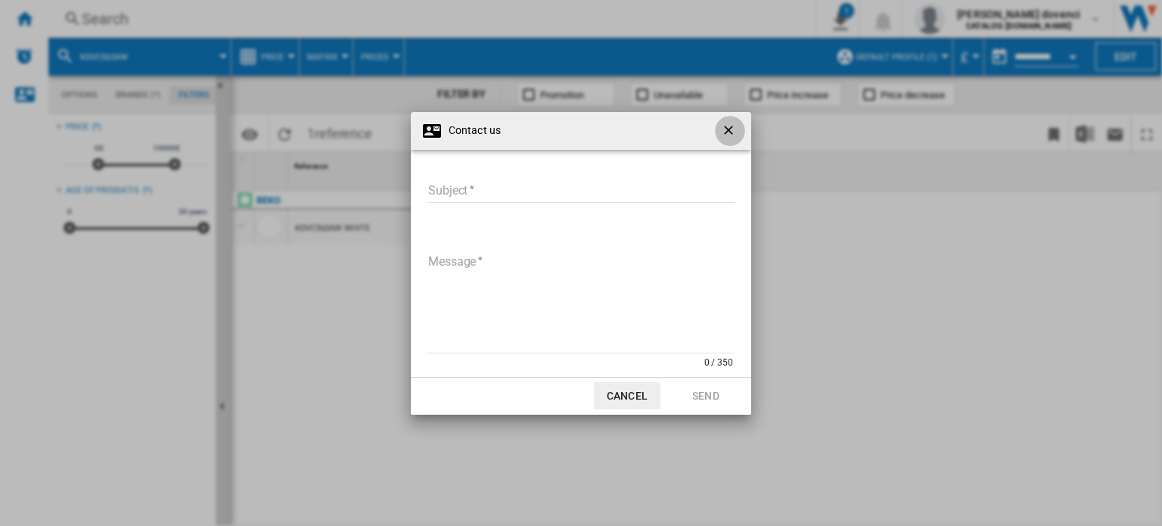
click at [740, 130] on button "button" at bounding box center [730, 131] width 30 height 30
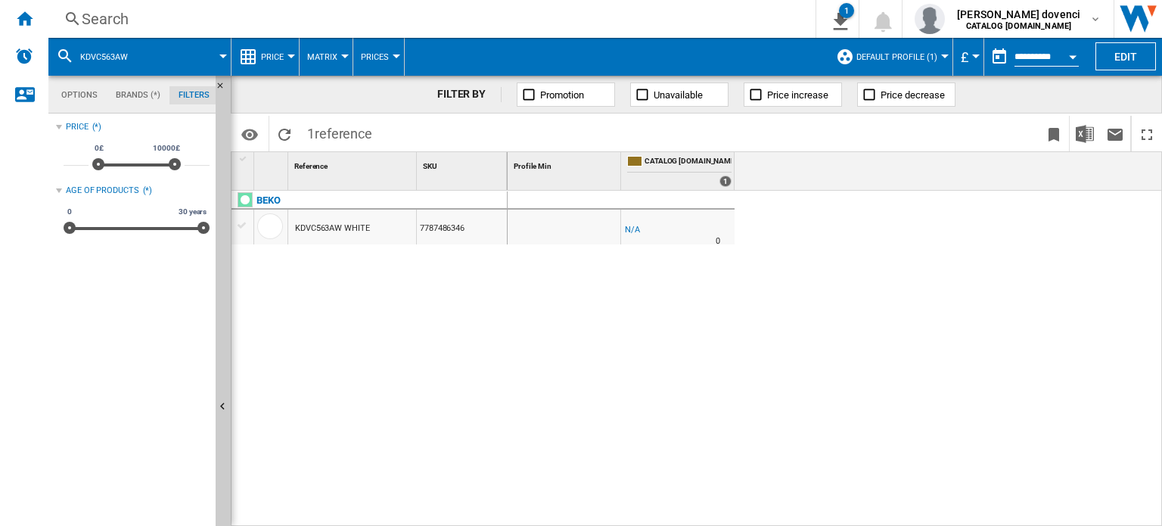
drag, startPoint x: 430, startPoint y: 223, endPoint x: 427, endPoint y: 232, distance: 9.6
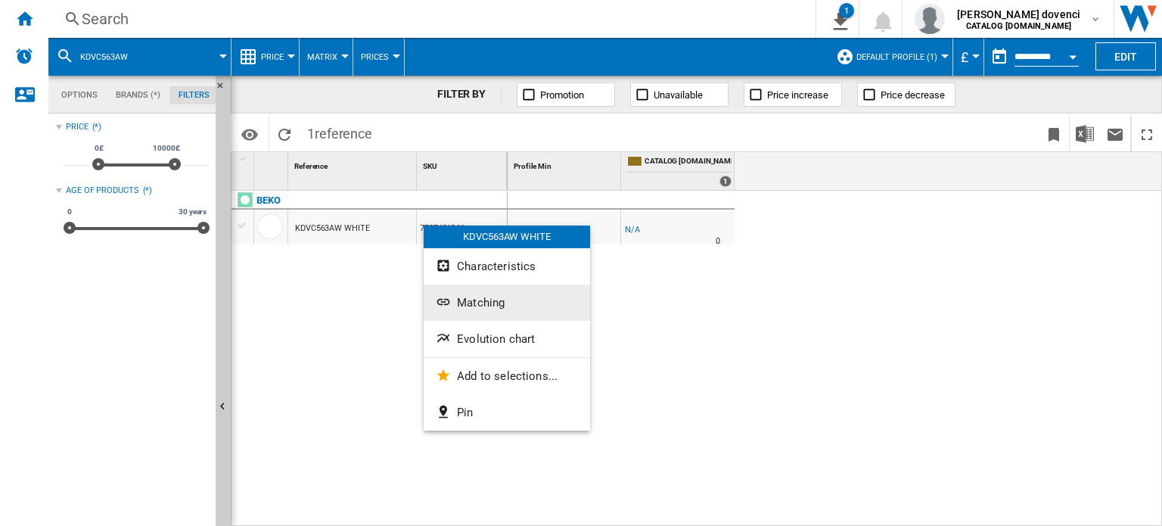
click at [489, 291] on button "Matching" at bounding box center [507, 302] width 166 height 36
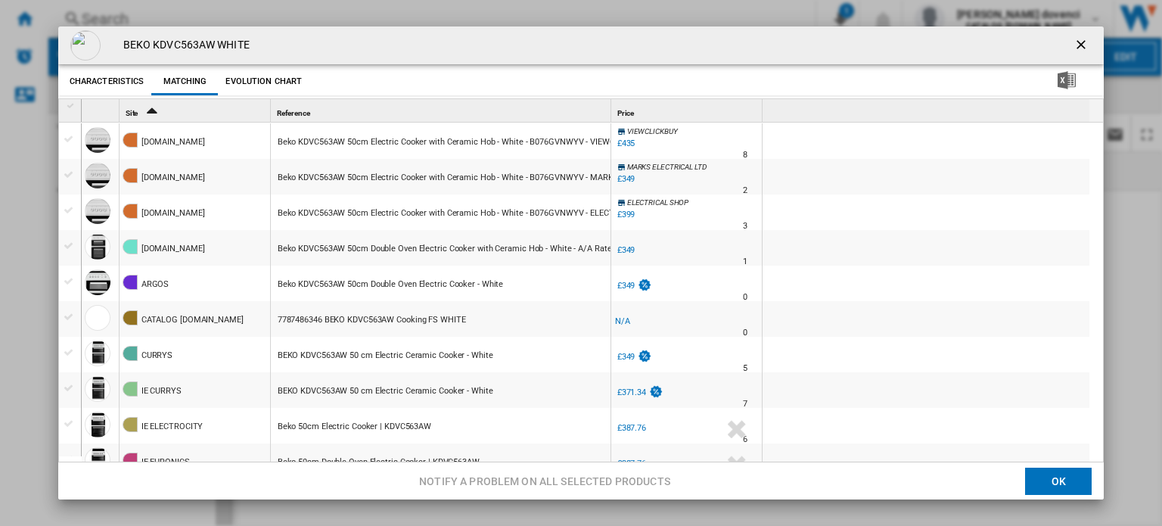
click at [360, 146] on div "Beko KDVC563AW 50cm Electric Cooker with Ceramic Hob - White - B076GVNWYV - VIE…" at bounding box center [463, 142] width 370 height 35
click at [954, 43] on ng-md-icon "getI18NText('BUTTONS.CLOSE_DIALOG')" at bounding box center [1082, 46] width 18 height 18
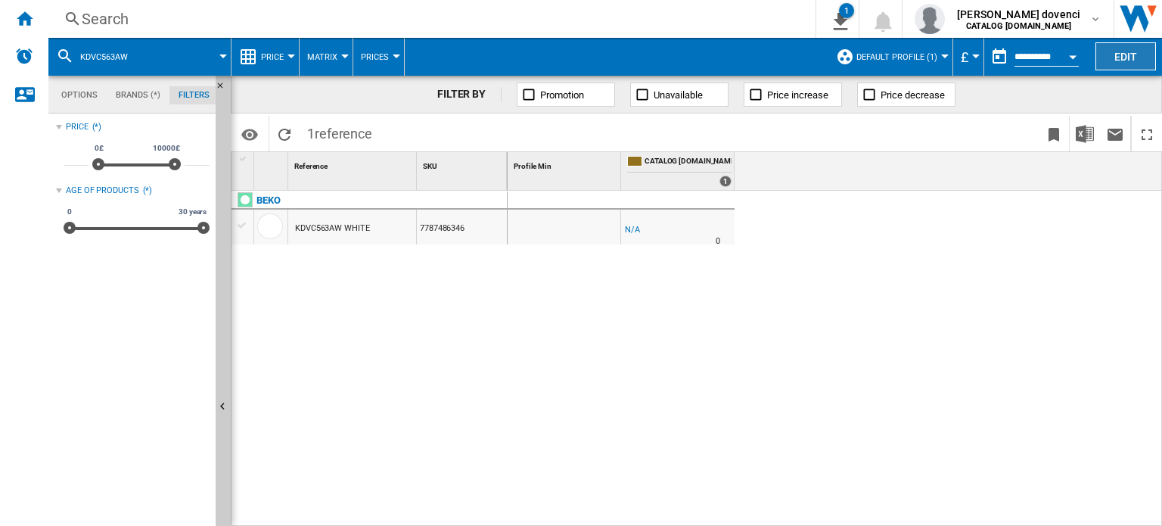
click at [954, 49] on button "Edit" at bounding box center [1125, 56] width 61 height 28
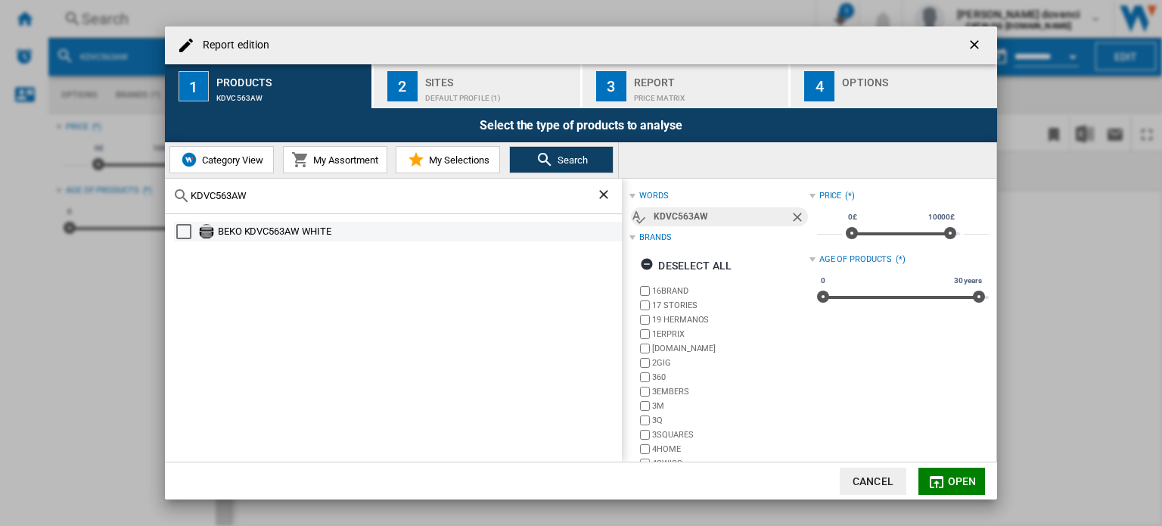
click at [184, 234] on div "Select" at bounding box center [183, 231] width 15 height 15
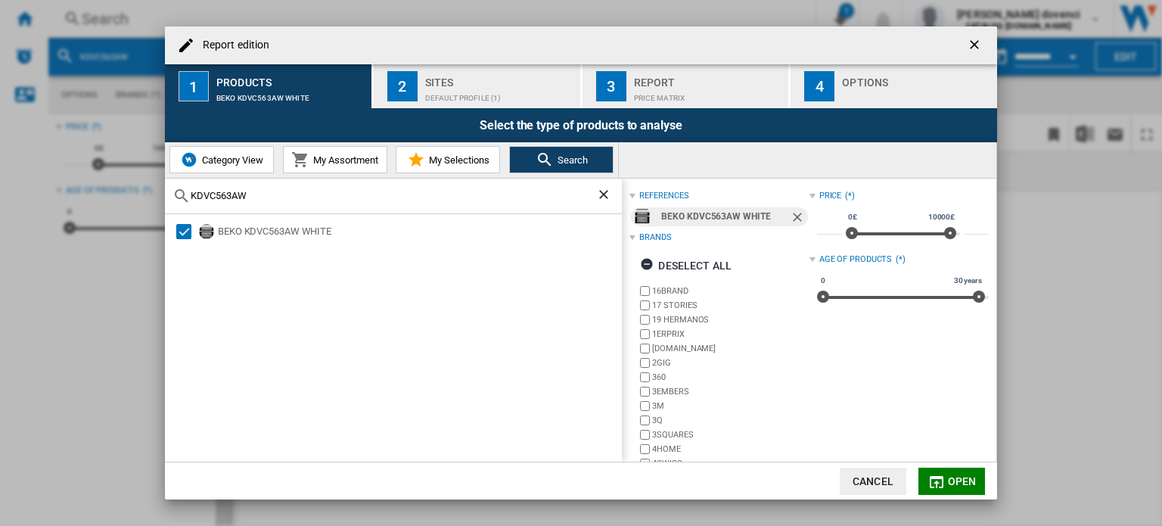
click at [954, 483] on button "Open" at bounding box center [951, 480] width 67 height 27
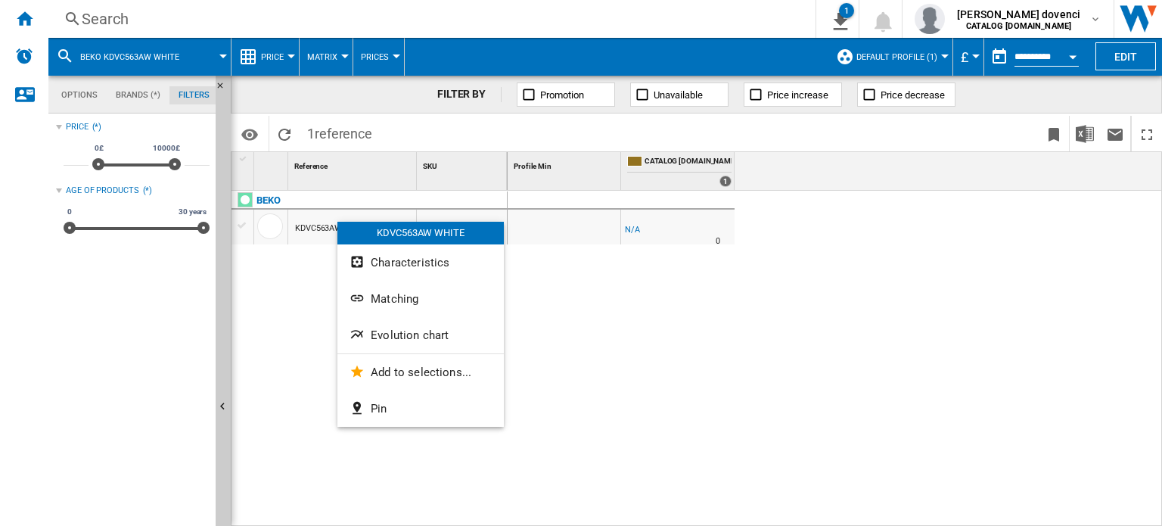
click at [433, 341] on span "Evolution chart" at bounding box center [410, 335] width 78 height 14
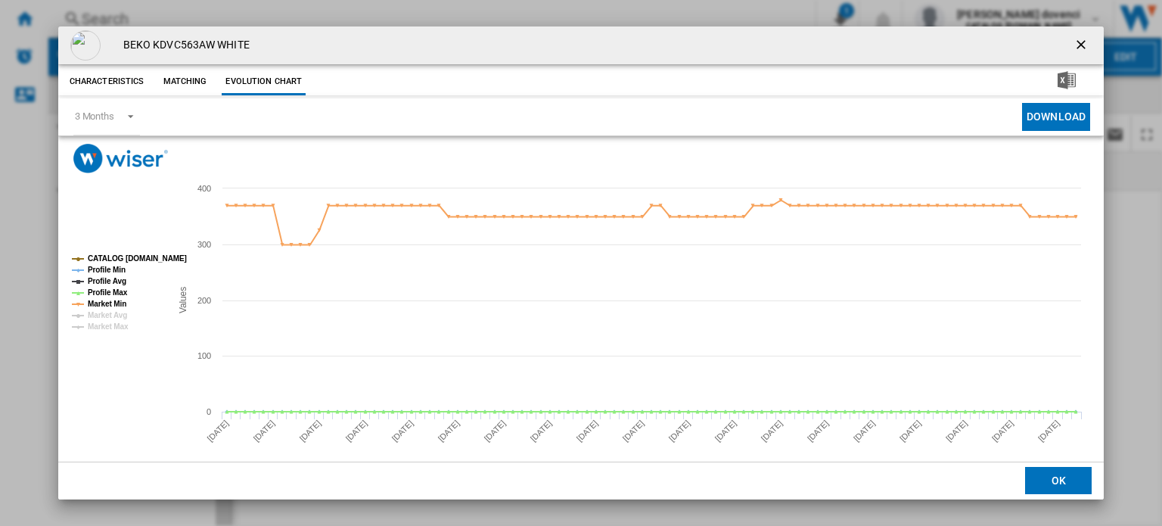
click at [954, 463] on md-dialog-actions "OK" at bounding box center [580, 480] width 1045 height 38
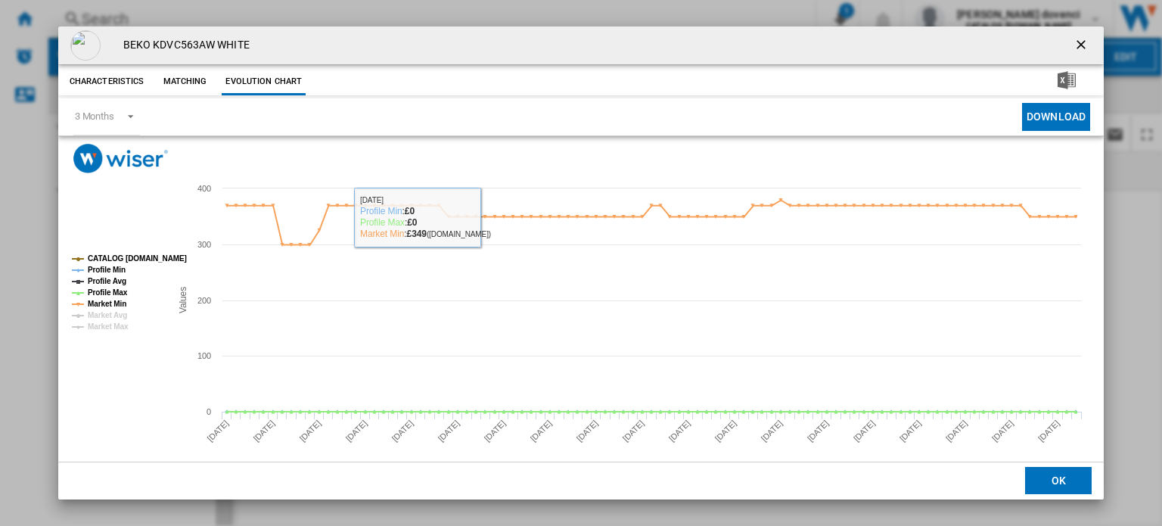
drag, startPoint x: 183, startPoint y: 57, endPoint x: 185, endPoint y: 65, distance: 7.7
click at [183, 64] on div "BEKO KDVC563AW WHITE Characteristics Matching Evolution chart price -£1 deliver…" at bounding box center [580, 269] width 1045 height 487
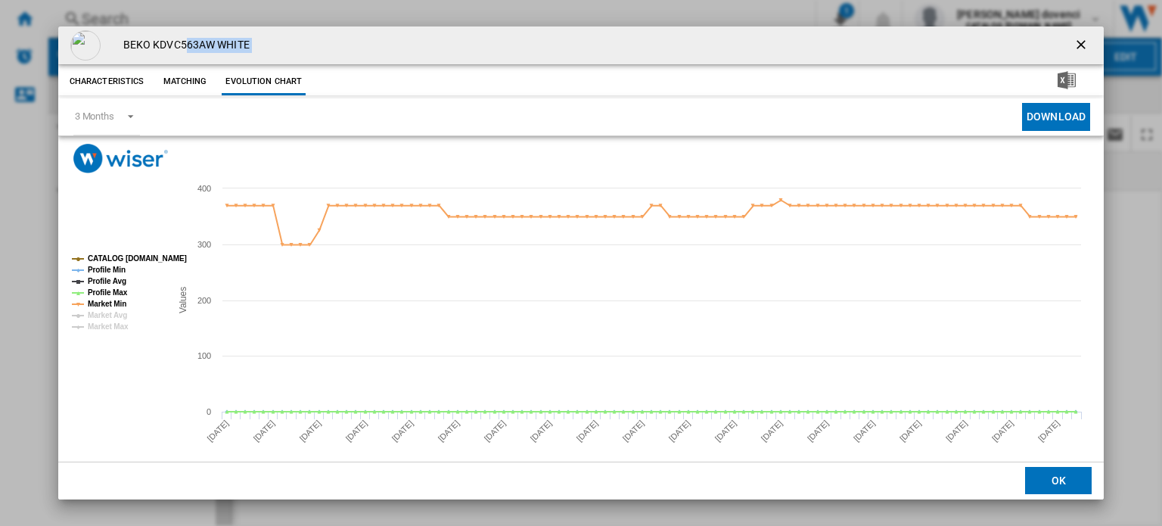
click at [191, 84] on button "Matching" at bounding box center [184, 81] width 67 height 27
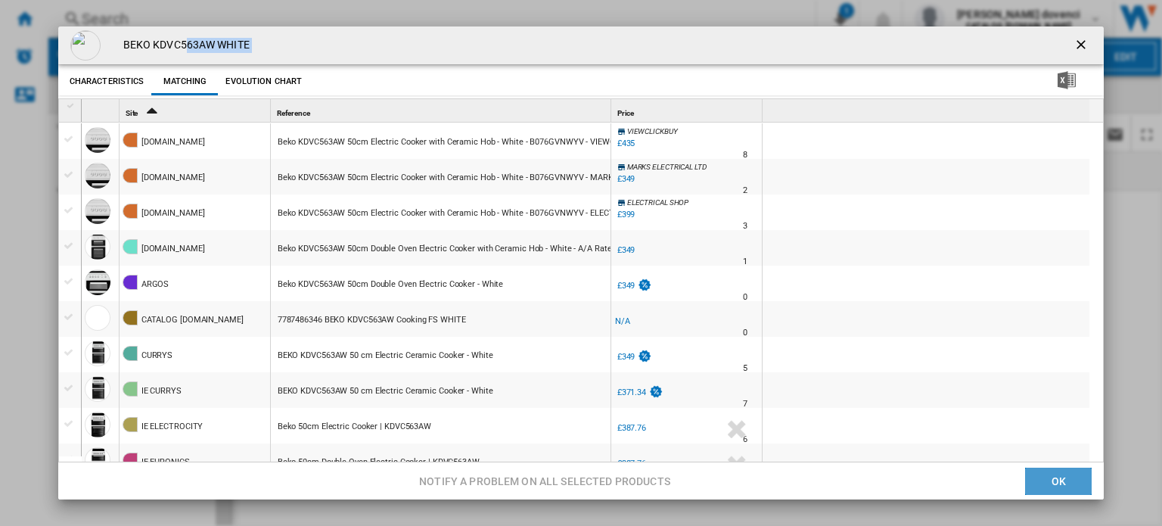
click at [954, 482] on button "OK" at bounding box center [1058, 480] width 67 height 27
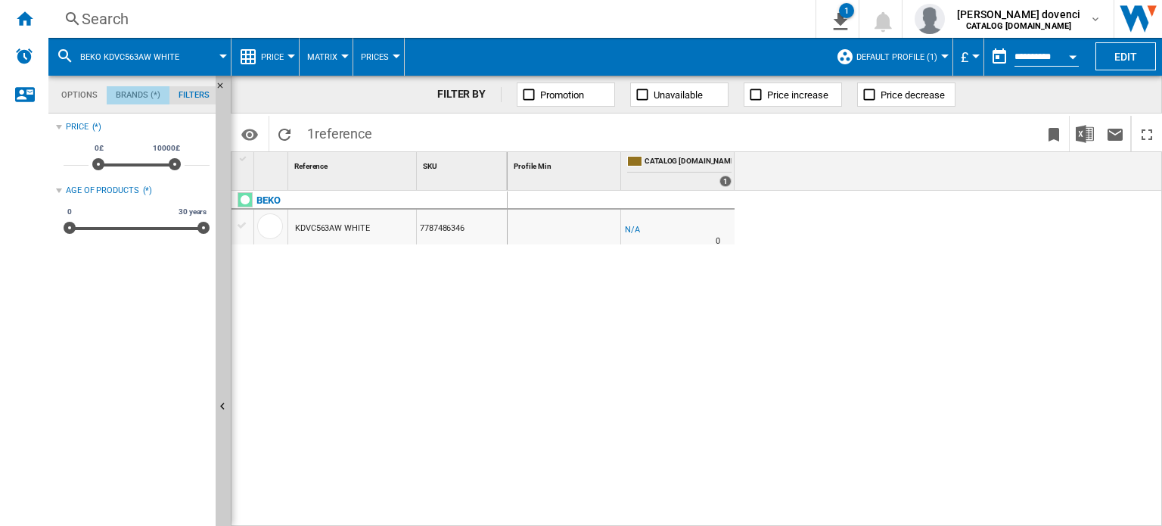
click at [123, 94] on md-tab-item "Brands (*)" at bounding box center [138, 95] width 63 height 18
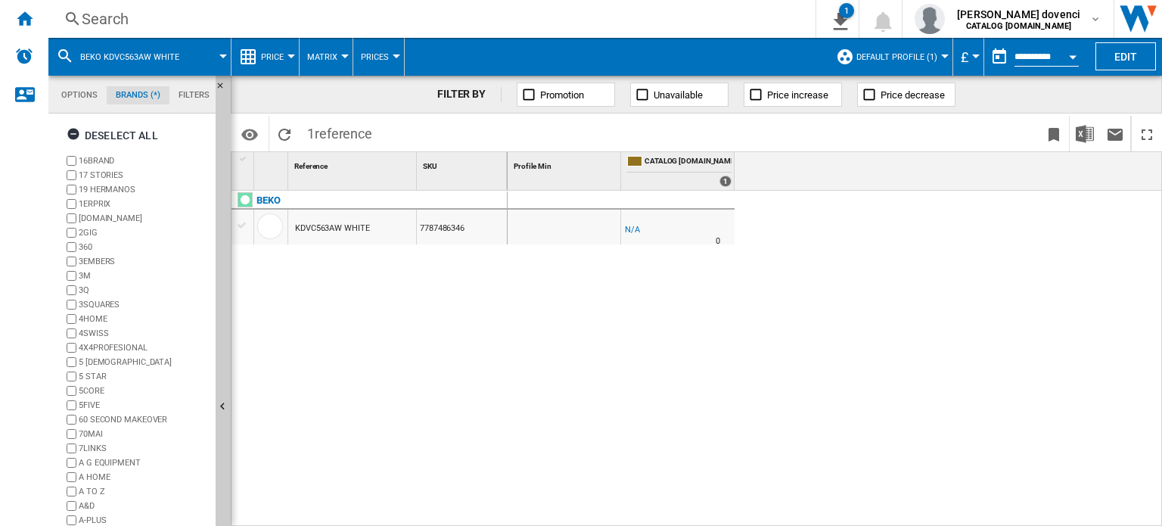
click at [96, 90] on md-tab-item "Options" at bounding box center [79, 95] width 54 height 18
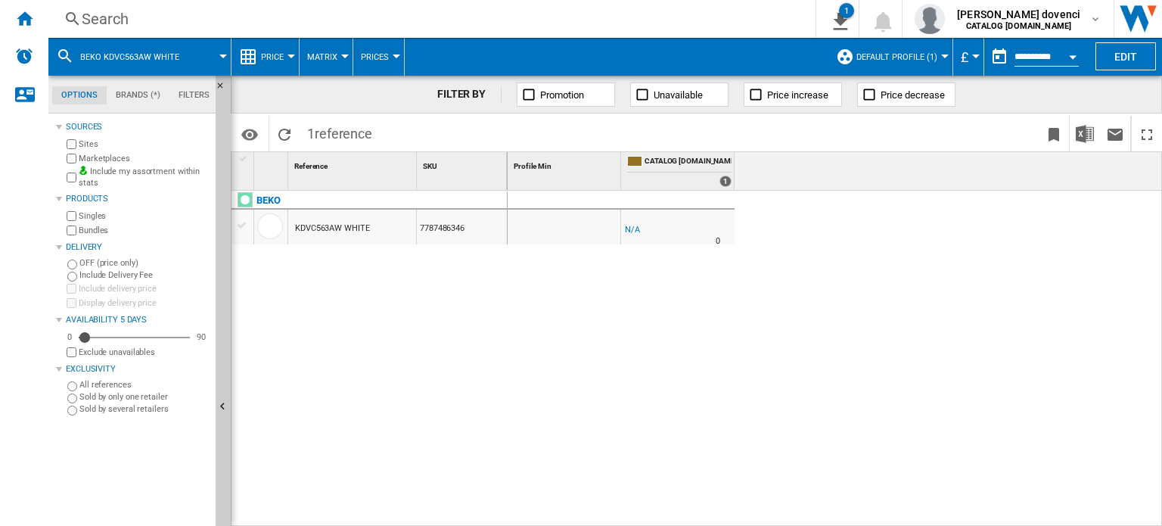
scroll to position [17, 0]
click at [67, 150] on div "Sites" at bounding box center [137, 144] width 146 height 14
click at [67, 151] on div "Marketplaces" at bounding box center [137, 158] width 146 height 14
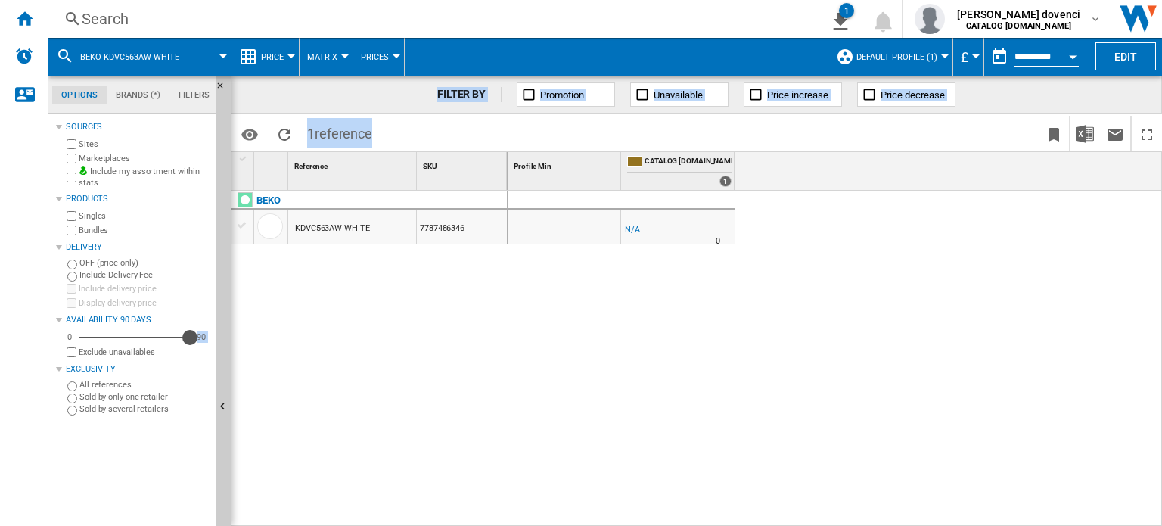
drag, startPoint x: 82, startPoint y: 336, endPoint x: 233, endPoint y: 362, distance: 153.5
click at [233, 362] on div "Options Brands (*) Filters Options Brands (*) Filters Sources Sites Marketplace…" at bounding box center [604, 301] width 1113 height 450
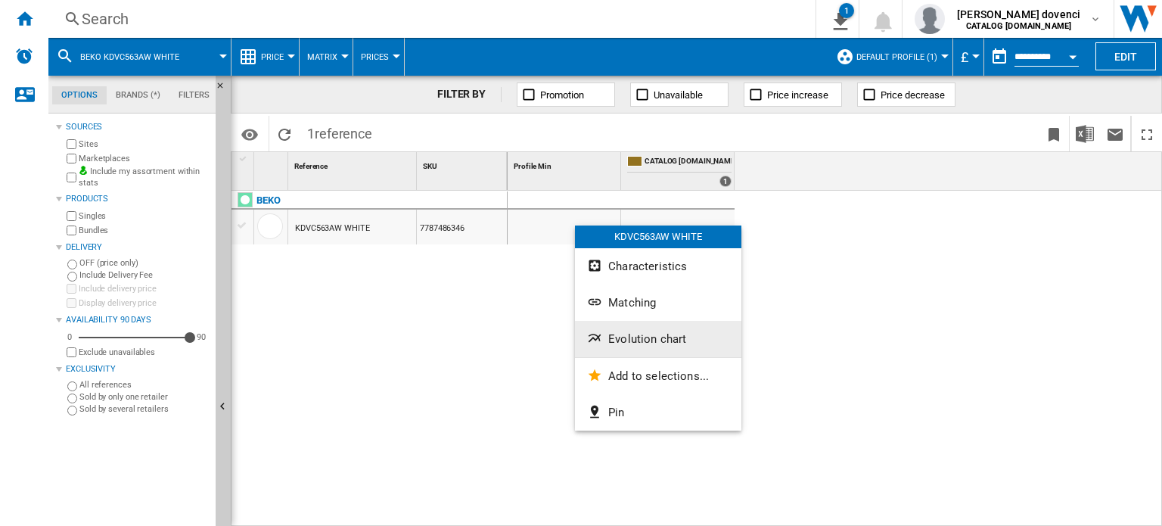
click at [696, 329] on button "Evolution chart" at bounding box center [658, 339] width 166 height 36
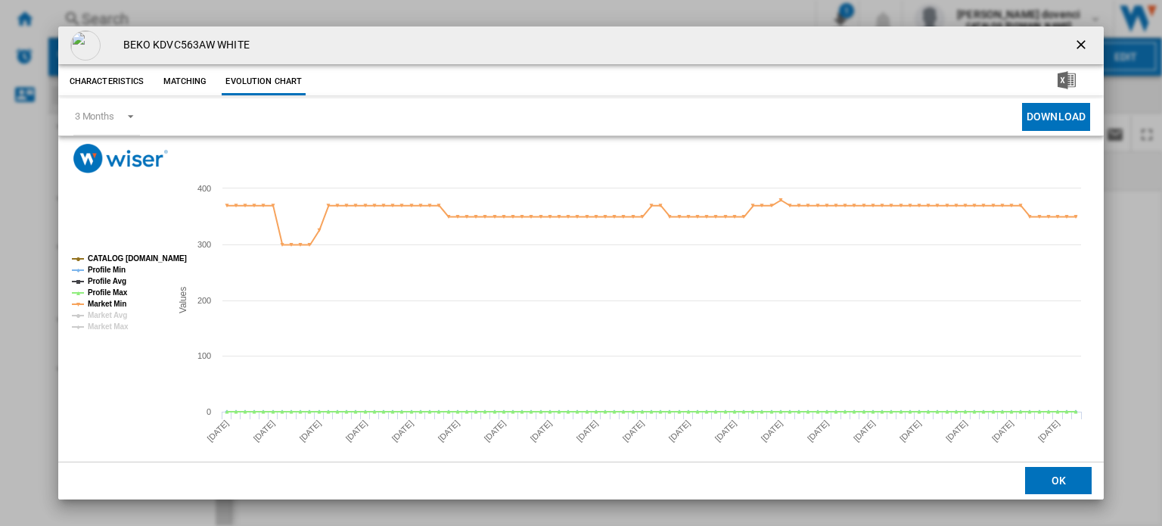
click at [954, 39] on button "Product popup" at bounding box center [1082, 45] width 30 height 30
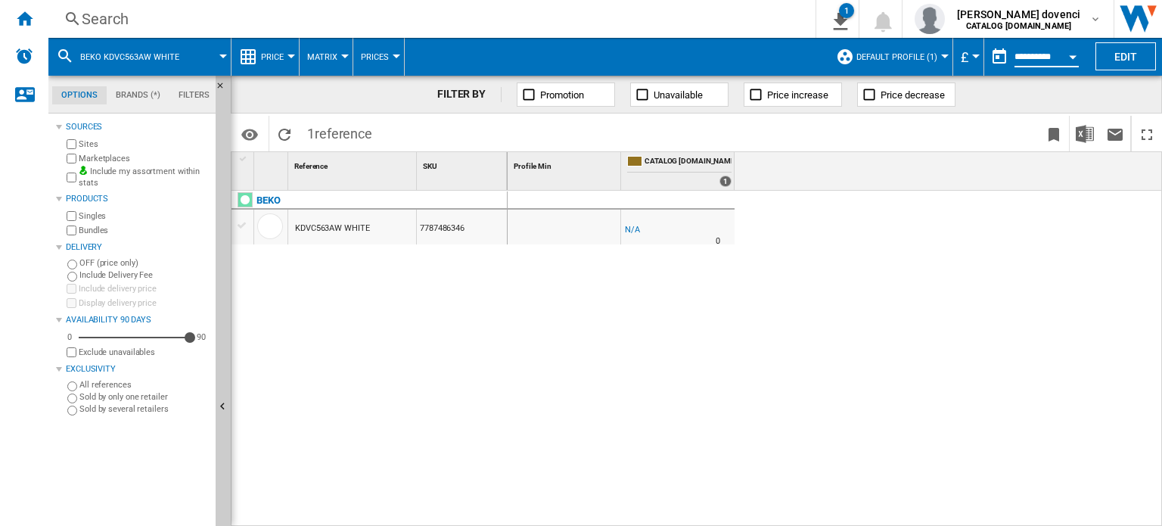
click at [954, 64] on input "**********" at bounding box center [1046, 59] width 64 height 14
click at [954, 55] on div "Open calendar" at bounding box center [1073, 57] width 8 height 4
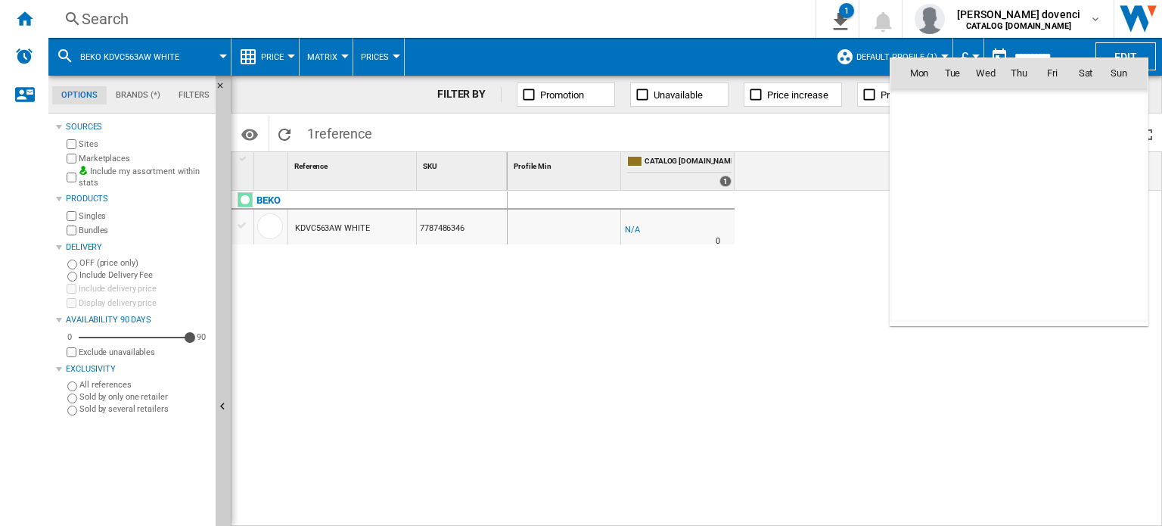
scroll to position [7215, 0]
click at [954, 107] on span "1" at bounding box center [1052, 106] width 30 height 30
type input "**********"
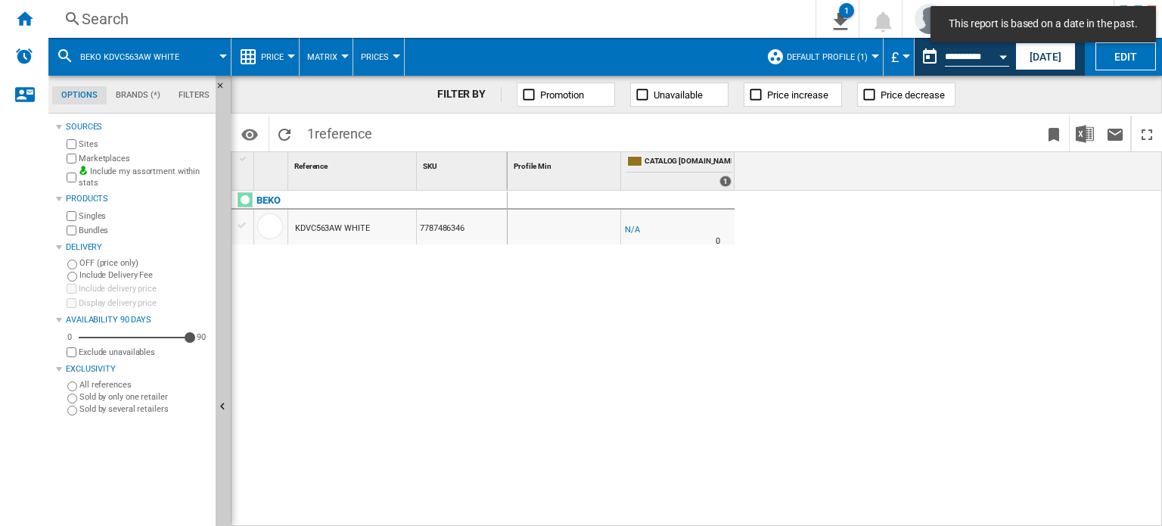
click at [154, 95] on md-tab-item "Brands (*)" at bounding box center [138, 95] width 63 height 18
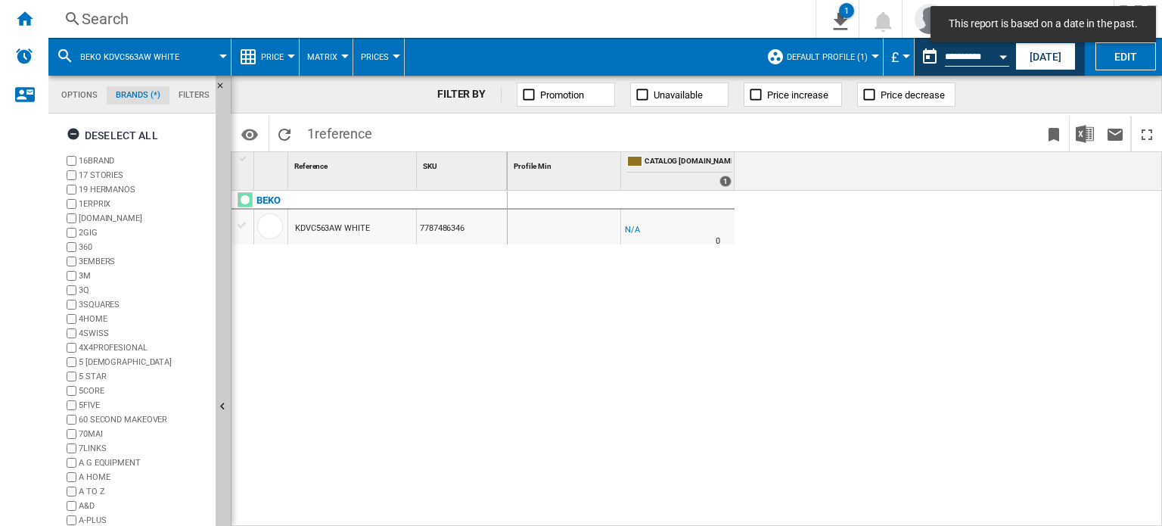
scroll to position [57, 0]
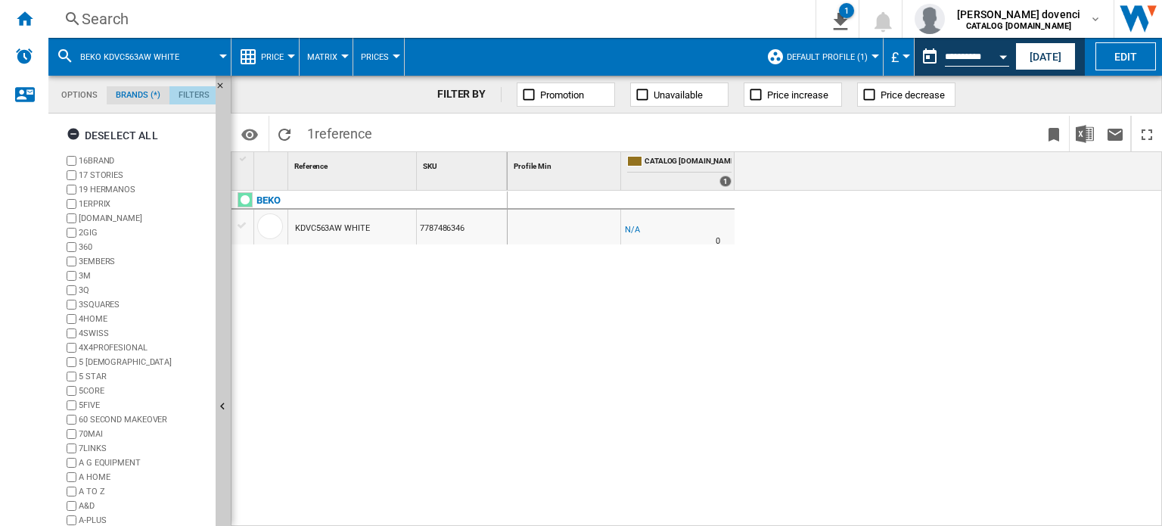
click at [176, 98] on md-tab-item "Filters" at bounding box center [193, 95] width 49 height 18
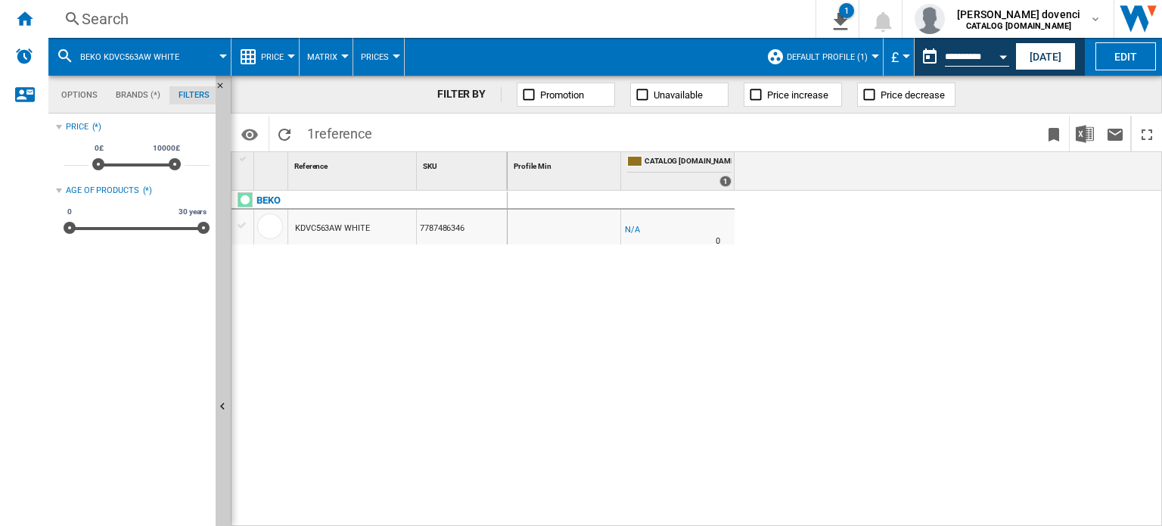
drag, startPoint x: 337, startPoint y: 237, endPoint x: 327, endPoint y: 237, distance: 9.8
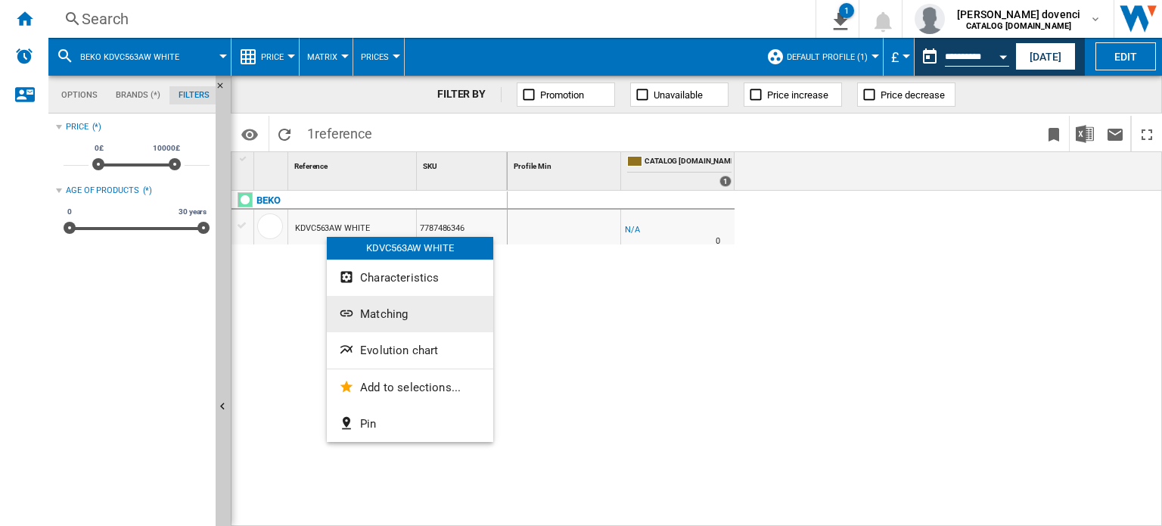
click at [438, 319] on button "Matching" at bounding box center [410, 314] width 166 height 36
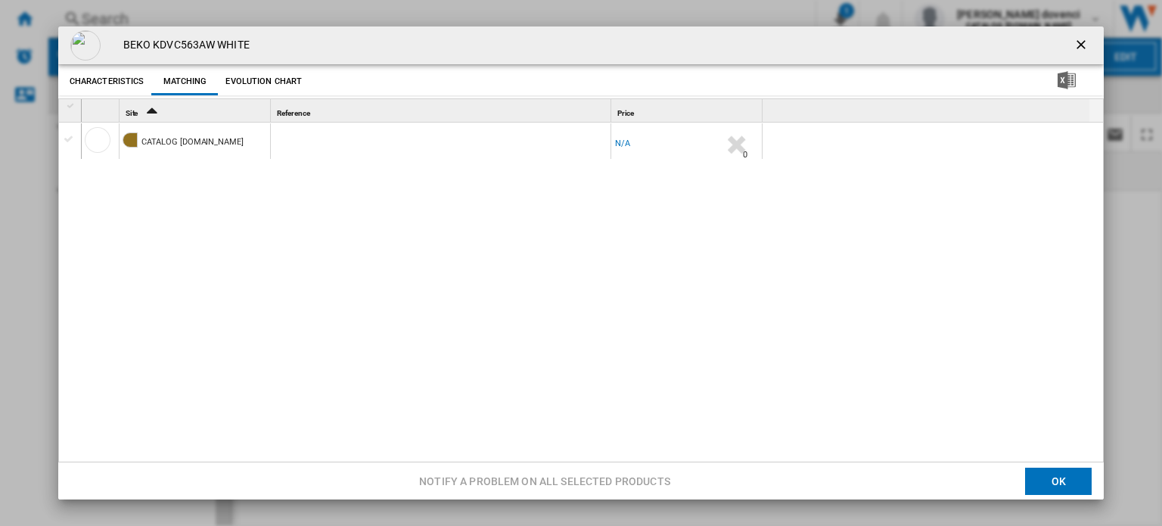
click at [293, 86] on button "Evolution chart" at bounding box center [264, 81] width 84 height 27
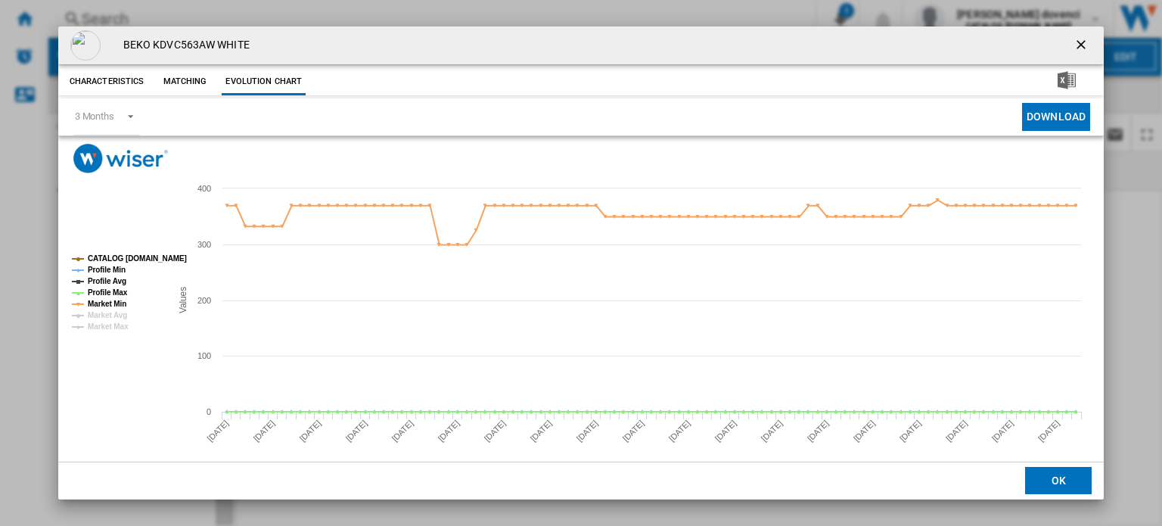
click at [169, 63] on div "BEKO KDVC563AW WHITE" at bounding box center [580, 45] width 1045 height 38
drag, startPoint x: 1072, startPoint y: 51, endPoint x: 1077, endPoint y: 64, distance: 14.3
click at [954, 52] on ng-md-icon "getI18NText('BUTTONS.CLOSE_DIALOG')" at bounding box center [1082, 46] width 18 height 18
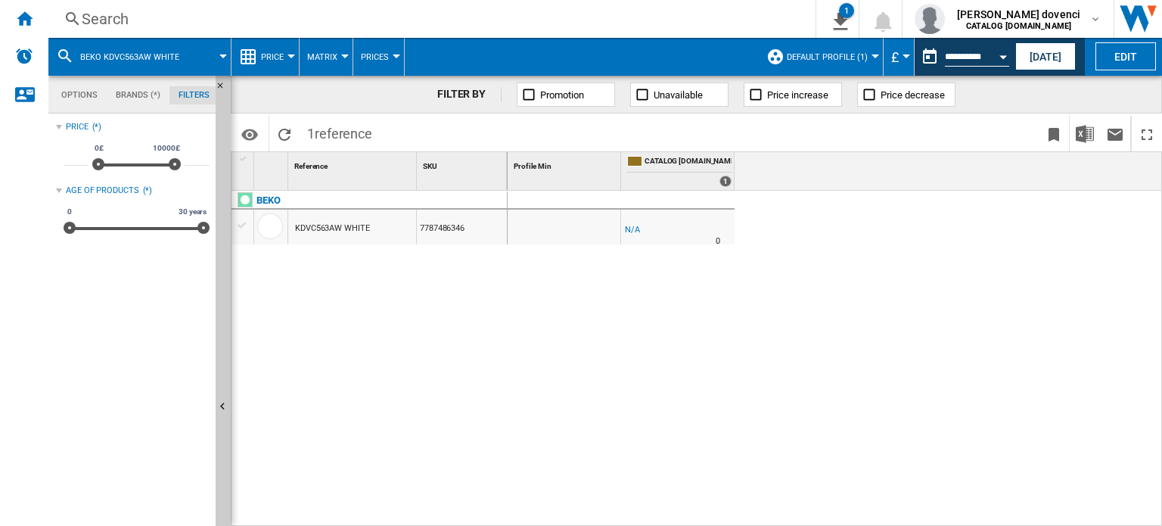
click at [324, 62] on button "Matrix" at bounding box center [326, 57] width 38 height 38
click at [290, 57] on md-backdrop at bounding box center [581, 263] width 1162 height 526
click at [290, 57] on div at bounding box center [291, 56] width 8 height 4
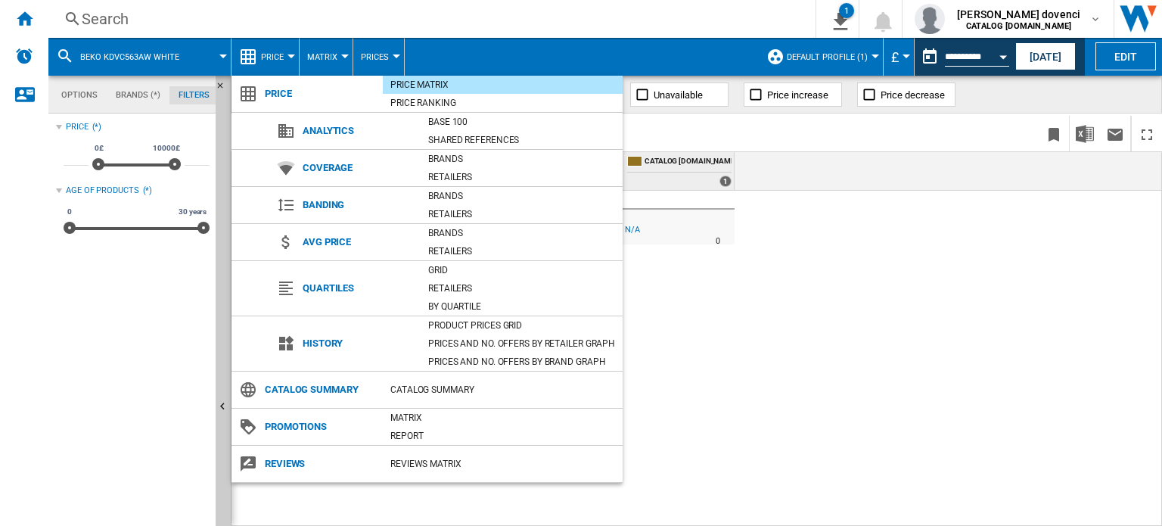
click at [765, 277] on md-backdrop at bounding box center [581, 263] width 1162 height 526
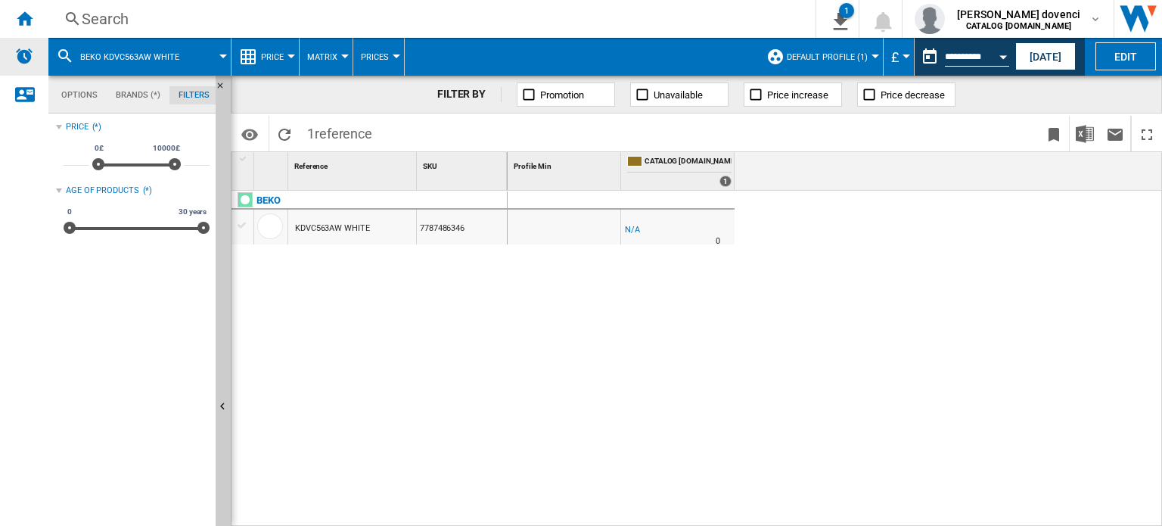
click at [33, 63] on img "Alerts" at bounding box center [24, 56] width 18 height 18
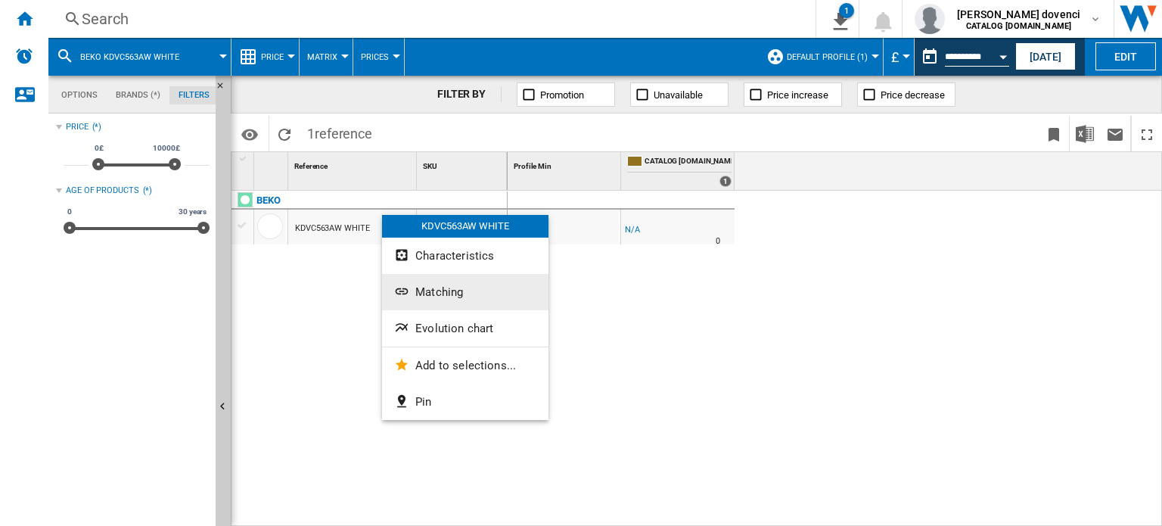
click at [445, 285] on span "Matching" at bounding box center [439, 292] width 48 height 14
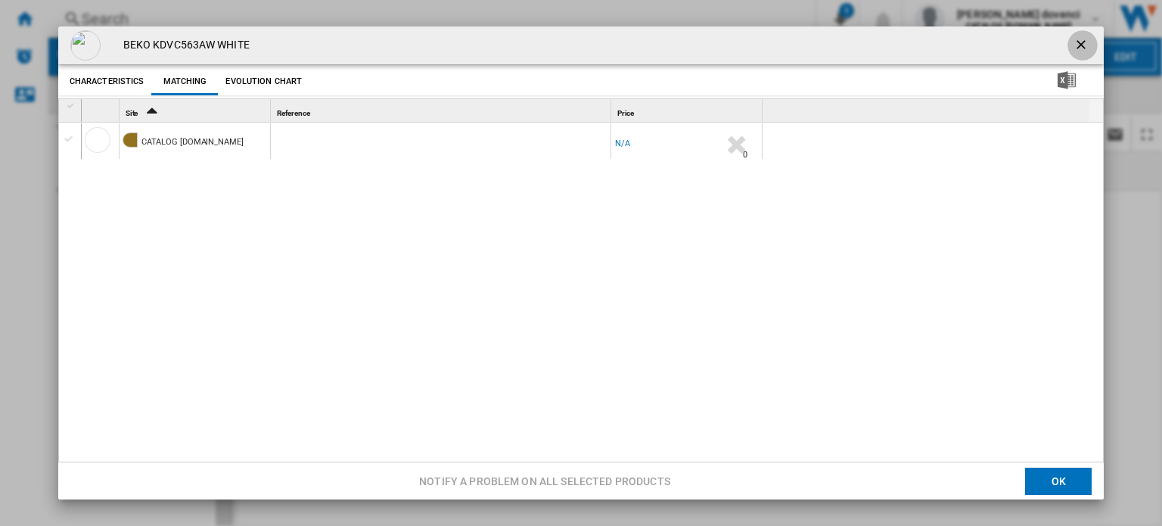
click at [954, 45] on button "Product popup" at bounding box center [1082, 45] width 30 height 30
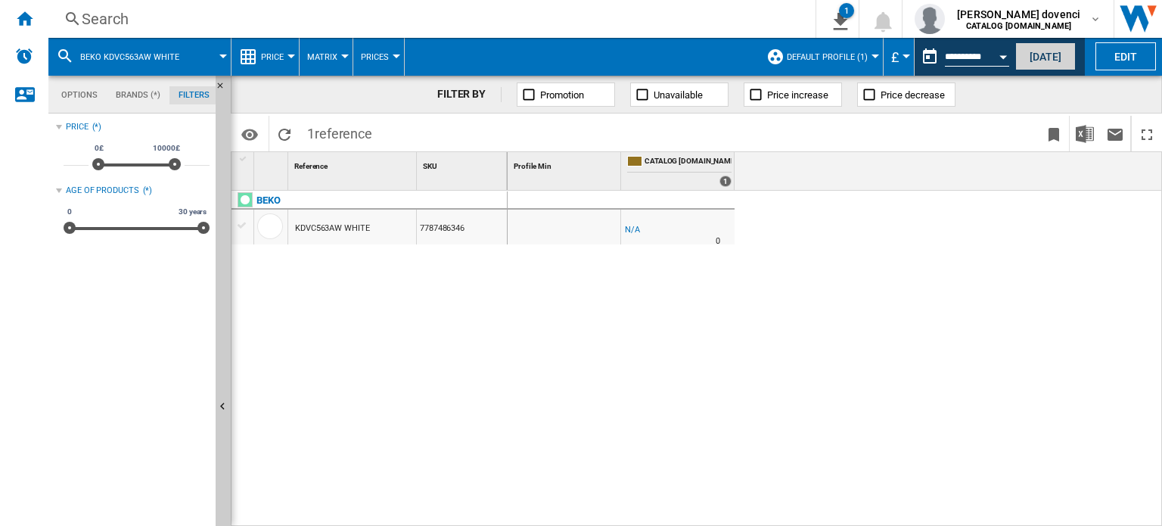
click at [954, 63] on button "[DATE]" at bounding box center [1045, 56] width 61 height 28
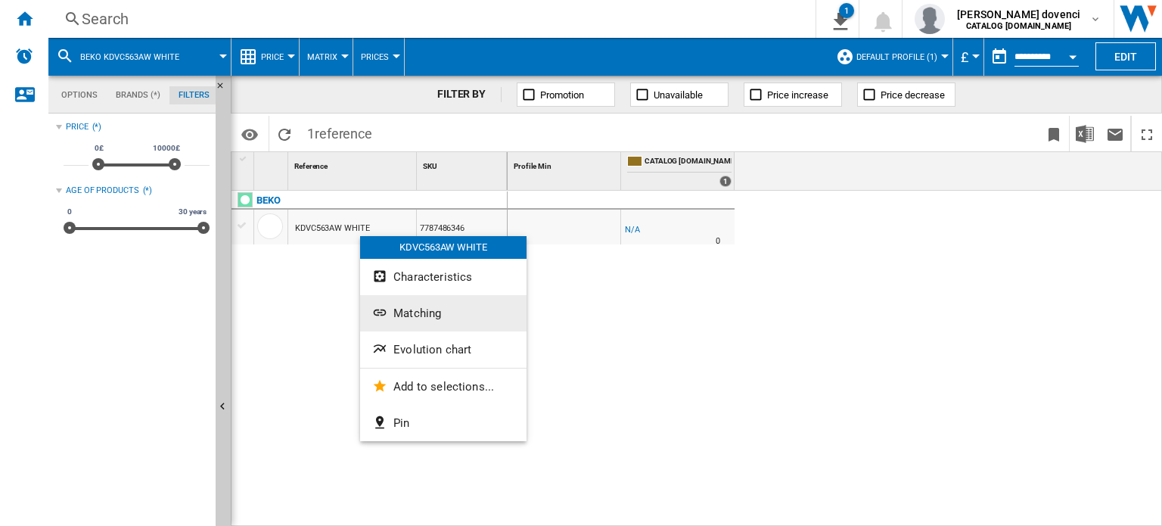
click at [440, 310] on span "Matching" at bounding box center [417, 313] width 48 height 14
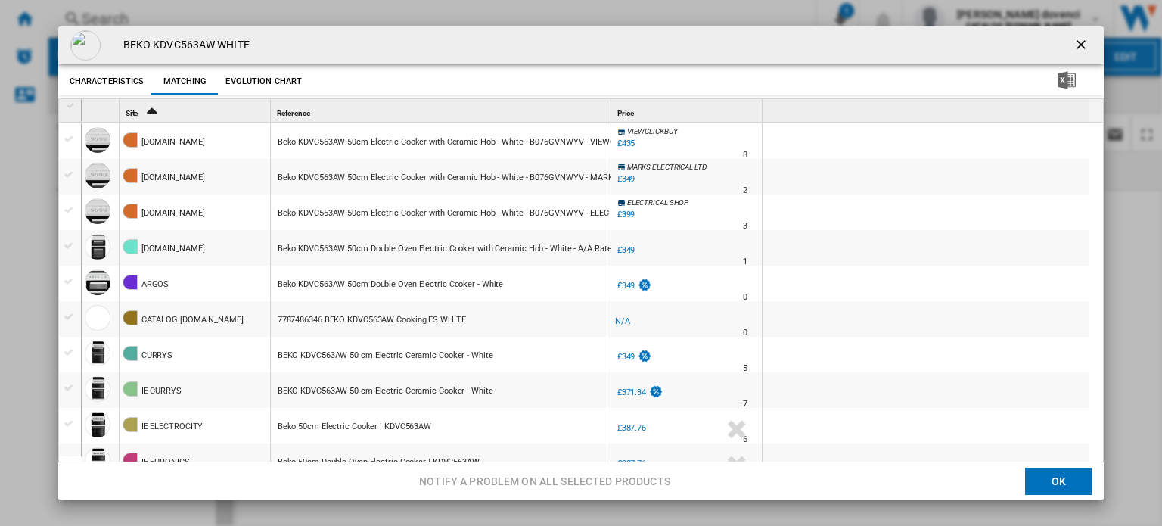
click at [159, 108] on icon "Sort Ascending" at bounding box center [152, 109] width 26 height 21
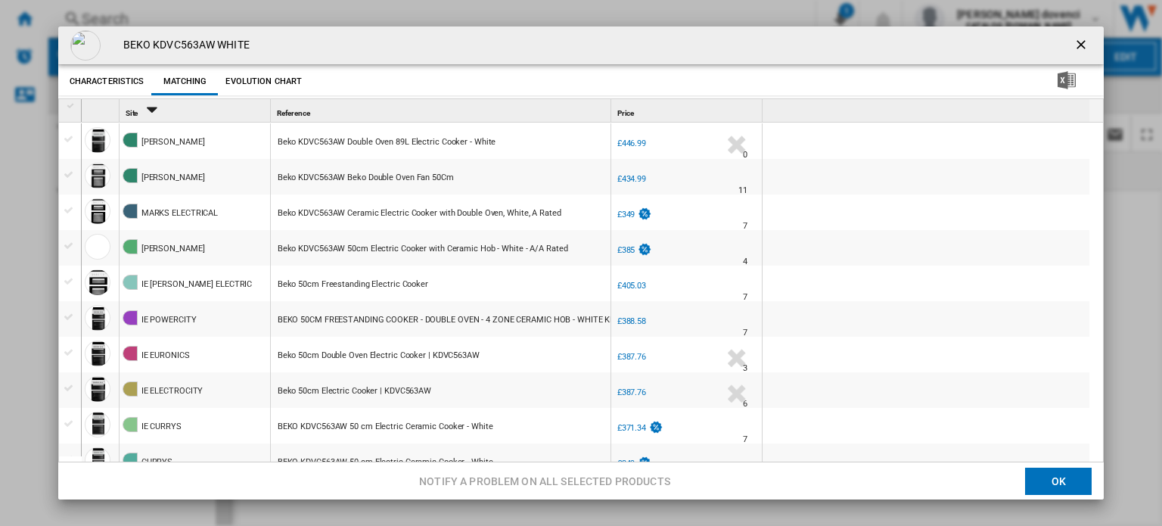
click at [159, 108] on icon "Sort Descending" at bounding box center [152, 109] width 26 height 21
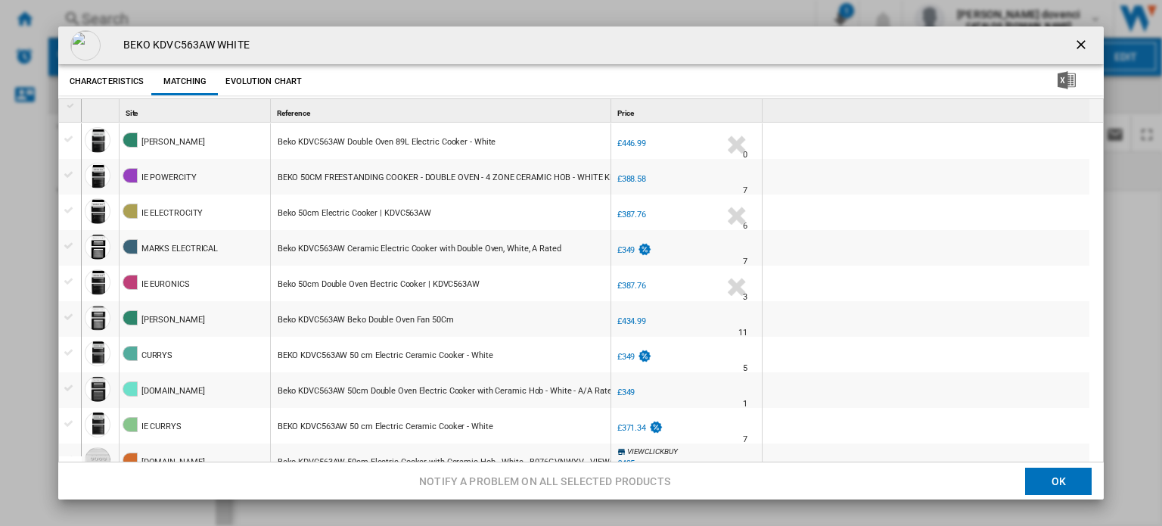
click at [158, 105] on div "Site 1" at bounding box center [196, 110] width 147 height 23
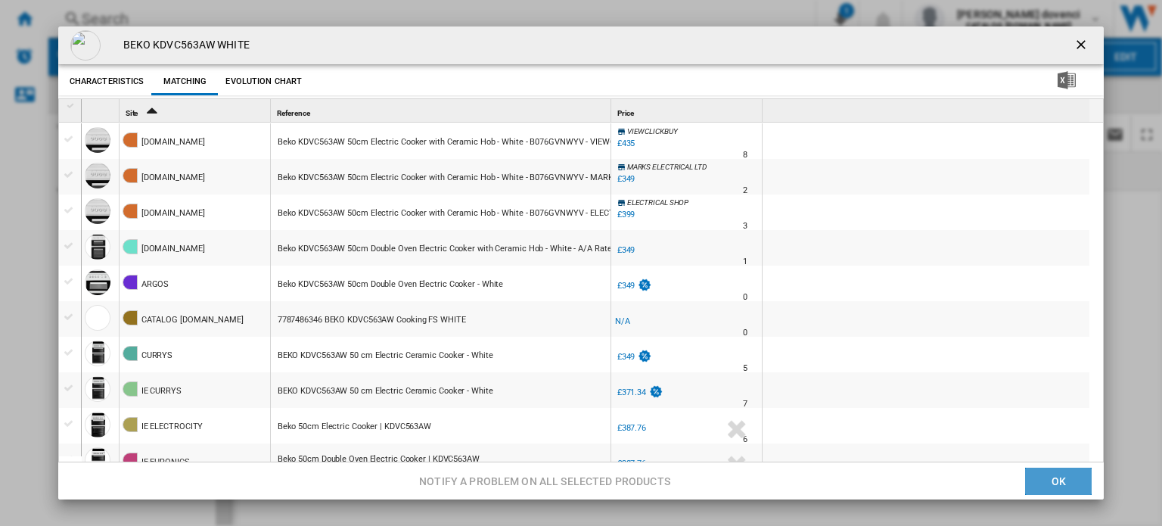
click at [954, 477] on button "OK" at bounding box center [1058, 480] width 67 height 27
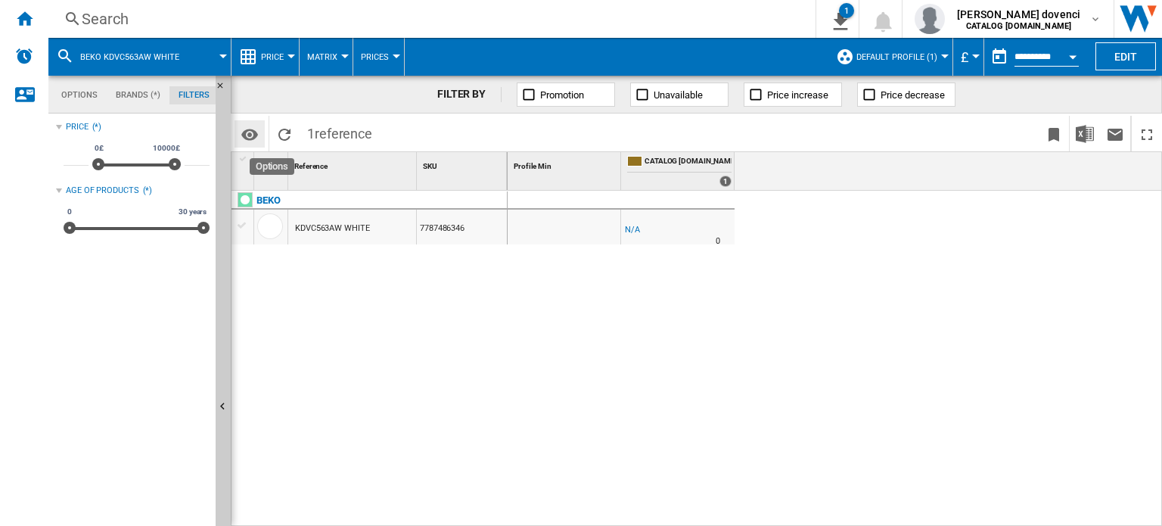
click at [247, 127] on md-icon "Options" at bounding box center [249, 135] width 18 height 18
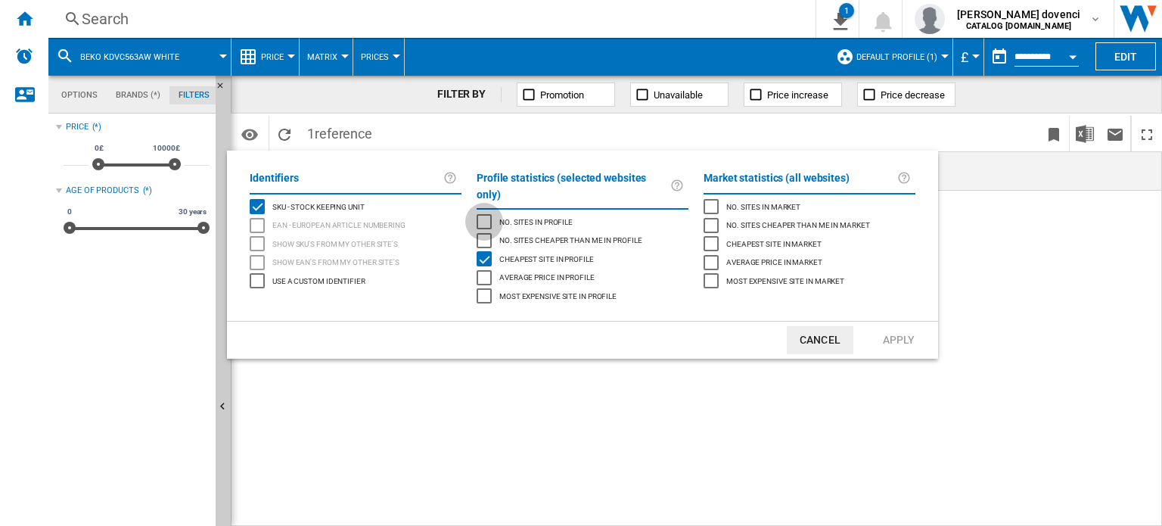
click at [482, 214] on div "No. sites in profile" at bounding box center [483, 221] width 15 height 15
click at [884, 326] on button "Apply" at bounding box center [898, 340] width 67 height 28
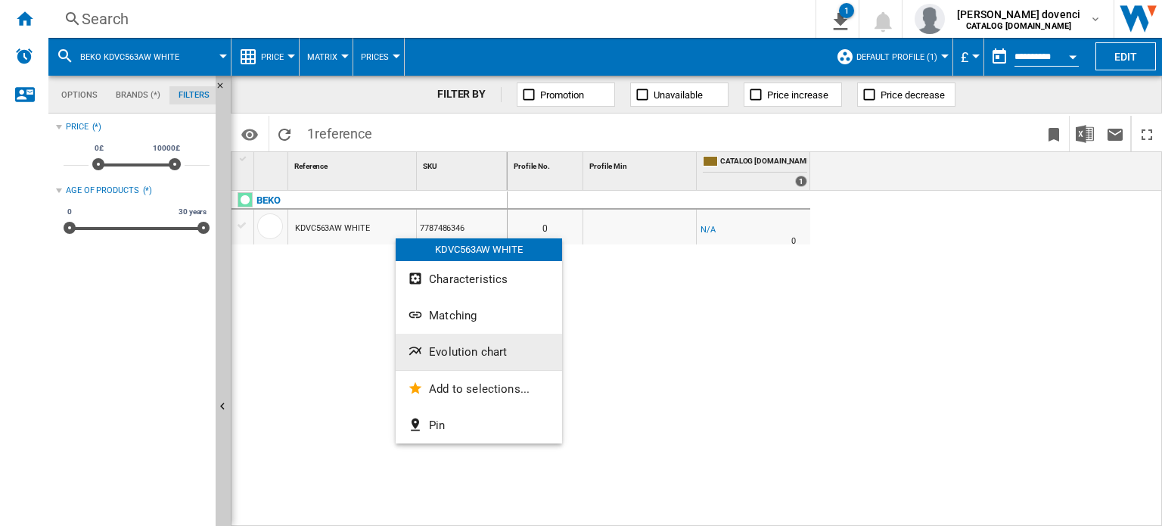
click at [433, 335] on button "Evolution chart" at bounding box center [479, 352] width 166 height 36
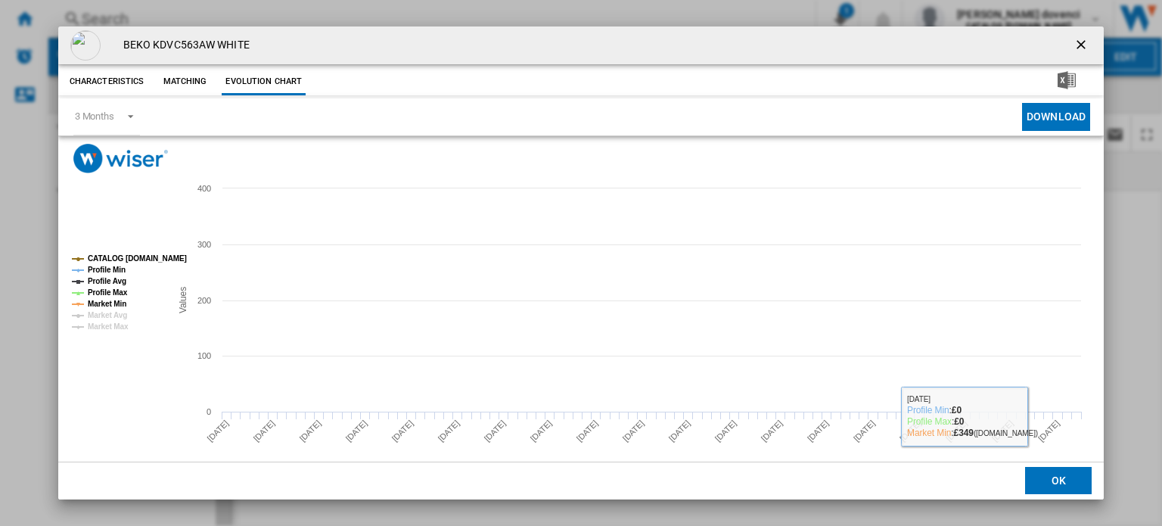
click at [954, 474] on button "OK" at bounding box center [1058, 480] width 67 height 27
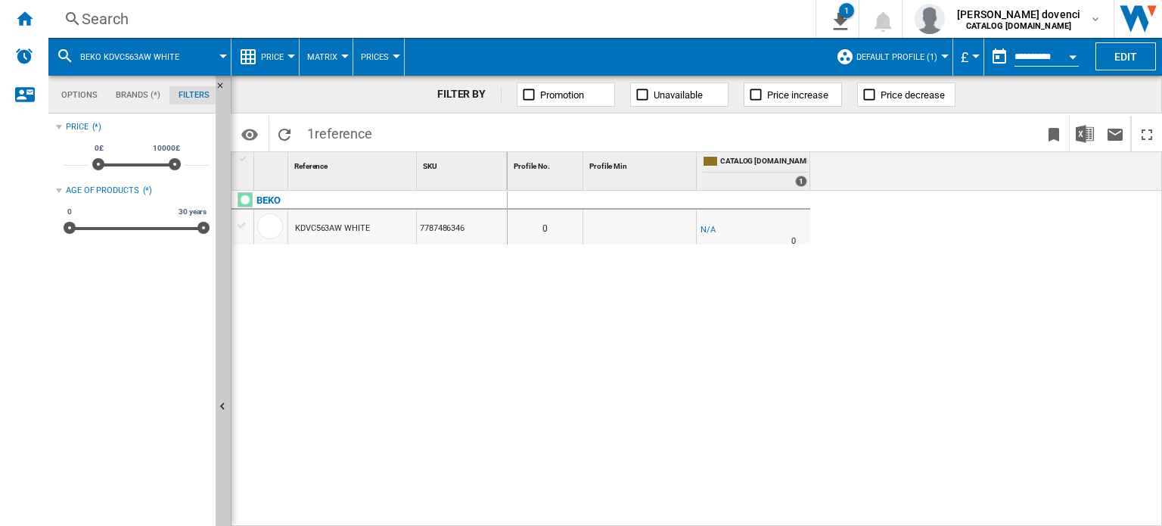
drag, startPoint x: 313, startPoint y: 130, endPoint x: 306, endPoint y: 133, distance: 8.1
click at [306, 133] on span "1 reference" at bounding box center [339, 132] width 80 height 32
click at [281, 138] on ng-md-icon "Reload" at bounding box center [284, 135] width 18 height 18
click at [259, 138] on button "Options" at bounding box center [249, 133] width 30 height 27
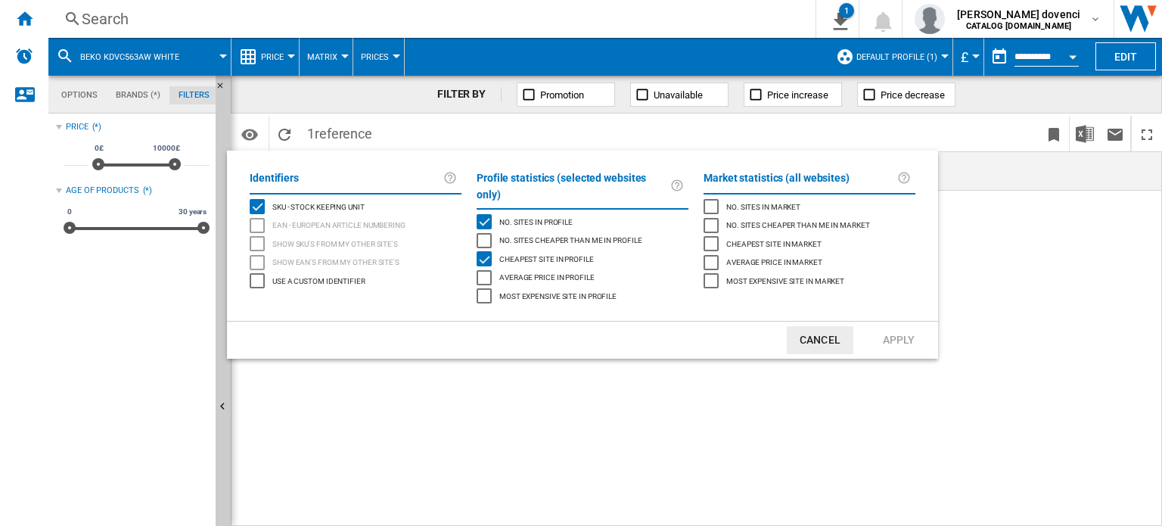
click at [484, 214] on div "No. sites in profile" at bounding box center [483, 221] width 15 height 15
click at [886, 326] on button "Apply" at bounding box center [898, 340] width 67 height 28
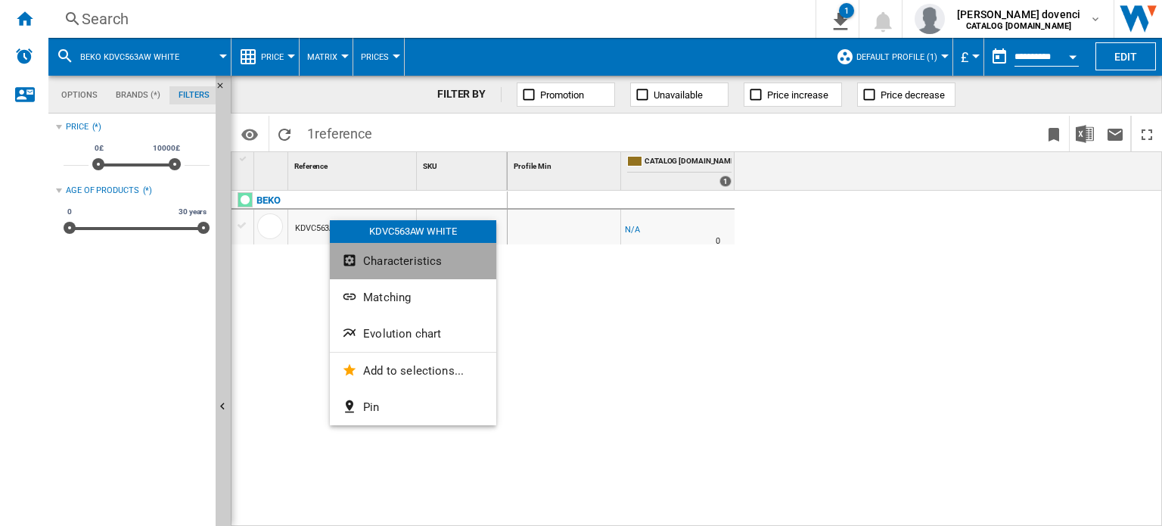
click at [406, 271] on button "Characteristics" at bounding box center [413, 261] width 166 height 36
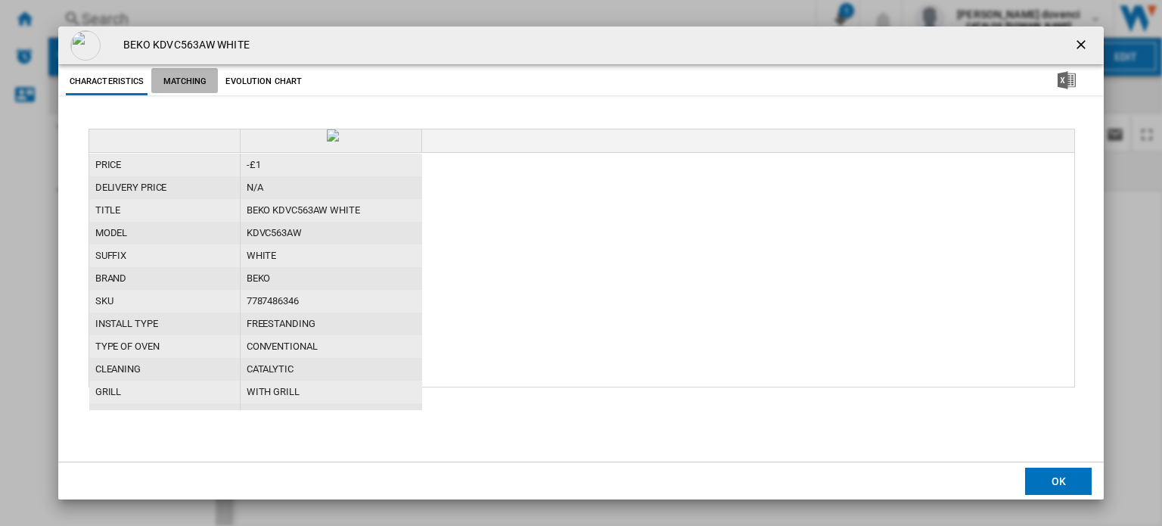
click at [185, 94] on button "Matching" at bounding box center [184, 81] width 67 height 27
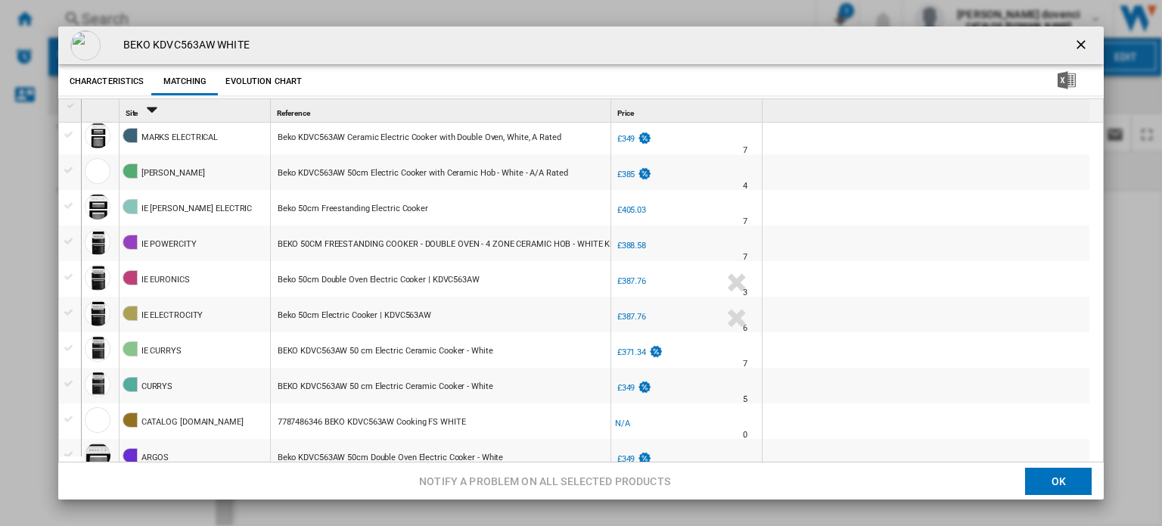
scroll to position [151, 0]
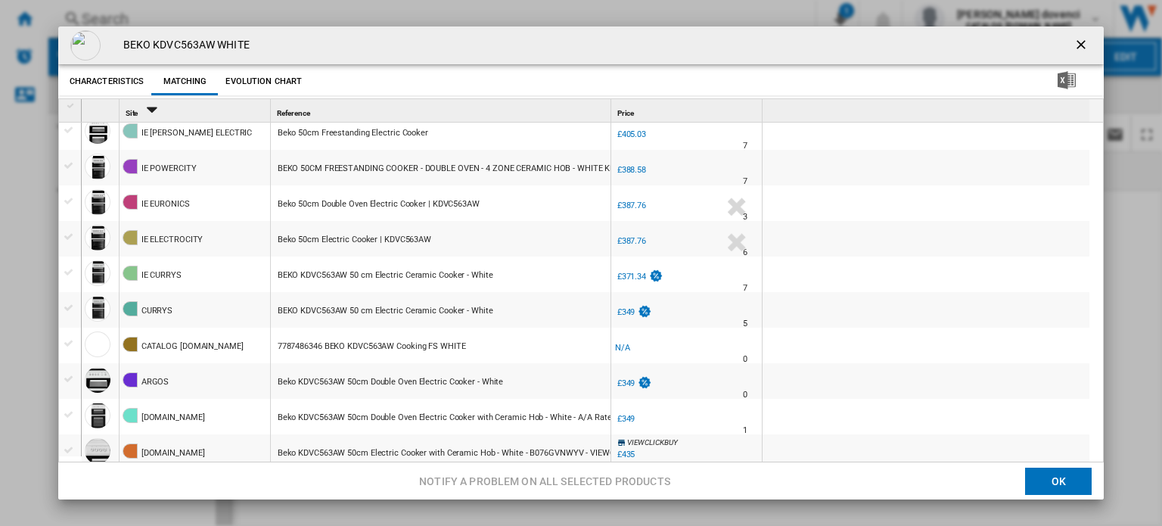
click at [250, 89] on button "Evolution chart" at bounding box center [264, 81] width 84 height 27
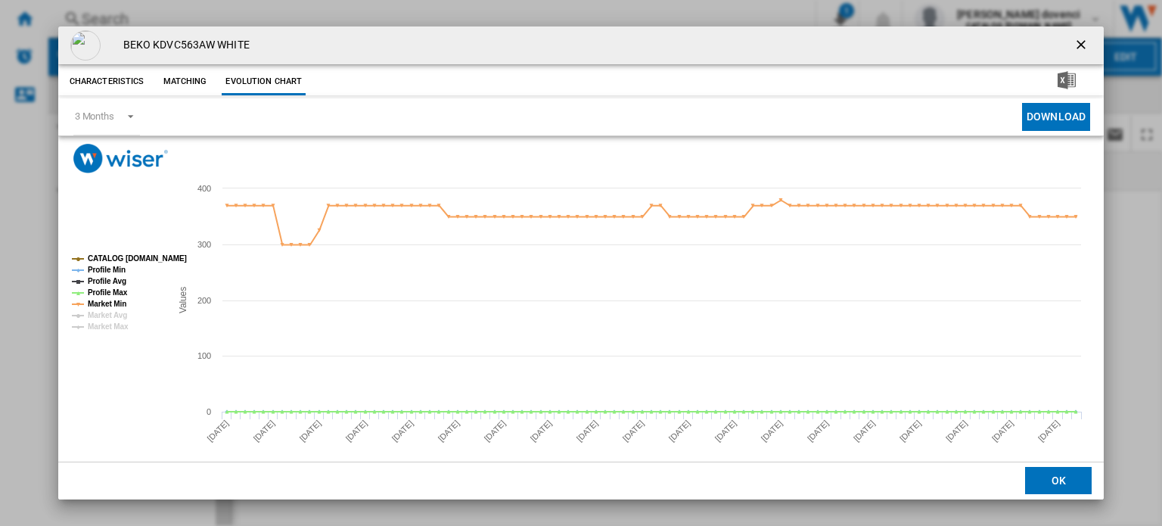
click at [201, 84] on button "Matching" at bounding box center [184, 81] width 67 height 27
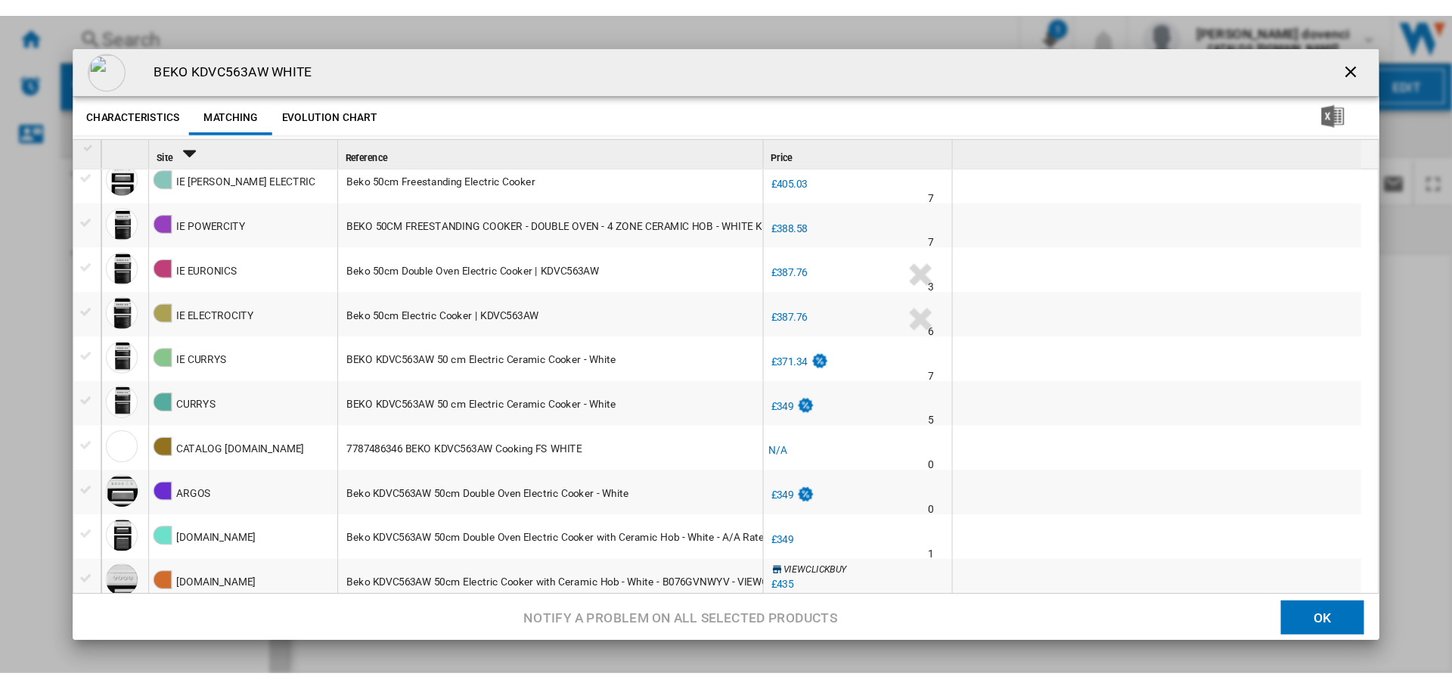
scroll to position [205, 0]
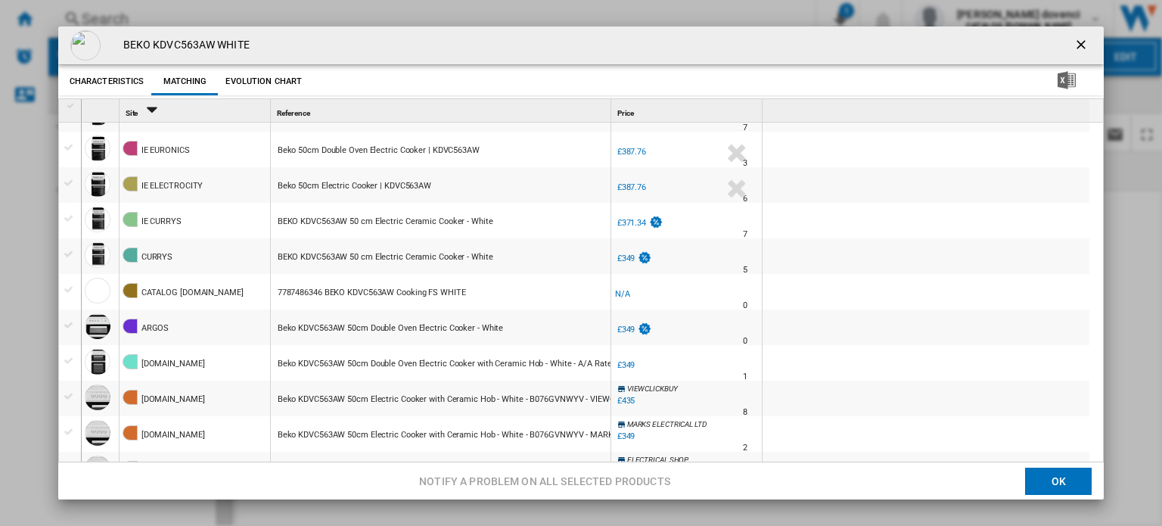
click at [954, 45] on button "Product popup" at bounding box center [1082, 45] width 30 height 30
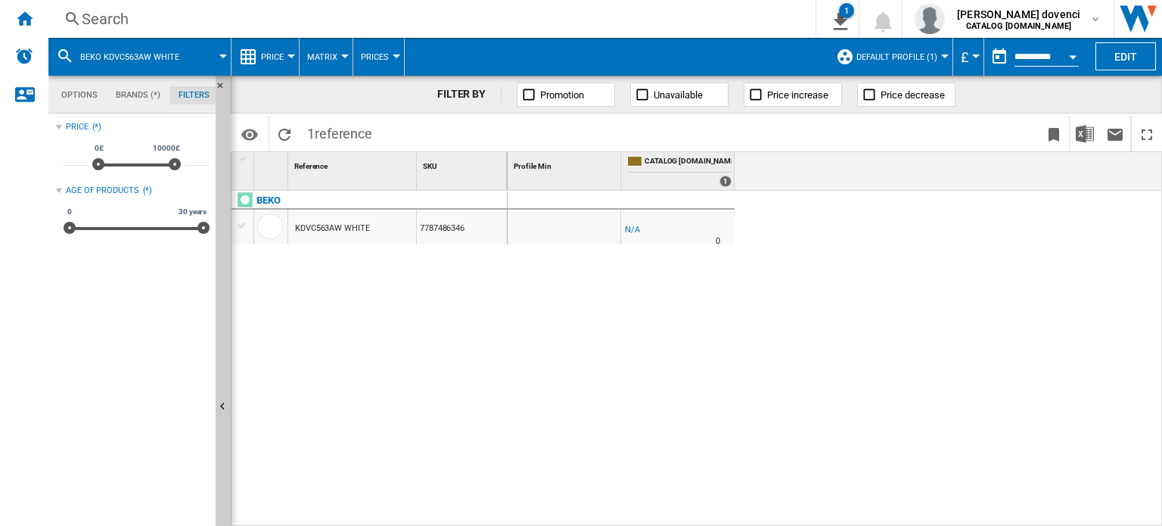
click at [116, 17] on div "Search" at bounding box center [429, 18] width 694 height 21
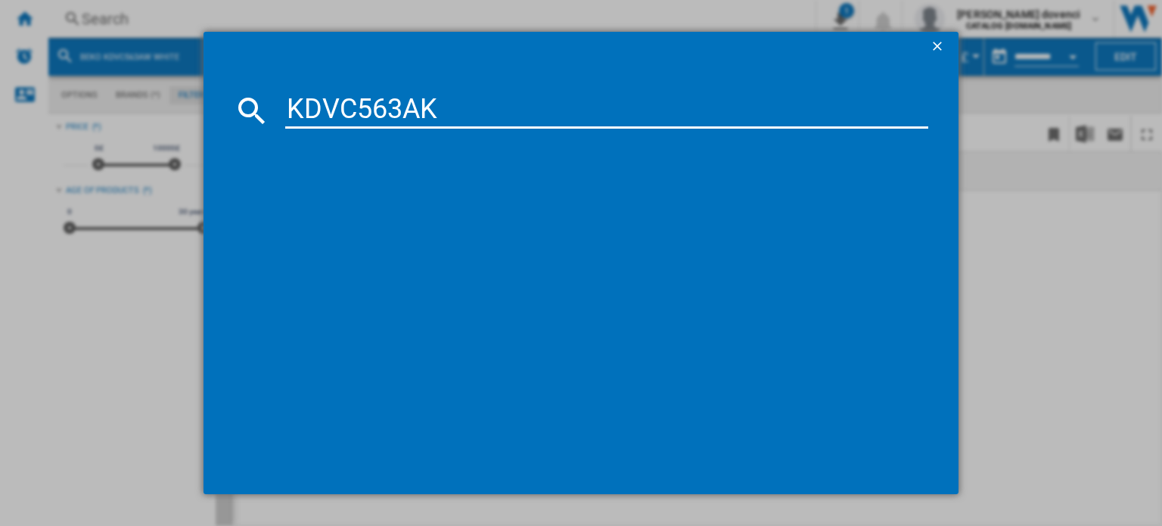
type input "KDVC563AK"
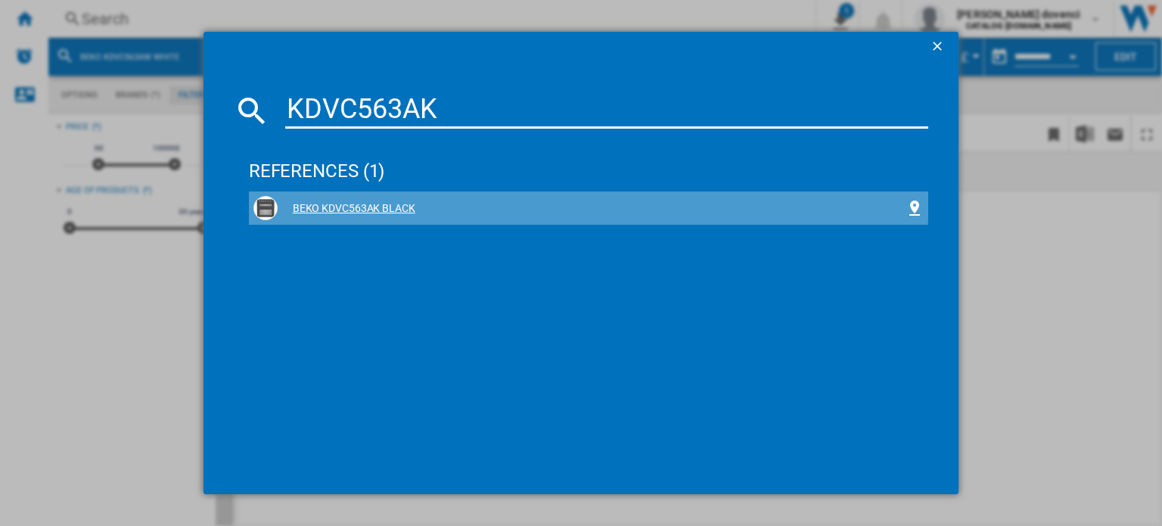
click at [351, 191] on div "BEKO KDVC563AK BLACK" at bounding box center [588, 207] width 679 height 33
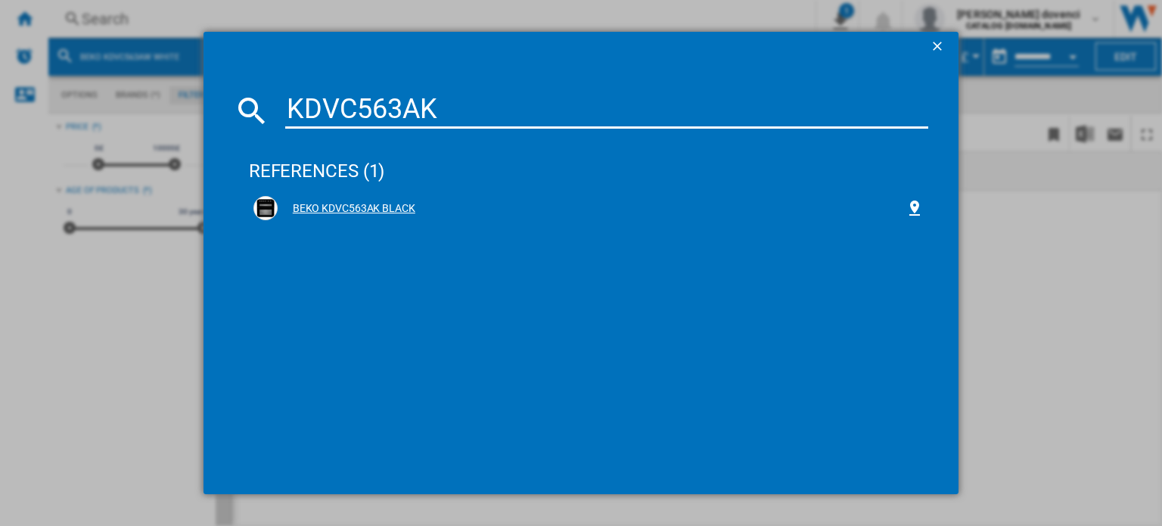
click at [361, 202] on div "BEKO KDVC563AK BLACK" at bounding box center [592, 208] width 628 height 15
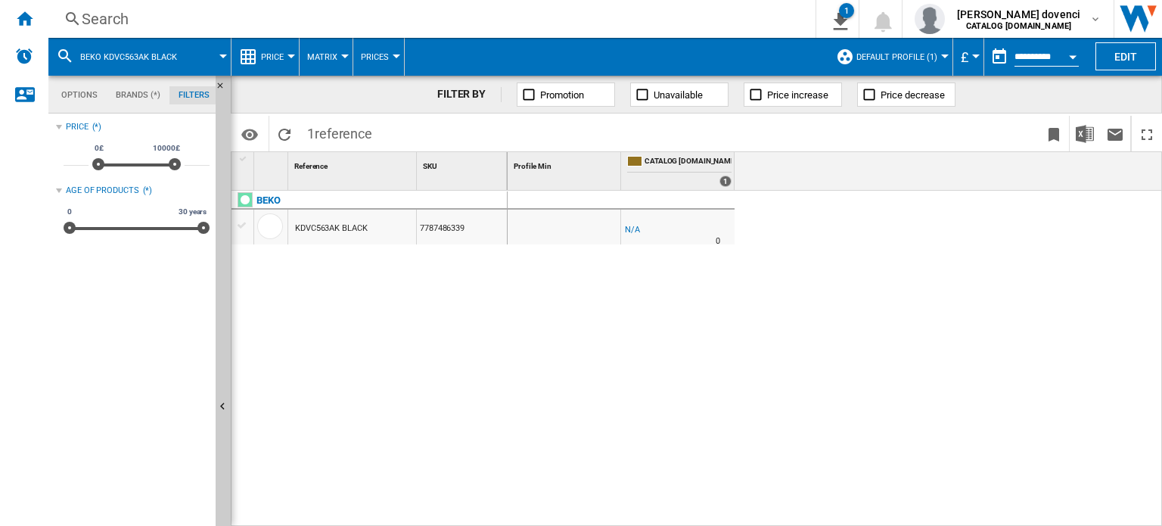
drag, startPoint x: 430, startPoint y: 228, endPoint x: 442, endPoint y: 242, distance: 18.3
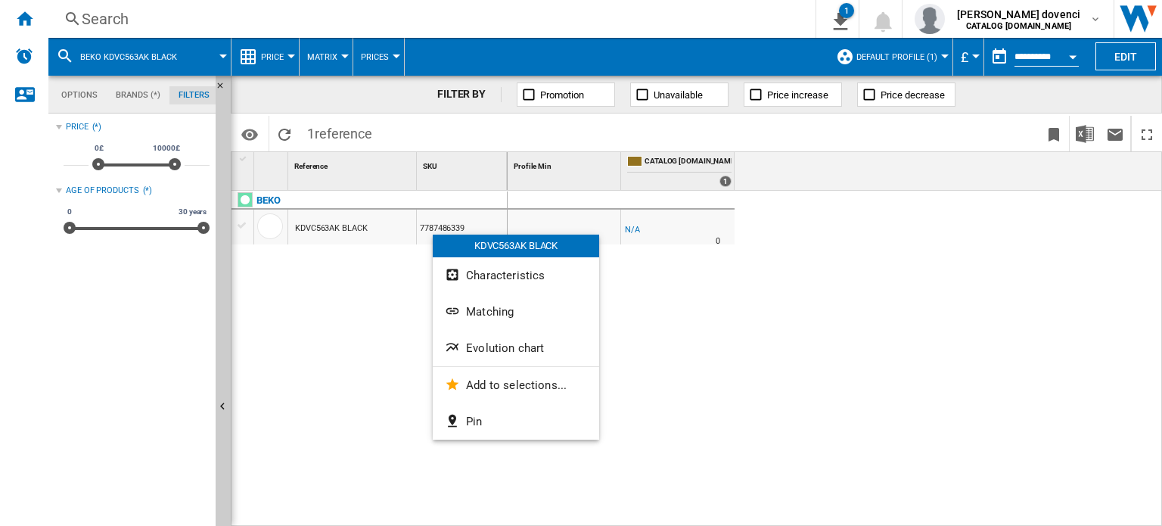
click at [534, 330] on div "KDVC563AK BLACK Characteristics Matching Evolution chart Add to selections... P…" at bounding box center [516, 336] width 166 height 205
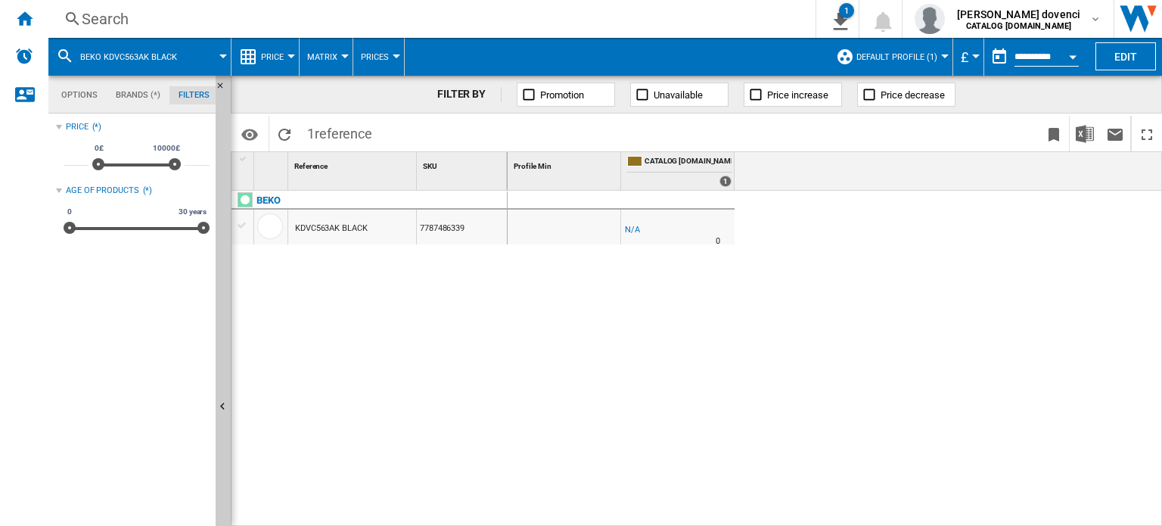
drag, startPoint x: 405, startPoint y: 224, endPoint x: 407, endPoint y: 241, distance: 17.5
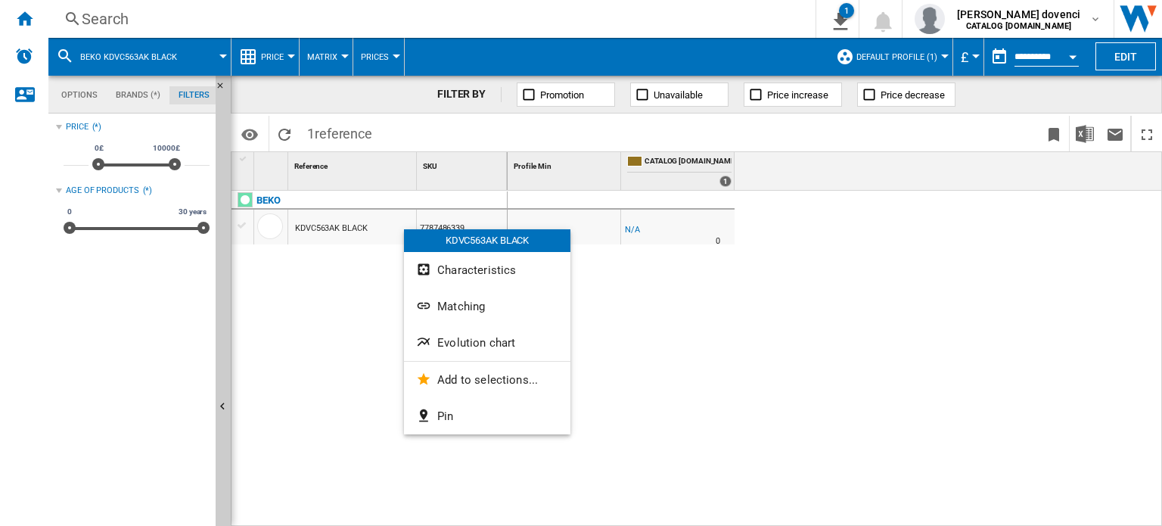
click at [492, 333] on button "Evolution chart" at bounding box center [487, 342] width 166 height 36
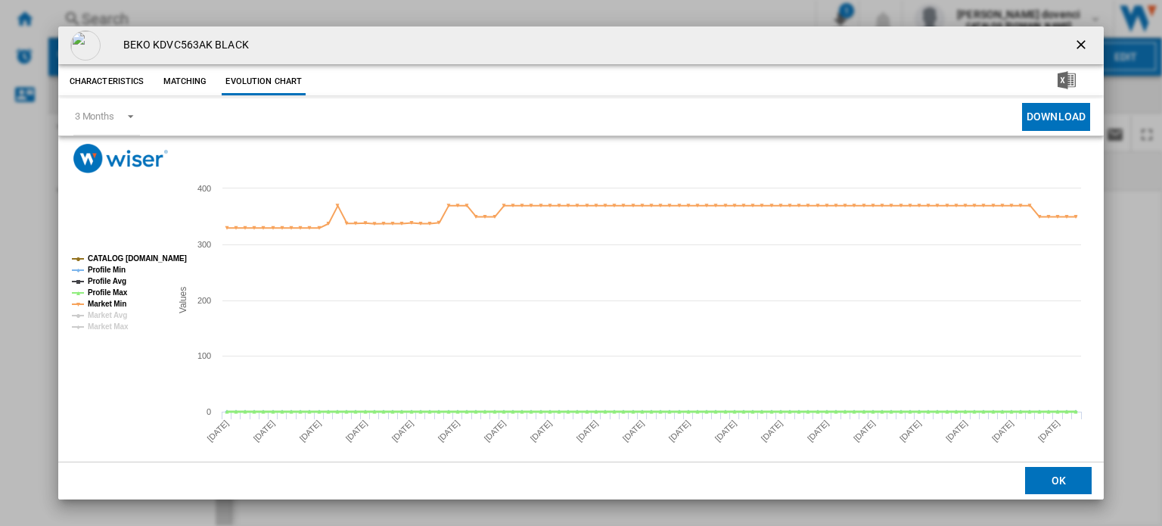
click at [97, 291] on tspan "Profile Max" at bounding box center [108, 292] width 40 height 8
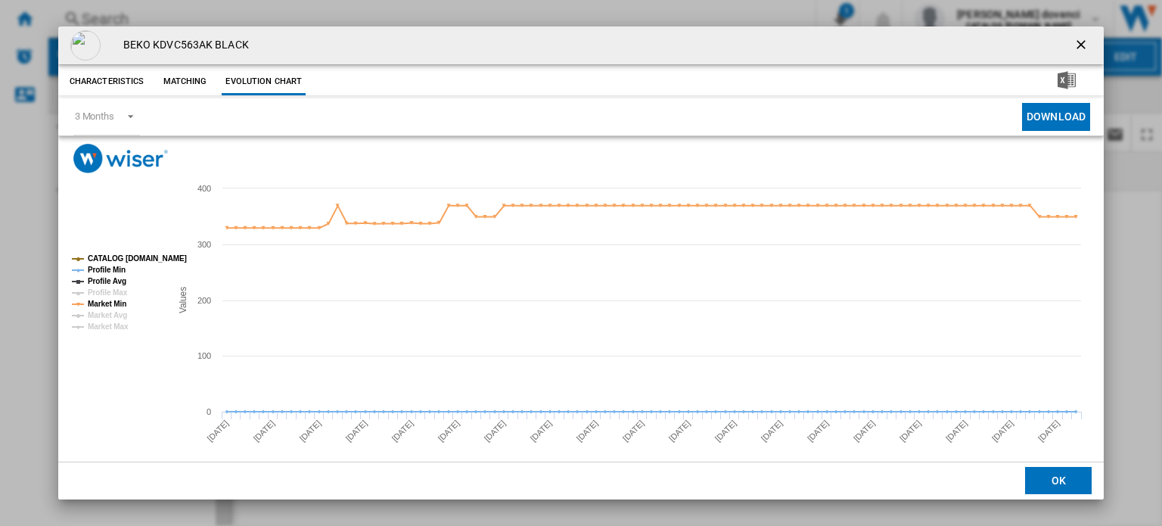
click at [123, 294] on tspan "Profile Max" at bounding box center [108, 292] width 40 height 8
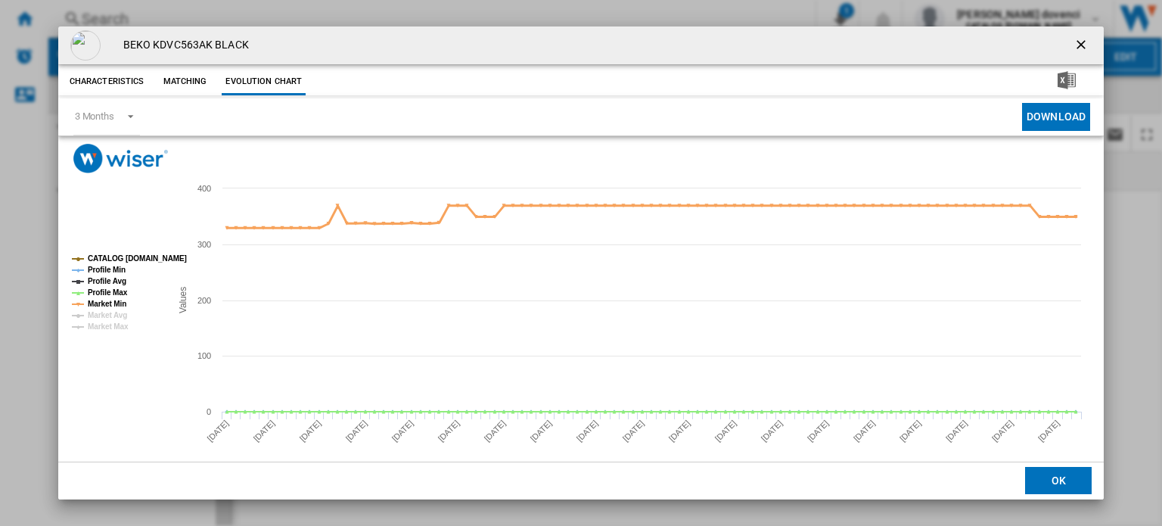
click at [125, 299] on tspan "Market Min" at bounding box center [107, 303] width 39 height 8
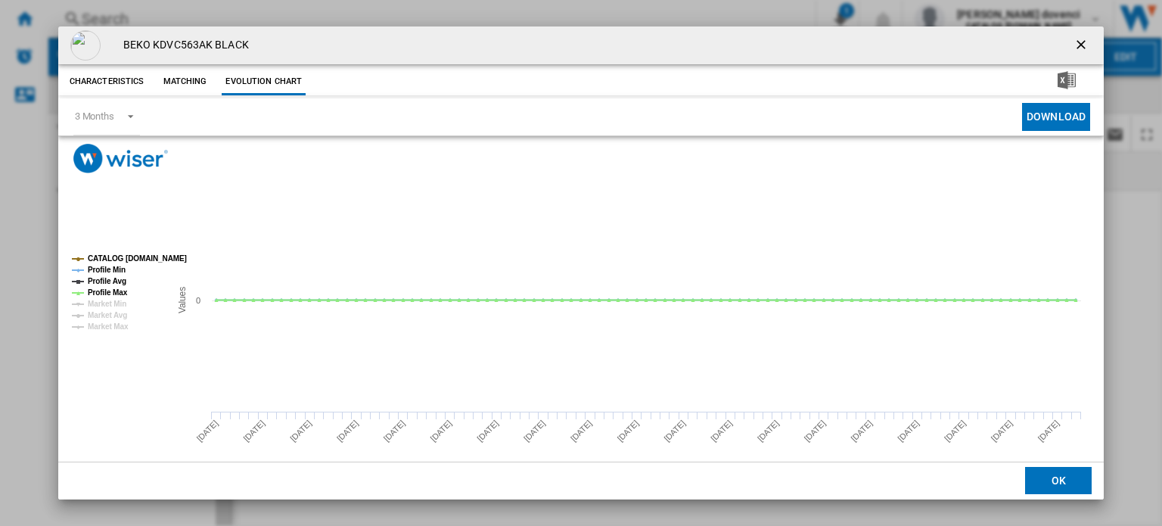
click at [125, 299] on tspan "Market Min" at bounding box center [107, 303] width 39 height 8
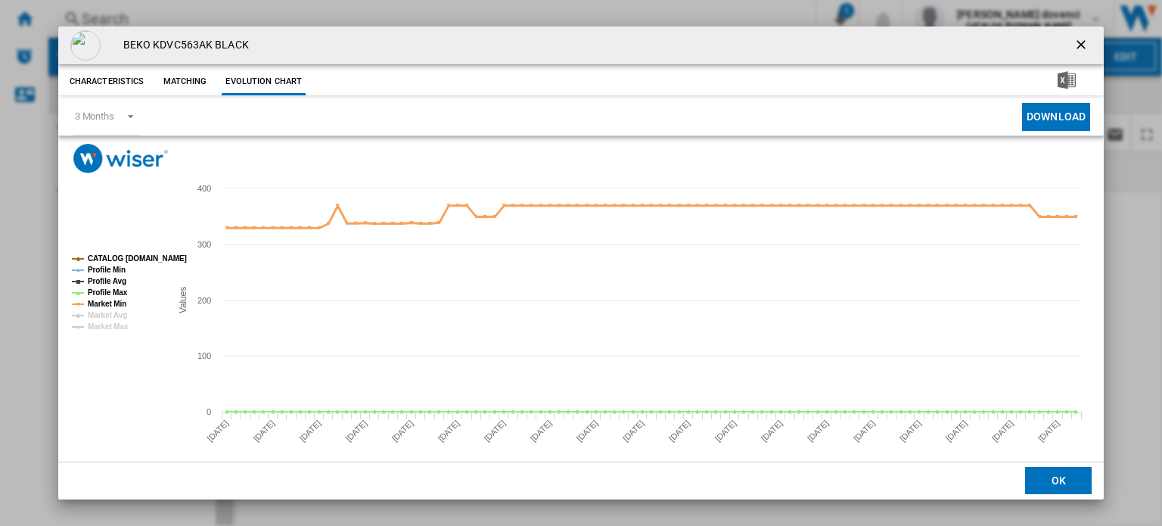
click at [123, 308] on tspan "Market Min" at bounding box center [107, 303] width 39 height 8
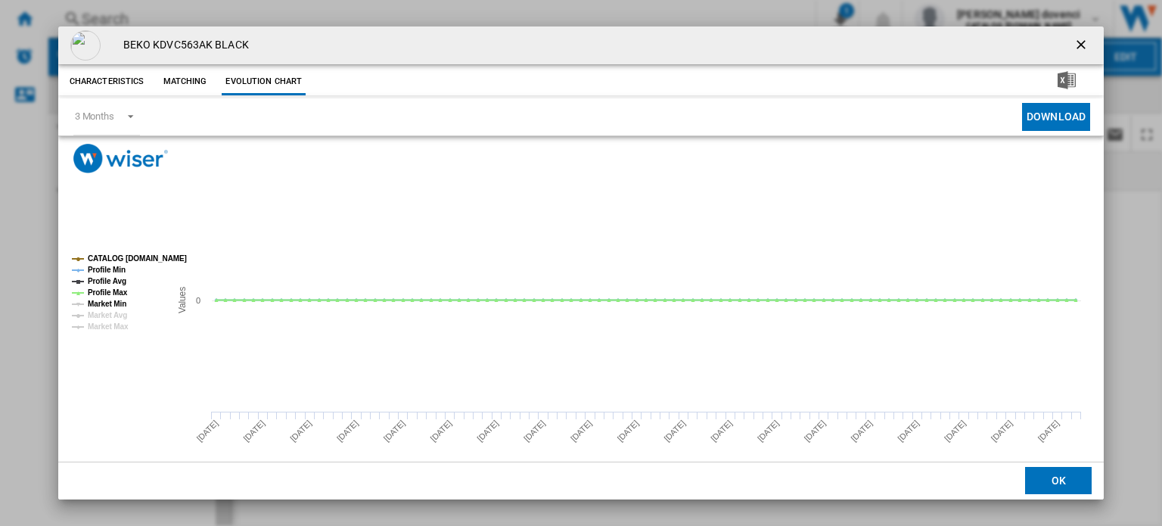
click at [124, 304] on tspan "Market Min" at bounding box center [107, 303] width 39 height 8
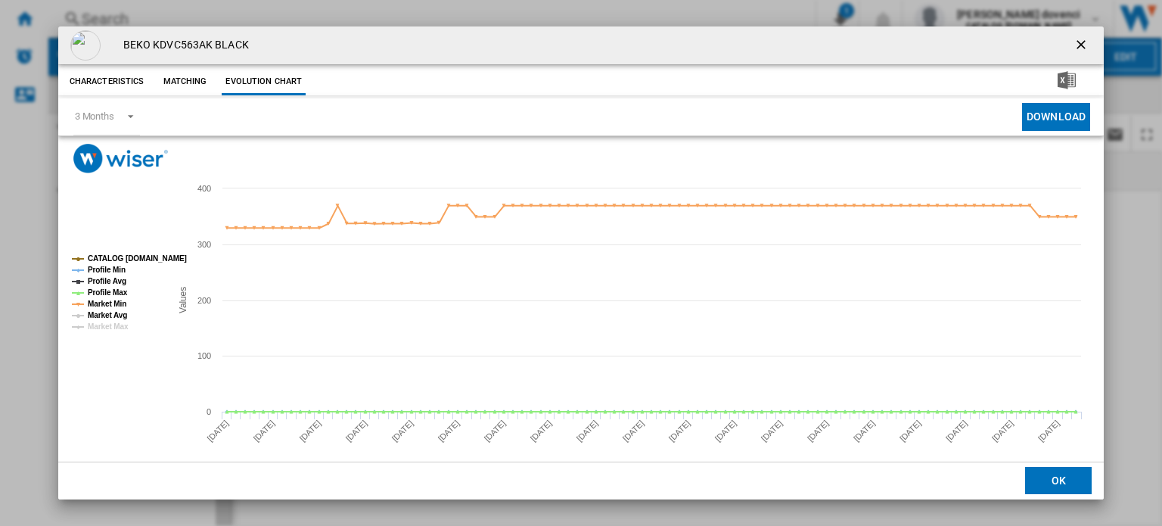
click at [124, 313] on tspan "Market Avg" at bounding box center [107, 315] width 39 height 8
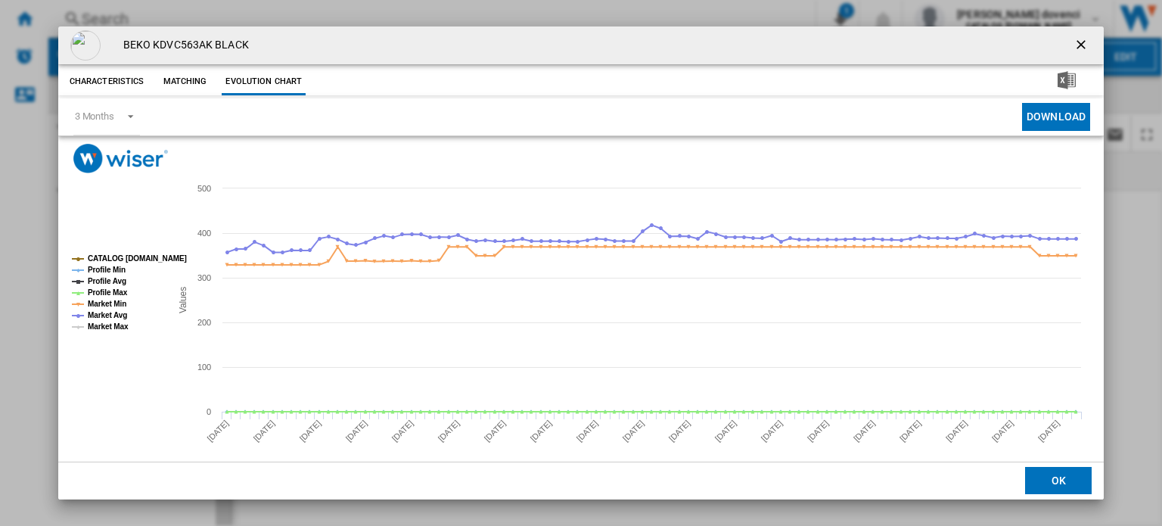
click at [124, 325] on tspan "Market Max" at bounding box center [108, 326] width 41 height 8
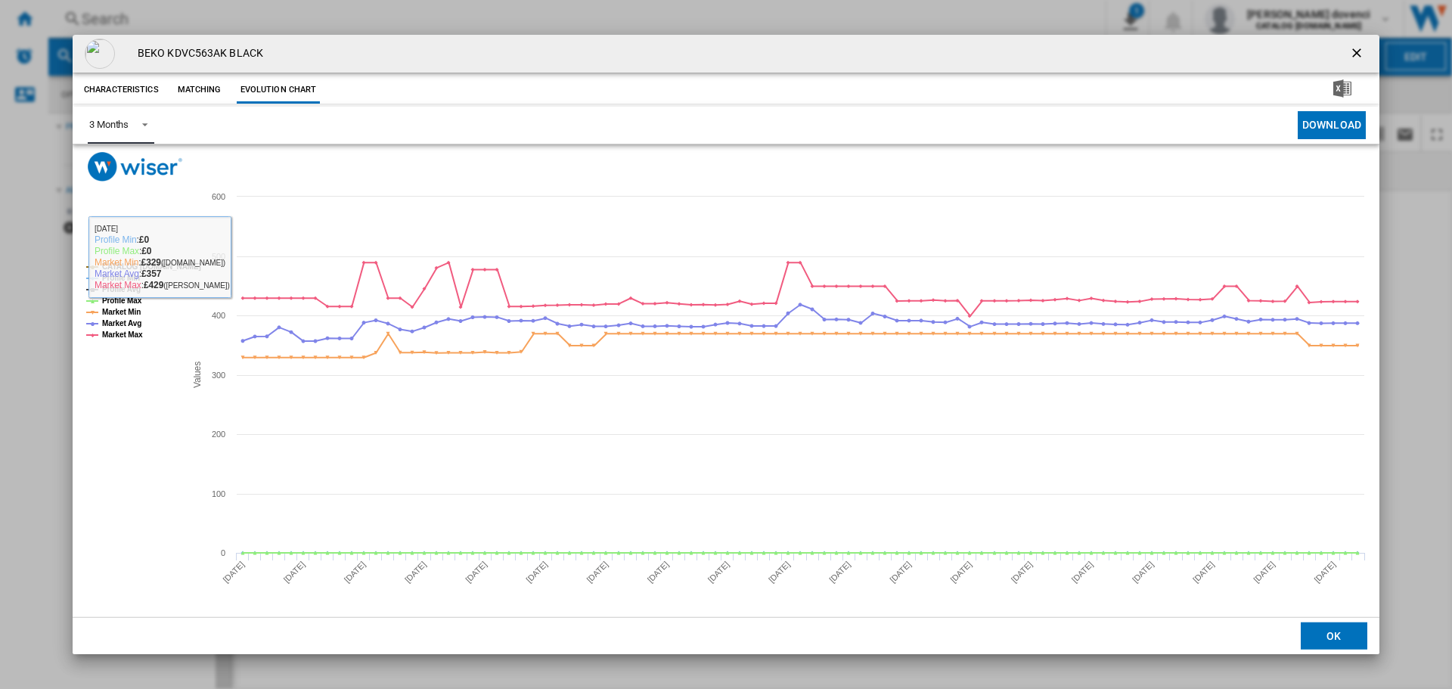
click at [115, 123] on div "3 Months" at bounding box center [108, 124] width 39 height 11
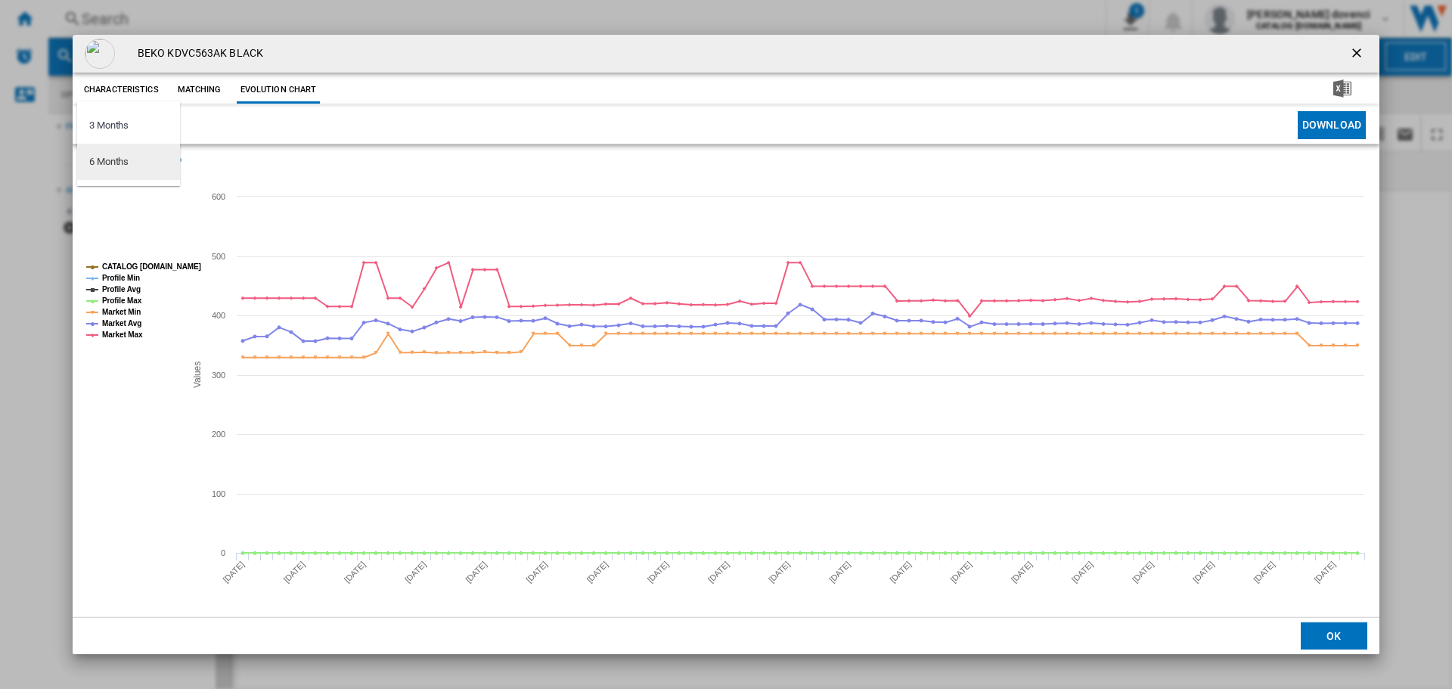
click at [117, 168] on div "6 Months" at bounding box center [108, 162] width 39 height 14
